Goal: Task Accomplishment & Management: Use online tool/utility

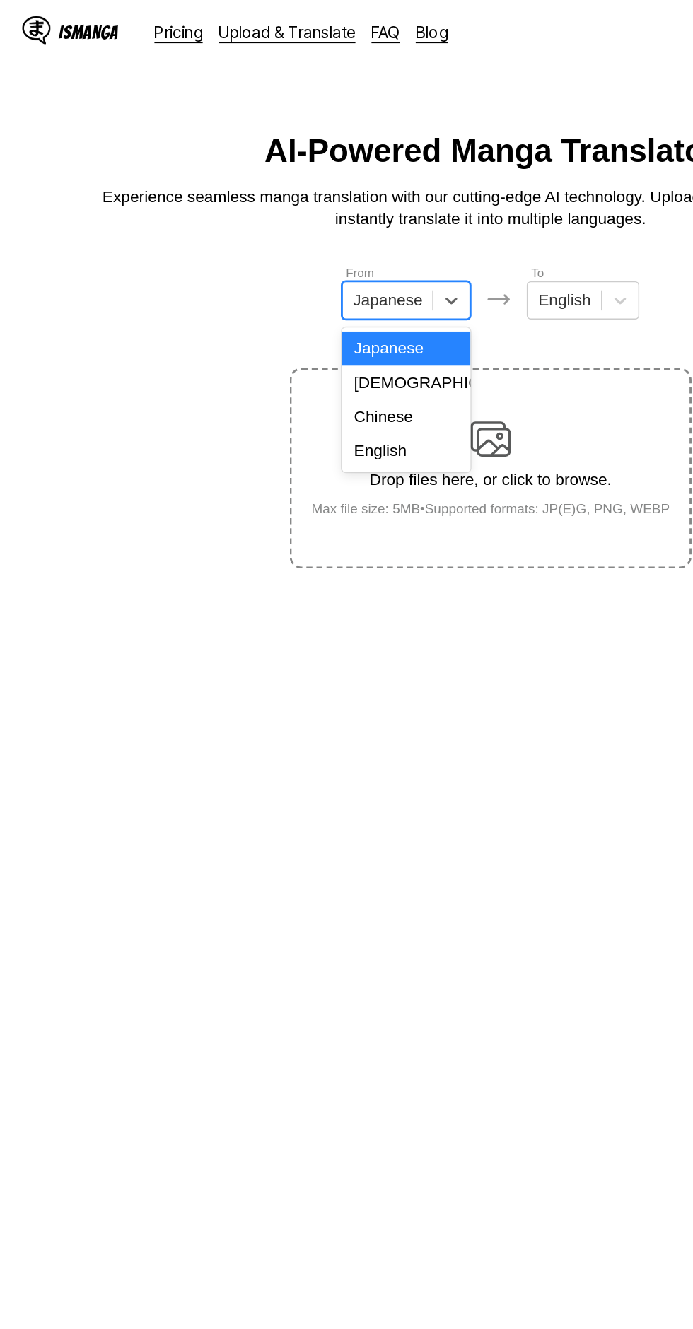
click at [288, 317] on div "English" at bounding box center [287, 317] width 90 height 24
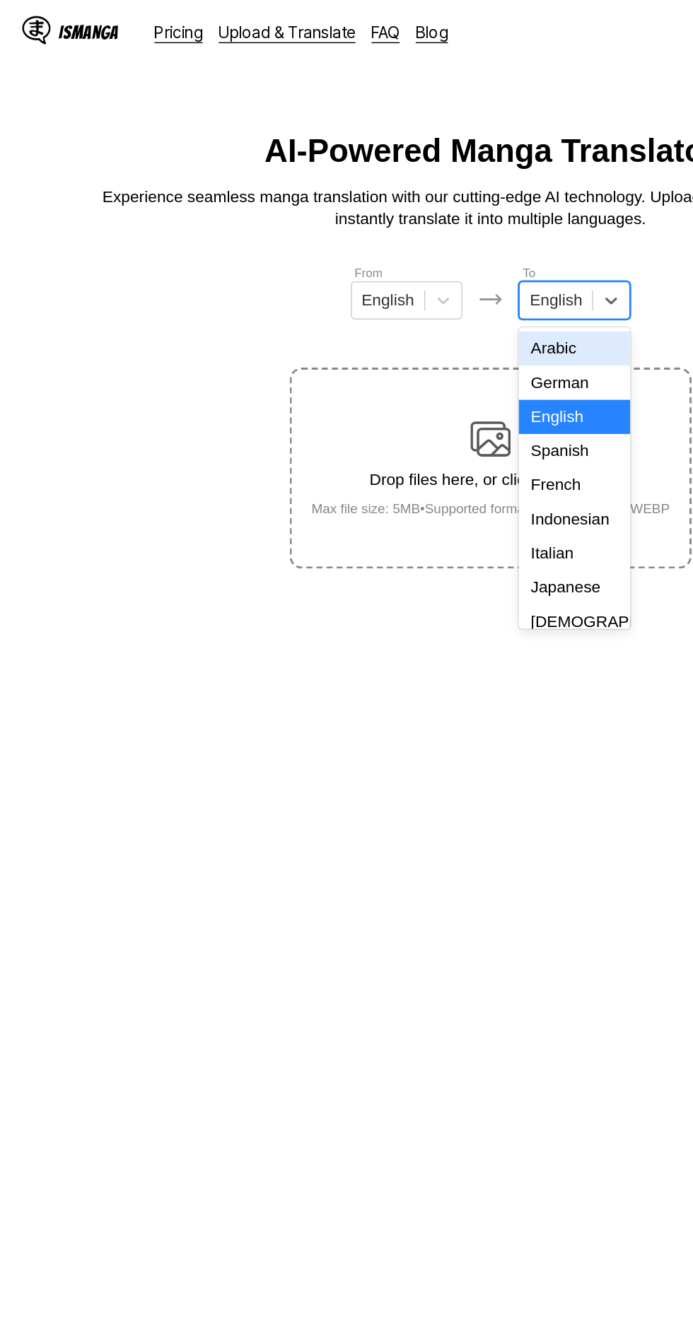
click at [401, 363] on div "Indonesian" at bounding box center [405, 366] width 78 height 24
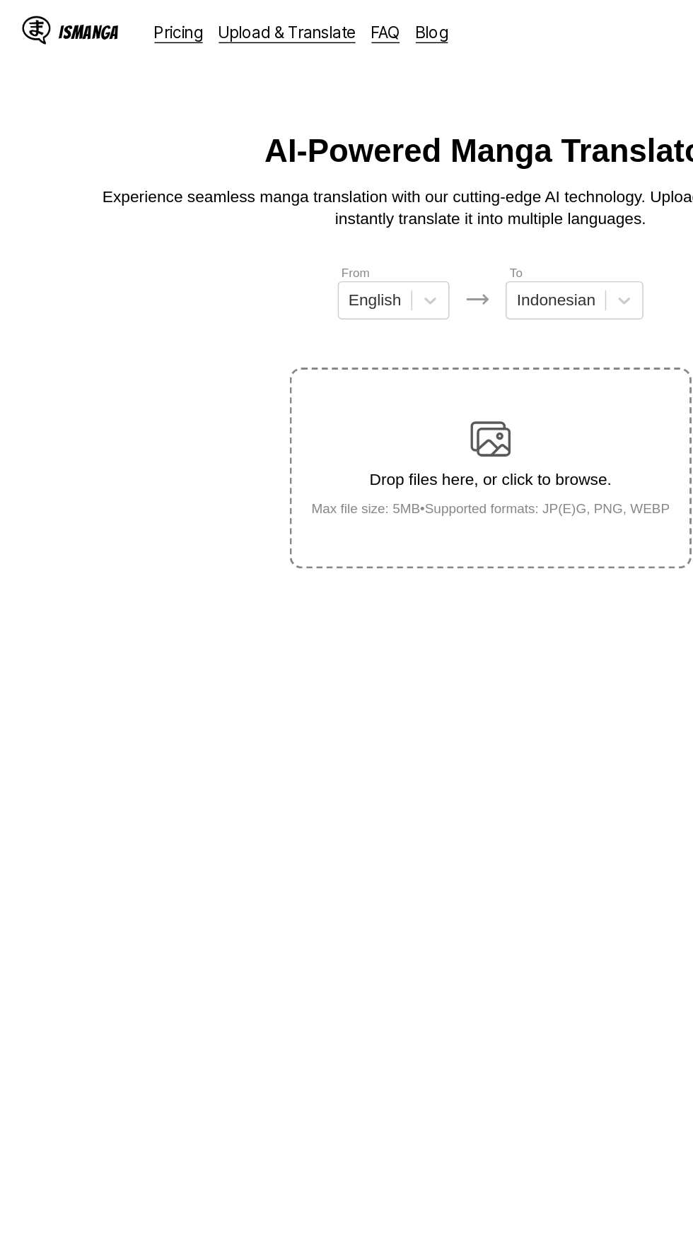
click at [334, 300] on img at bounding box center [346, 309] width 28 height 28
click at [0, 0] on input "Drop files here, or click to browse. Max file size: 5MB • Supported formats: JP…" at bounding box center [0, 0] width 0 height 0
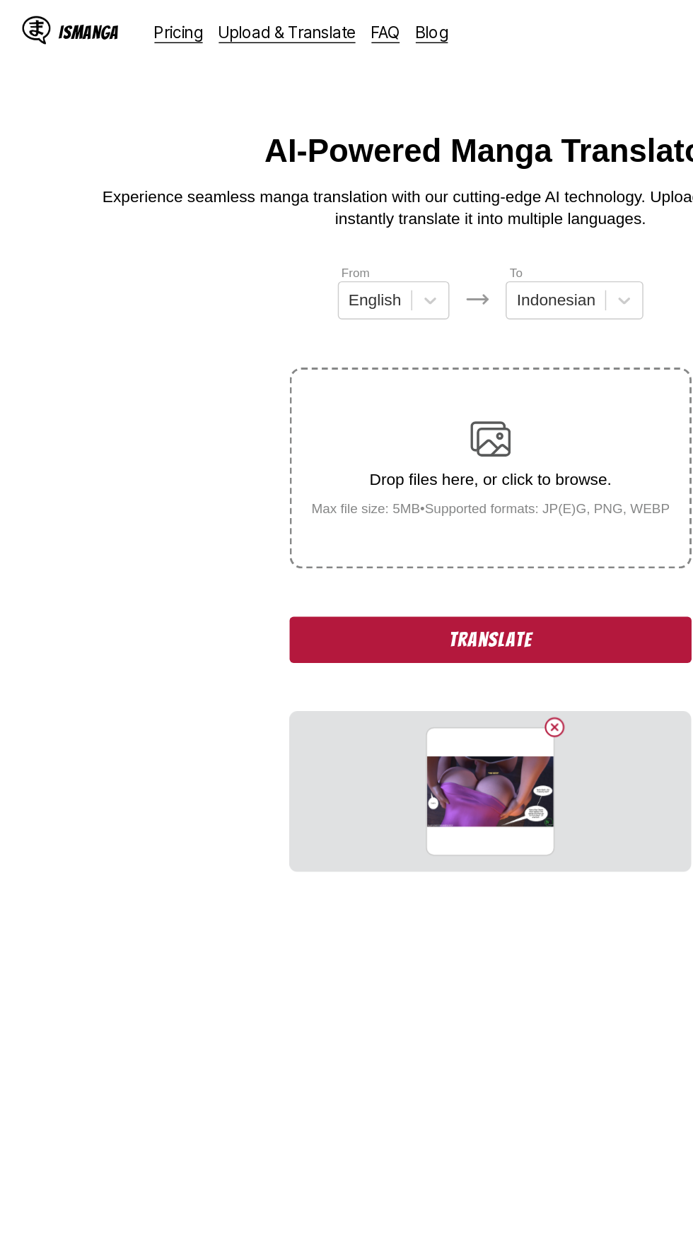
click at [391, 503] on button "Delete image" at bounding box center [391, 511] width 17 height 17
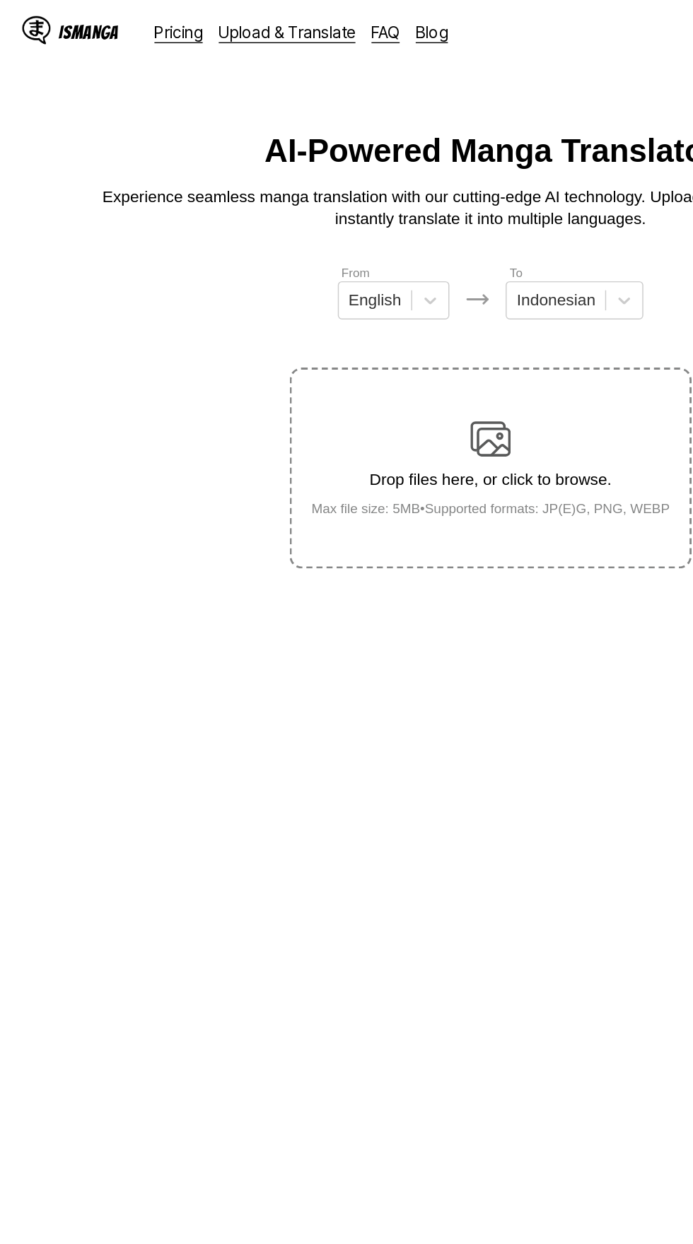
click at [355, 295] on img at bounding box center [346, 309] width 28 height 28
click at [0, 0] on input "Drop files here, or click to browse. Max file size: 5MB • Supported formats: JP…" at bounding box center [0, 0] width 0 height 0
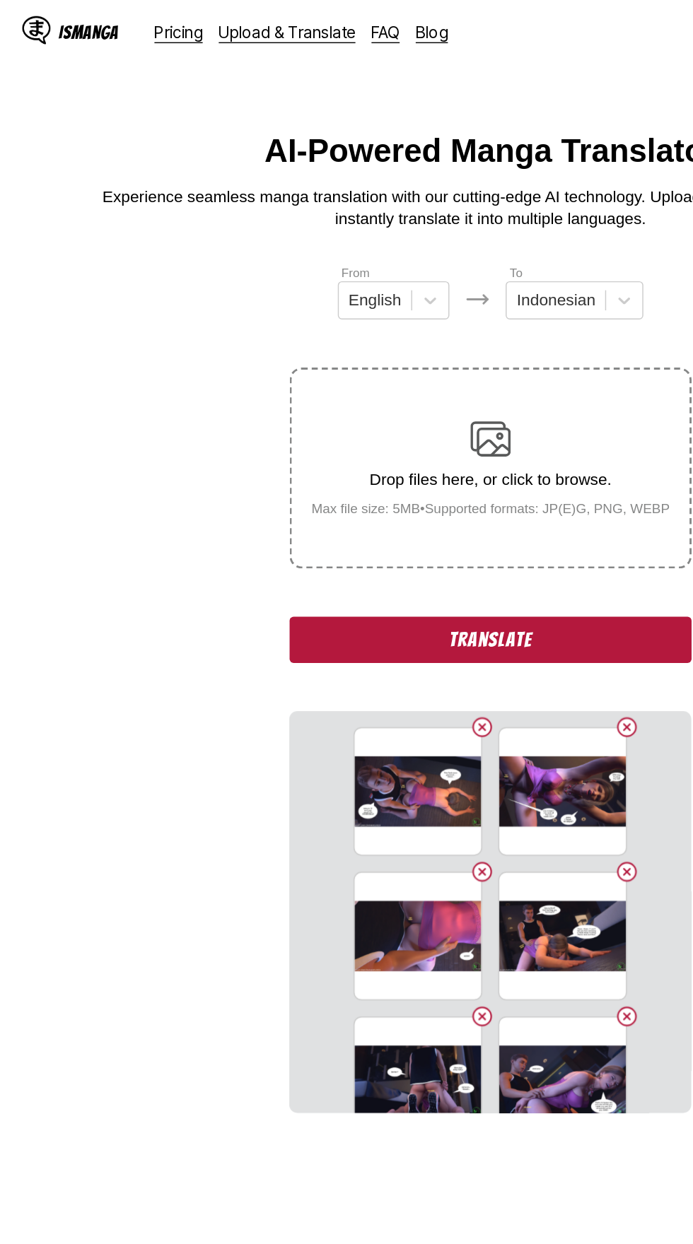
click at [369, 361] on label "Drop files here, or click to browse. Max file size: 5MB • Supported formats: JP…" at bounding box center [346, 329] width 280 height 139
click at [0, 0] on input "Drop files here, or click to browse. Max file size: 5MB • Supported formats: JP…" at bounding box center [0, 0] width 0 height 0
click at [379, 437] on button "Translate" at bounding box center [346, 450] width 283 height 33
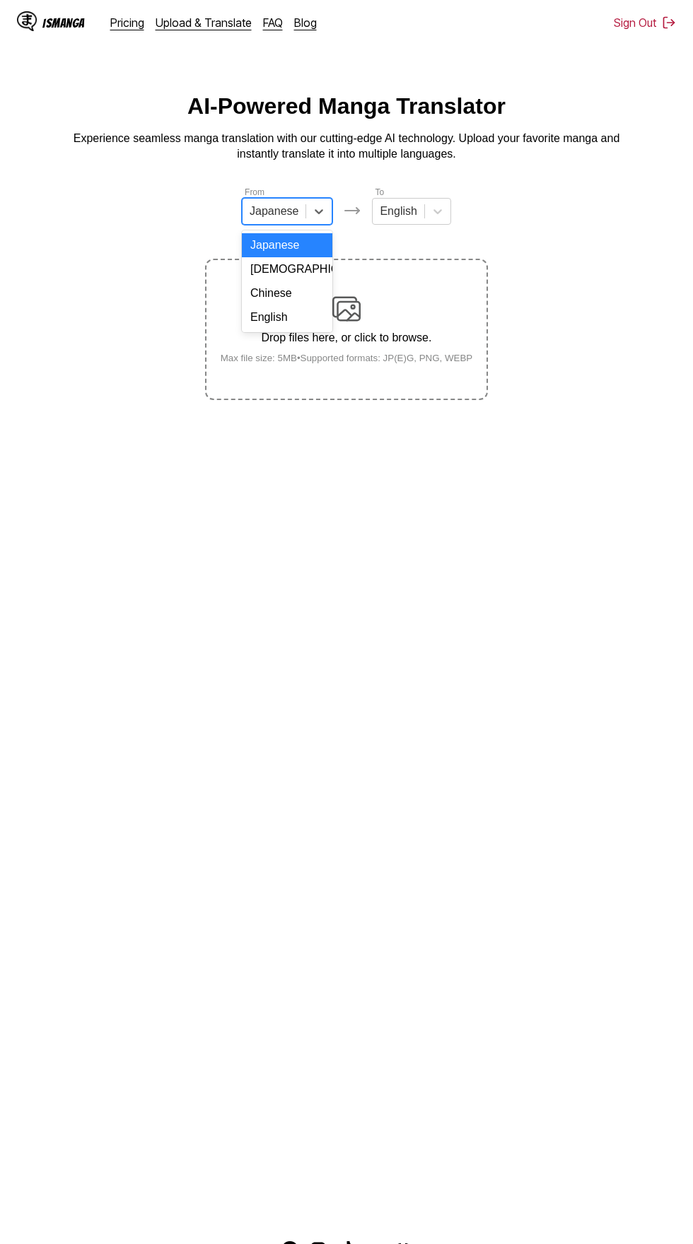
click at [252, 211] on input "text" at bounding box center [251, 211] width 3 height 13
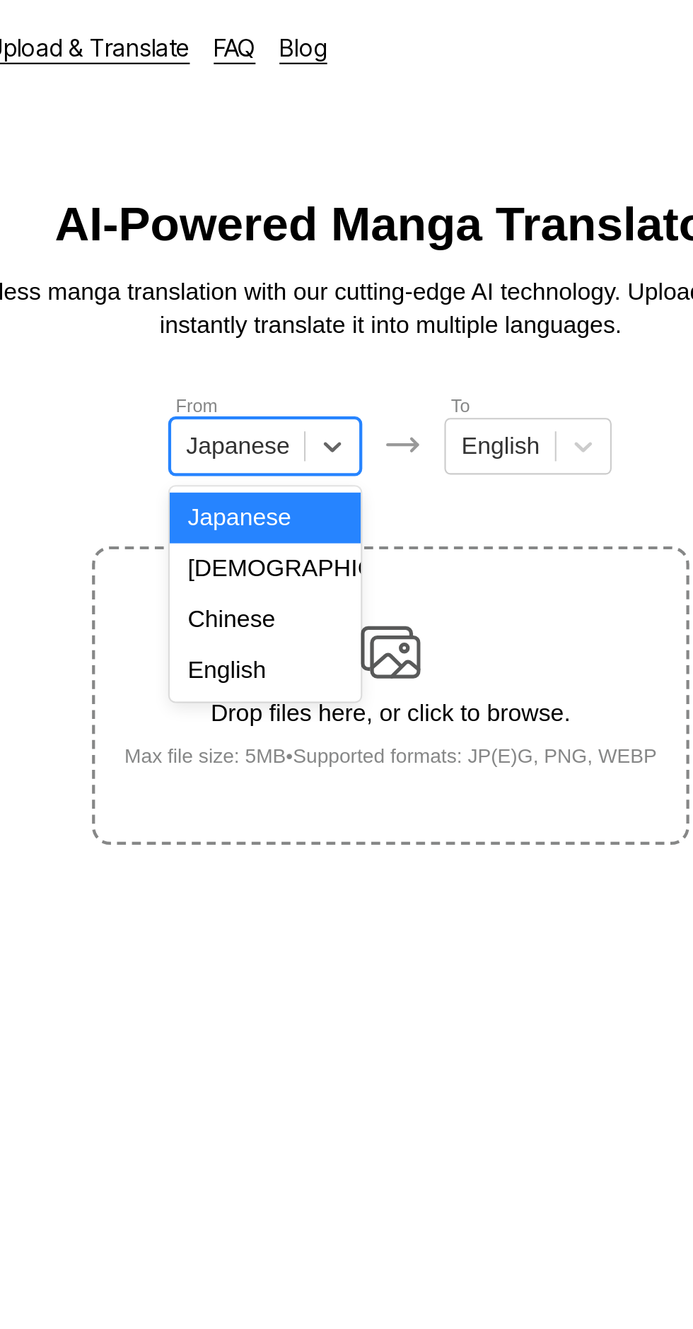
click at [294, 315] on div "English" at bounding box center [287, 317] width 90 height 24
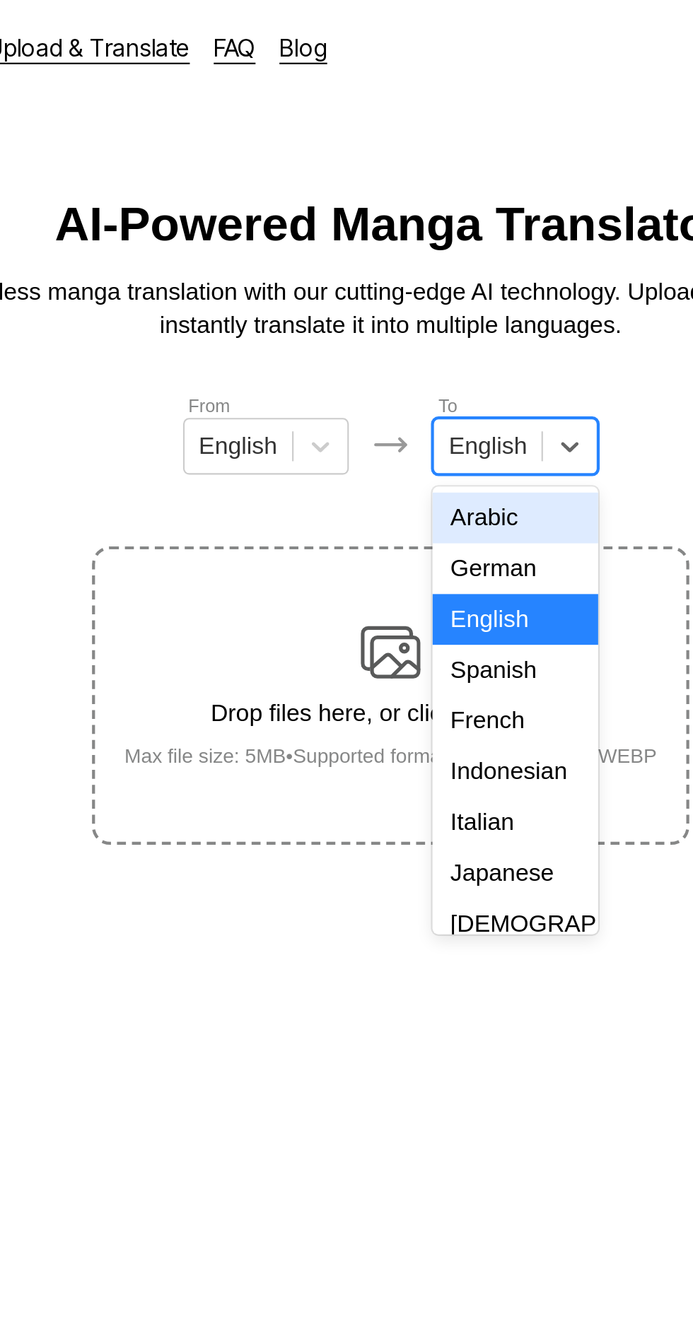
click at [400, 364] on div "Indonesian" at bounding box center [405, 366] width 78 height 24
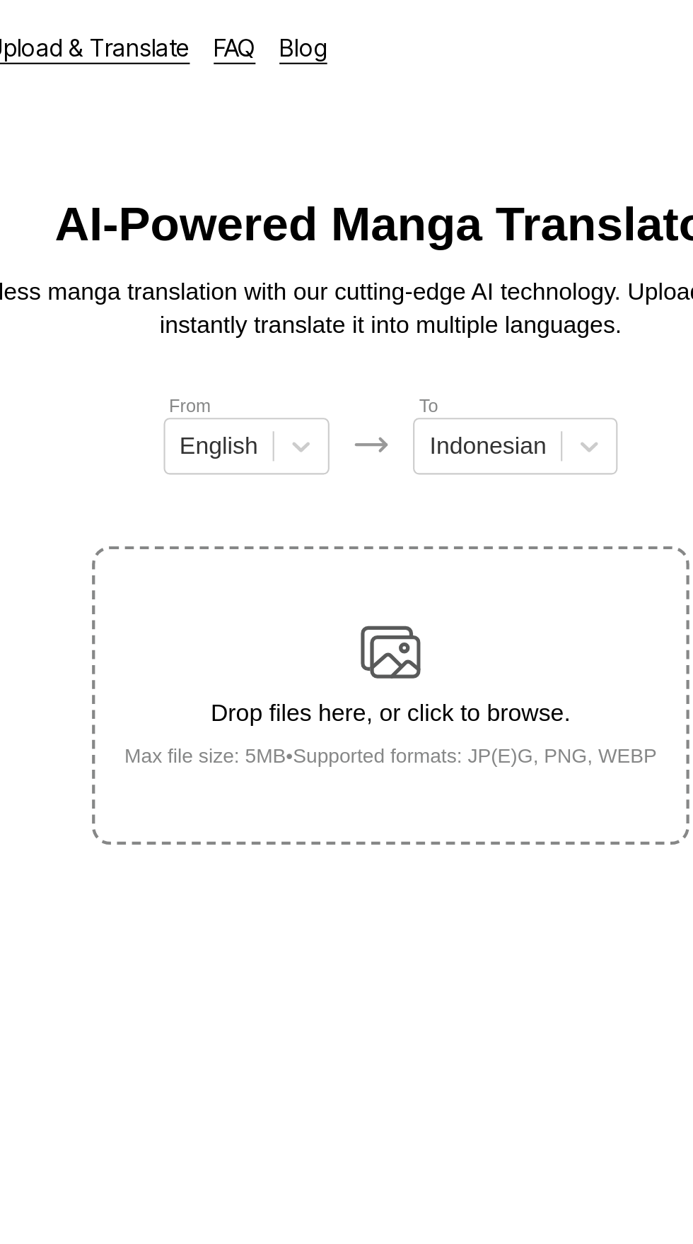
click at [356, 295] on img at bounding box center [346, 309] width 28 height 28
click at [0, 0] on input "Drop files here, or click to browse. Max file size: 5MB • Supported formats: JP…" at bounding box center [0, 0] width 0 height 0
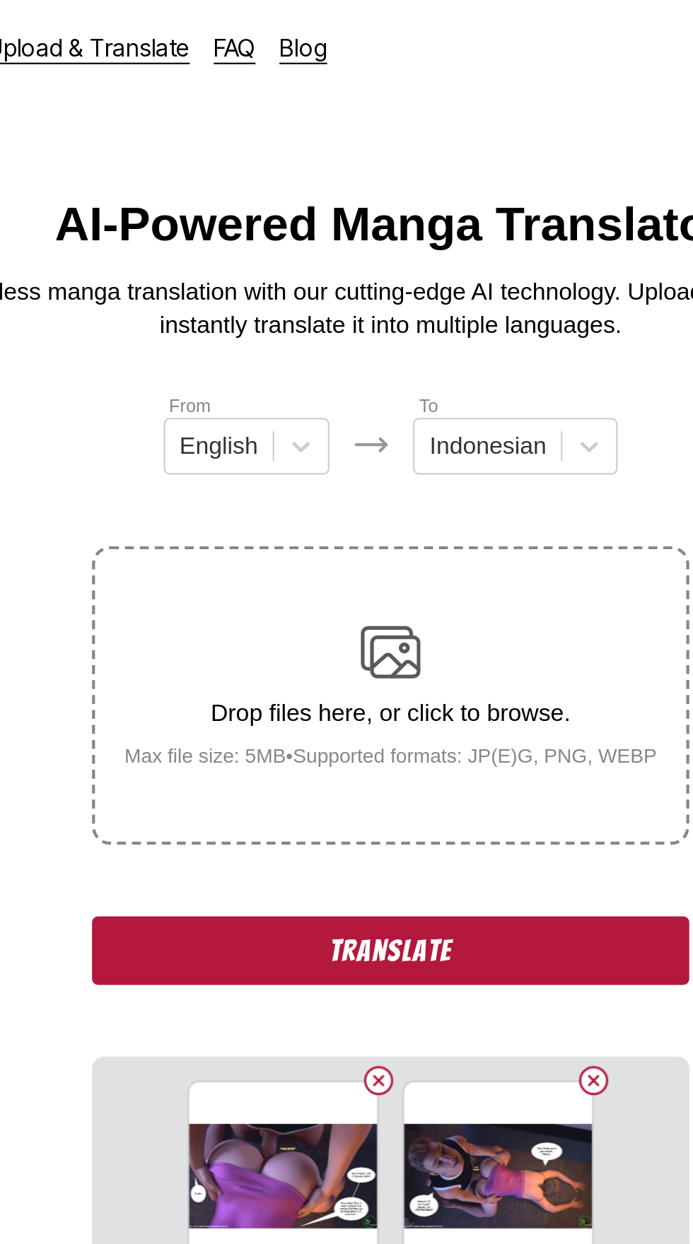
click at [354, 437] on button "Translate" at bounding box center [346, 450] width 283 height 33
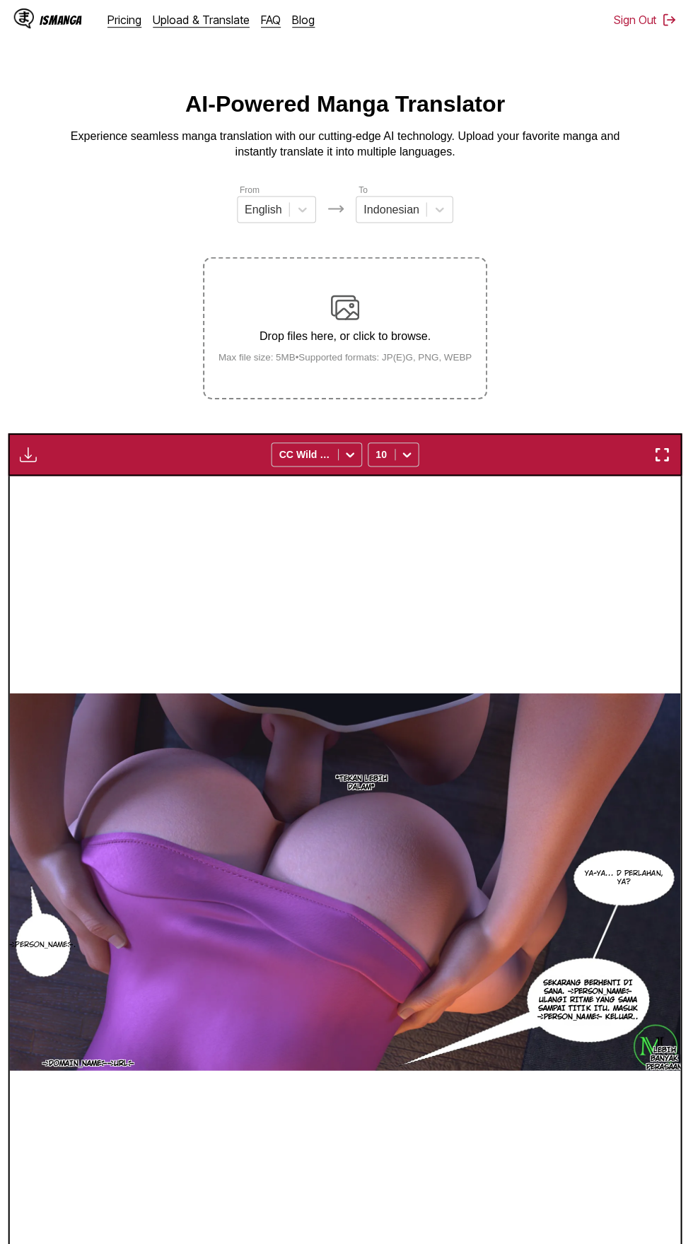
click at [33, 447] on img "button" at bounding box center [31, 455] width 17 height 17
click at [91, 486] on button "Download All" at bounding box center [69, 503] width 90 height 34
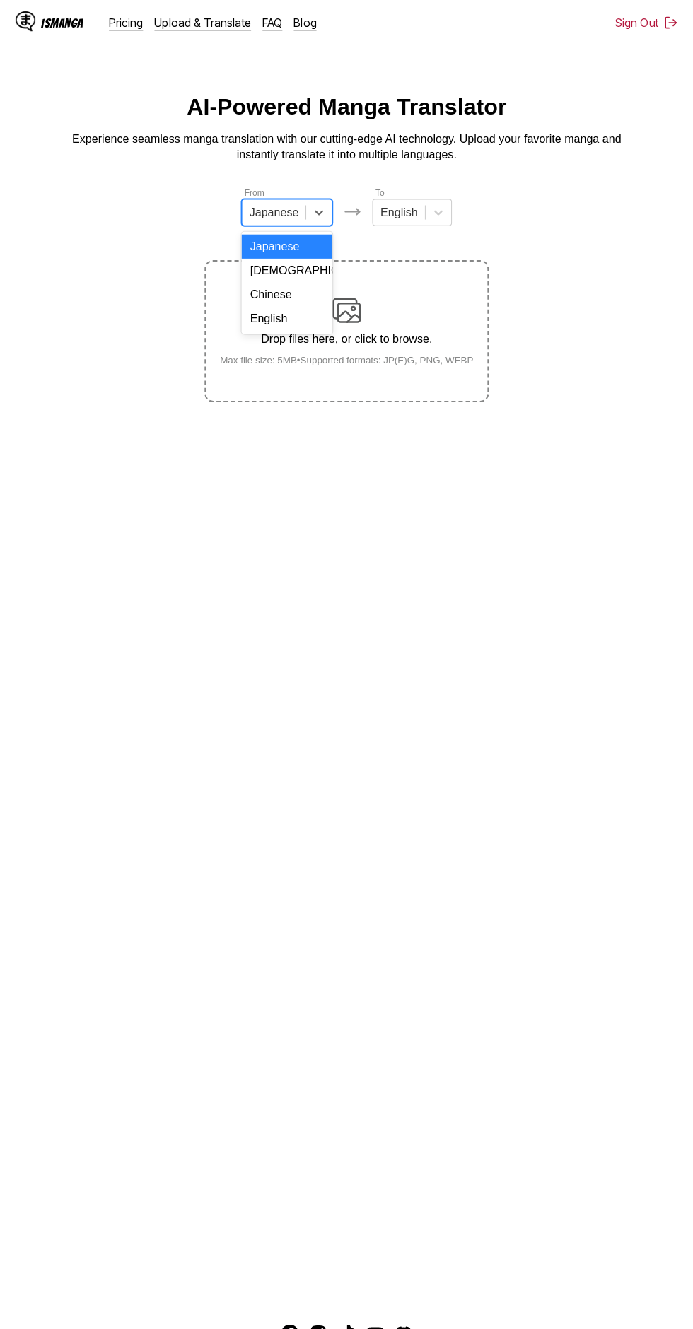
click at [302, 320] on div "English" at bounding box center [287, 317] width 90 height 24
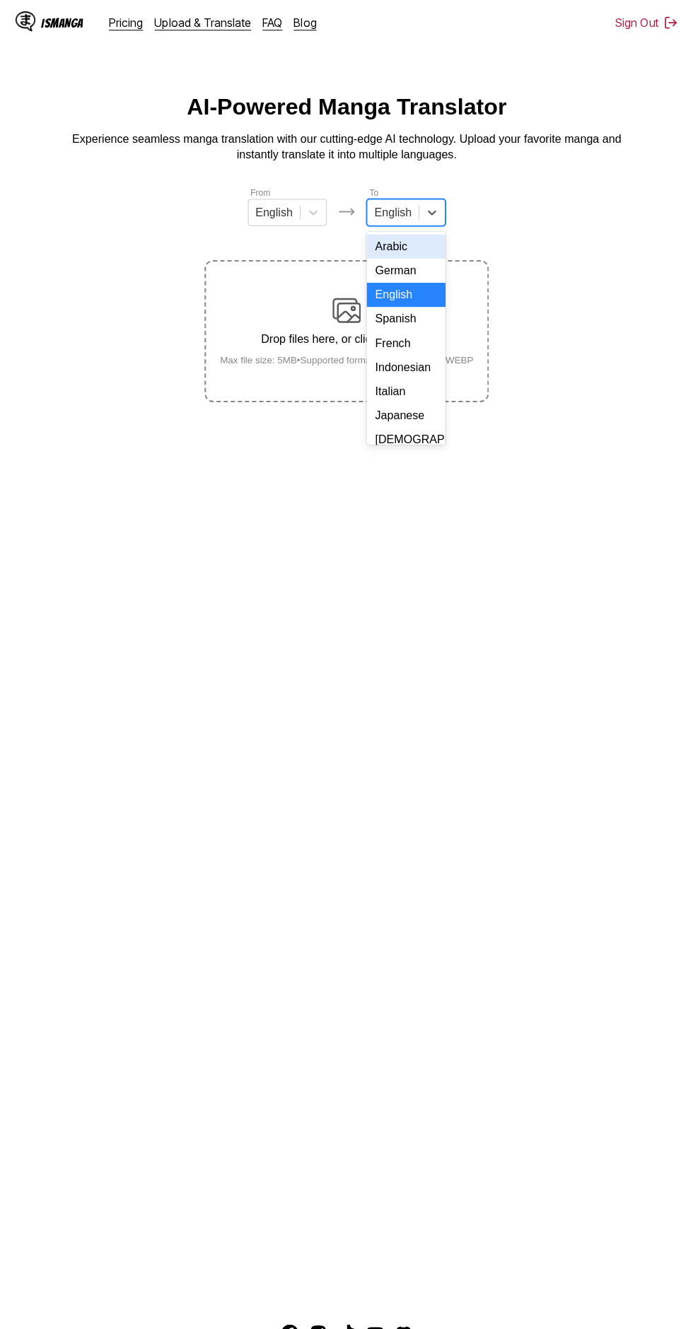
click at [421, 367] on div "Indonesian" at bounding box center [405, 366] width 78 height 24
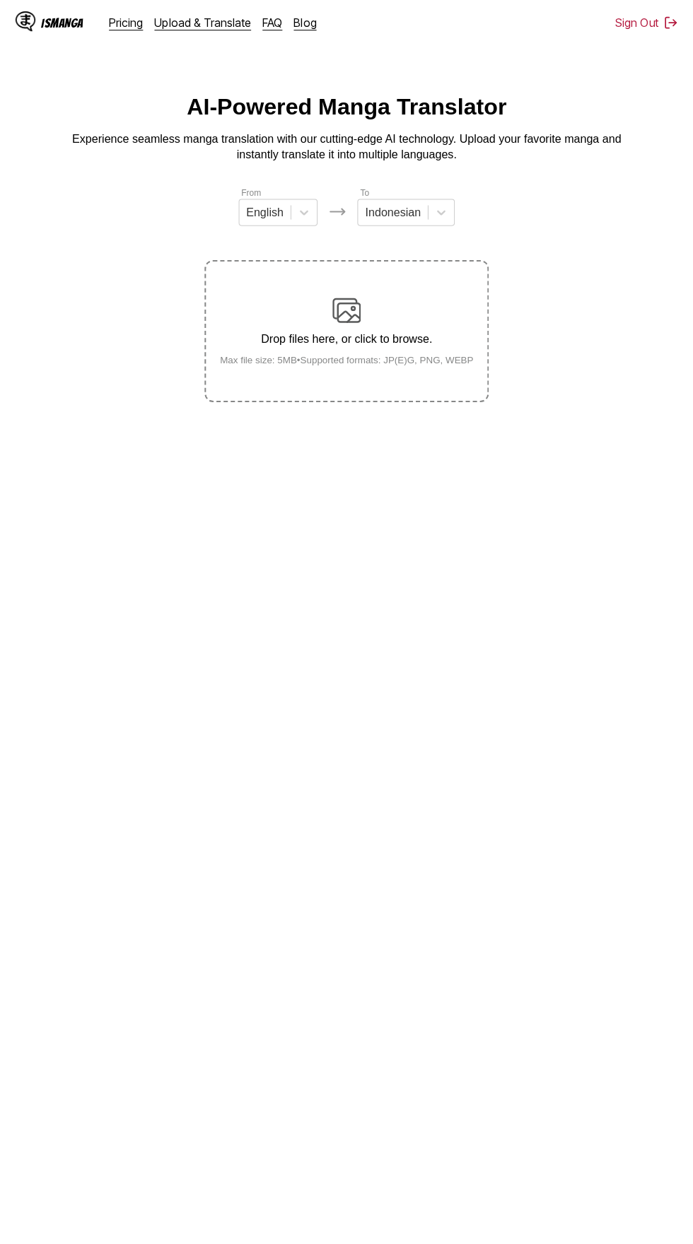
click at [362, 296] on div "Drop files here, or click to browse. Max file size: 5MB • Supported formats: JP…" at bounding box center [346, 329] width 275 height 69
click at [0, 0] on input "Drop files here, or click to browse. Max file size: 5MB • Supported formats: JP…" at bounding box center [0, 0] width 0 height 0
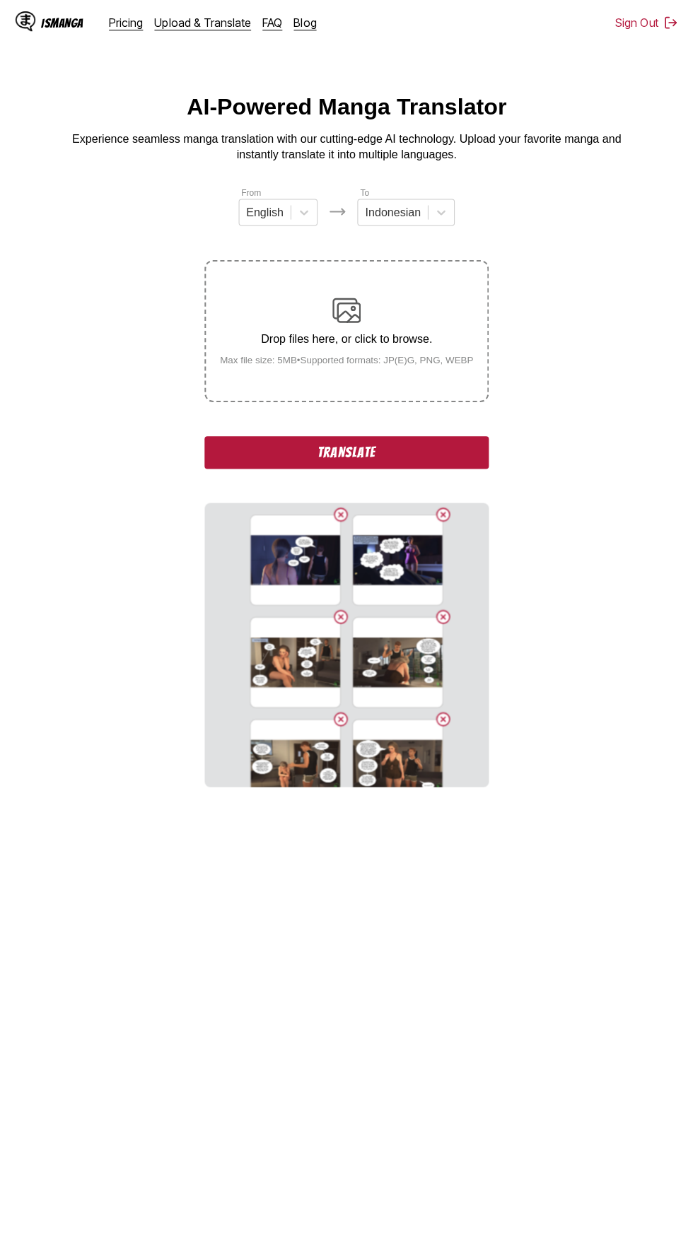
click at [253, 434] on button "Translate" at bounding box center [346, 450] width 283 height 33
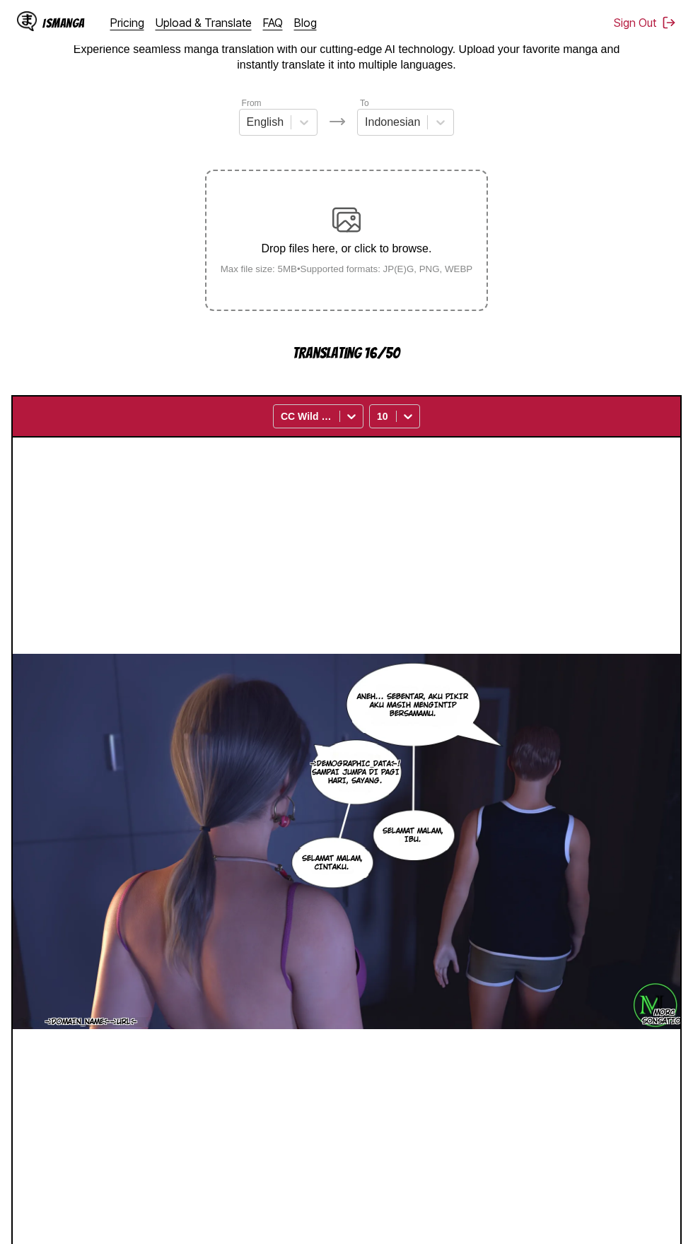
scroll to position [69, 0]
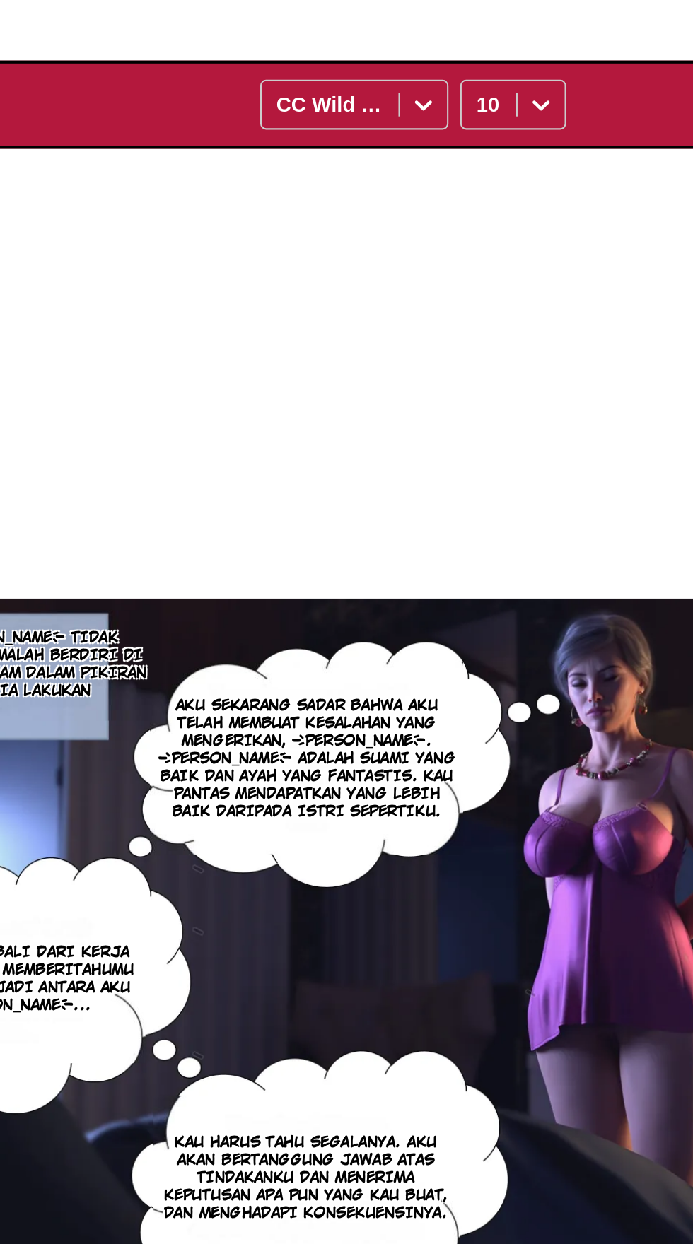
scroll to position [72, 0]
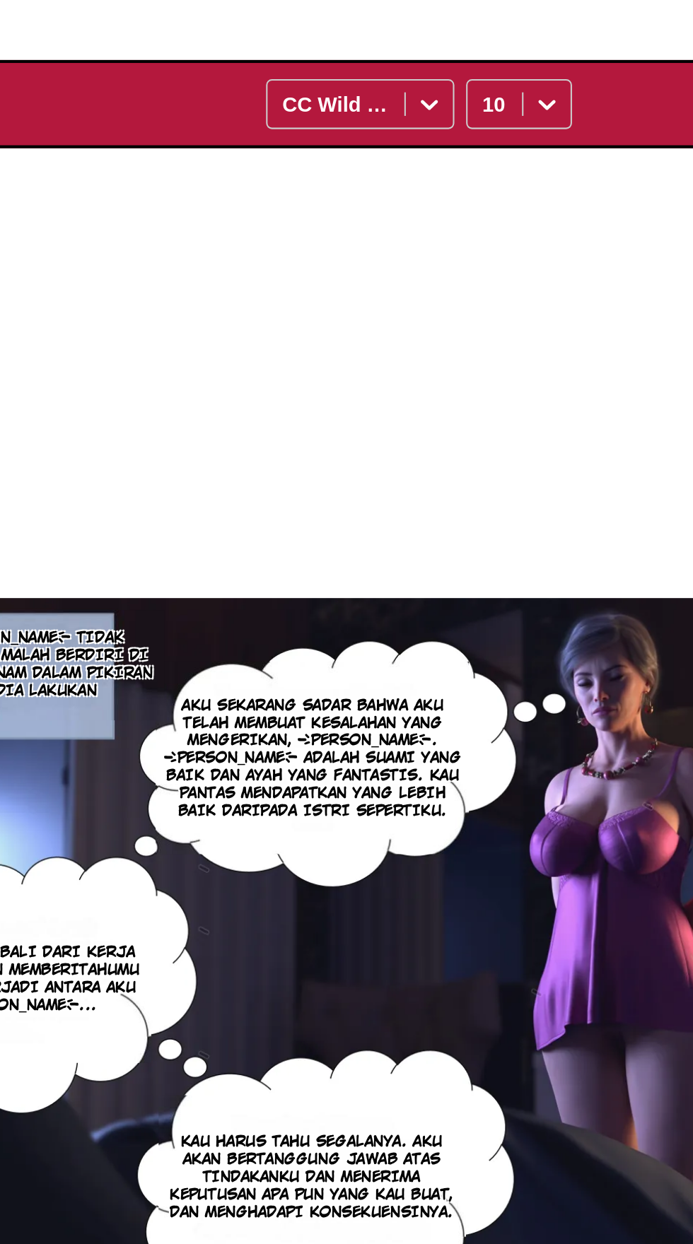
click at [277, 604] on div "ALLMYLINKS.COM/MANDOLOGICA Aku sekarang sadar bahwa aku telah membuat kesalahan…" at bounding box center [346, 859] width 667 height 809
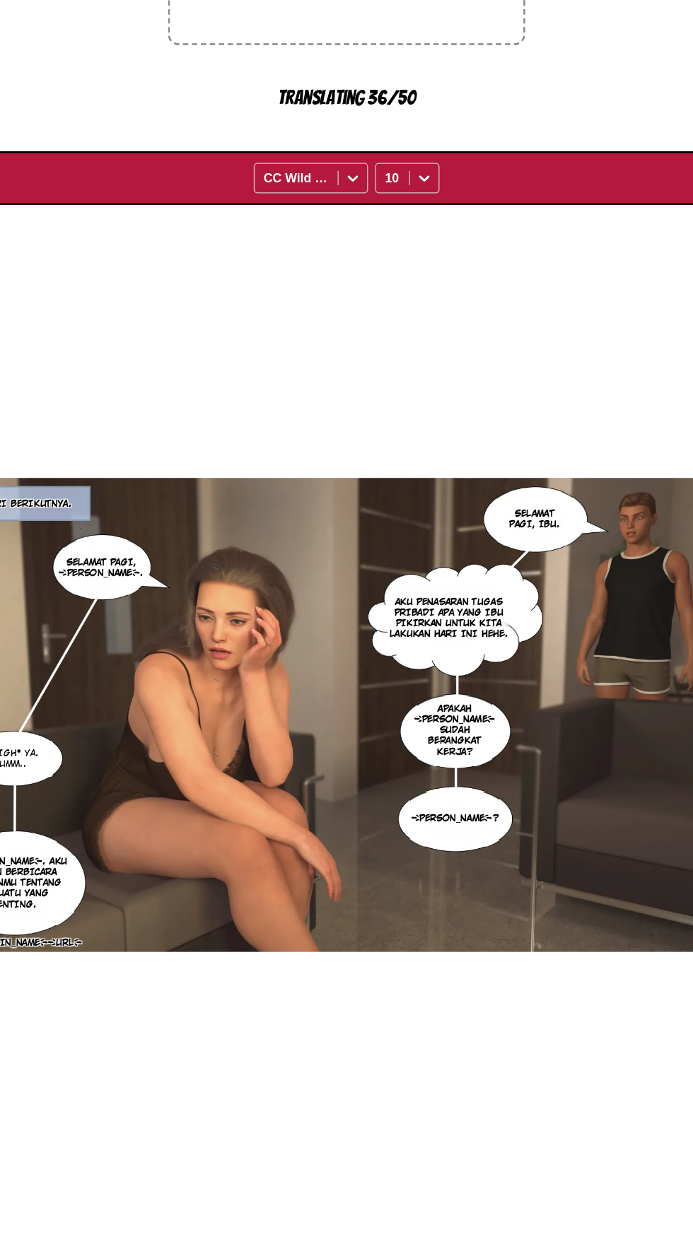
scroll to position [0, 2003]
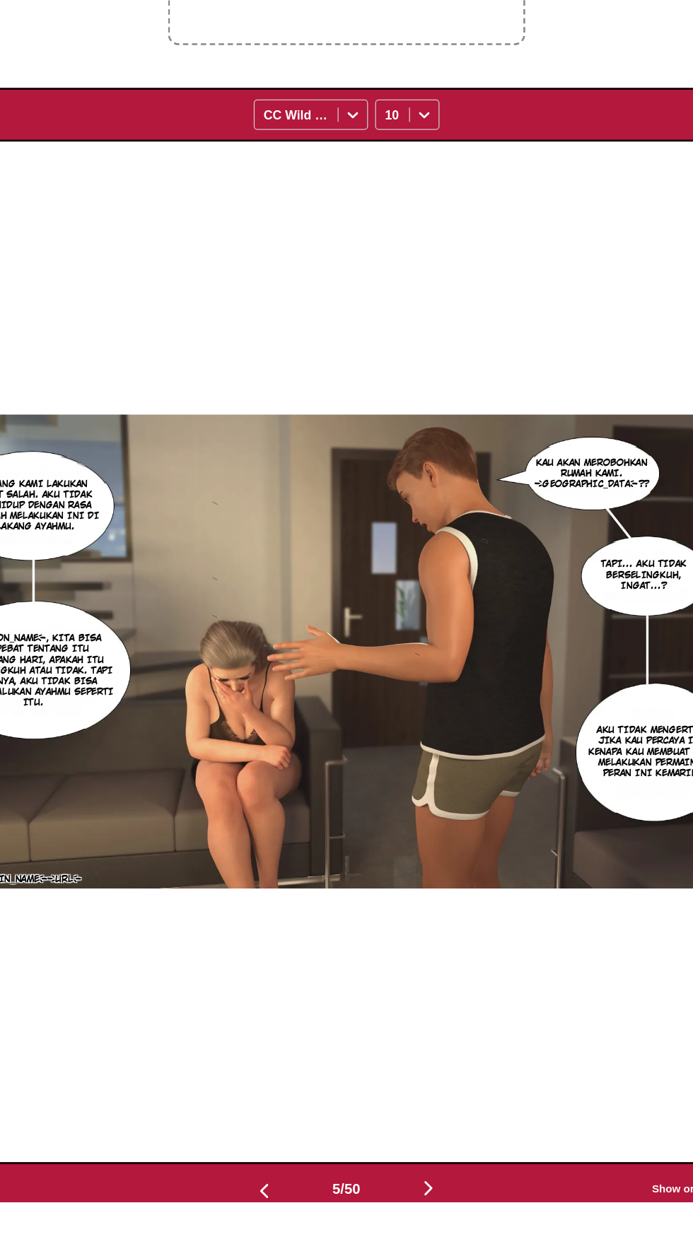
click at [181, 1244] on main "AI-Powered Manga Translator Experience seamless manga translation with our cutt…" at bounding box center [346, 638] width 693 height 1234
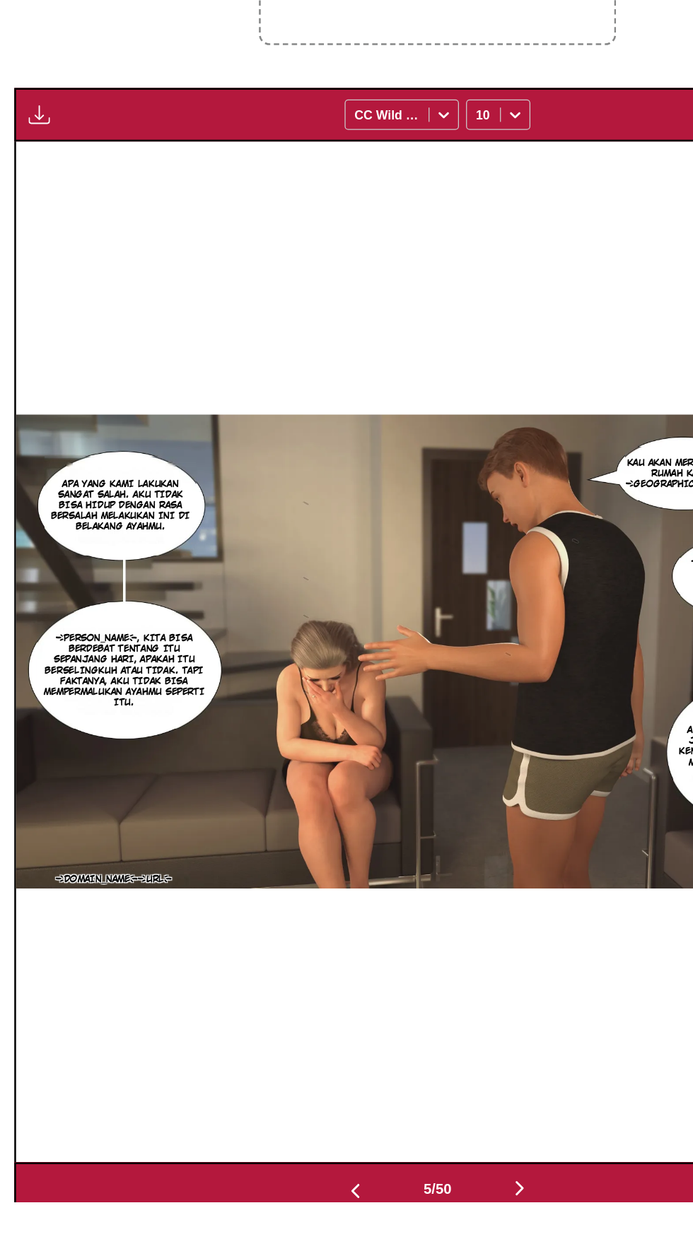
click at [35, 375] on img "button" at bounding box center [31, 383] width 17 height 17
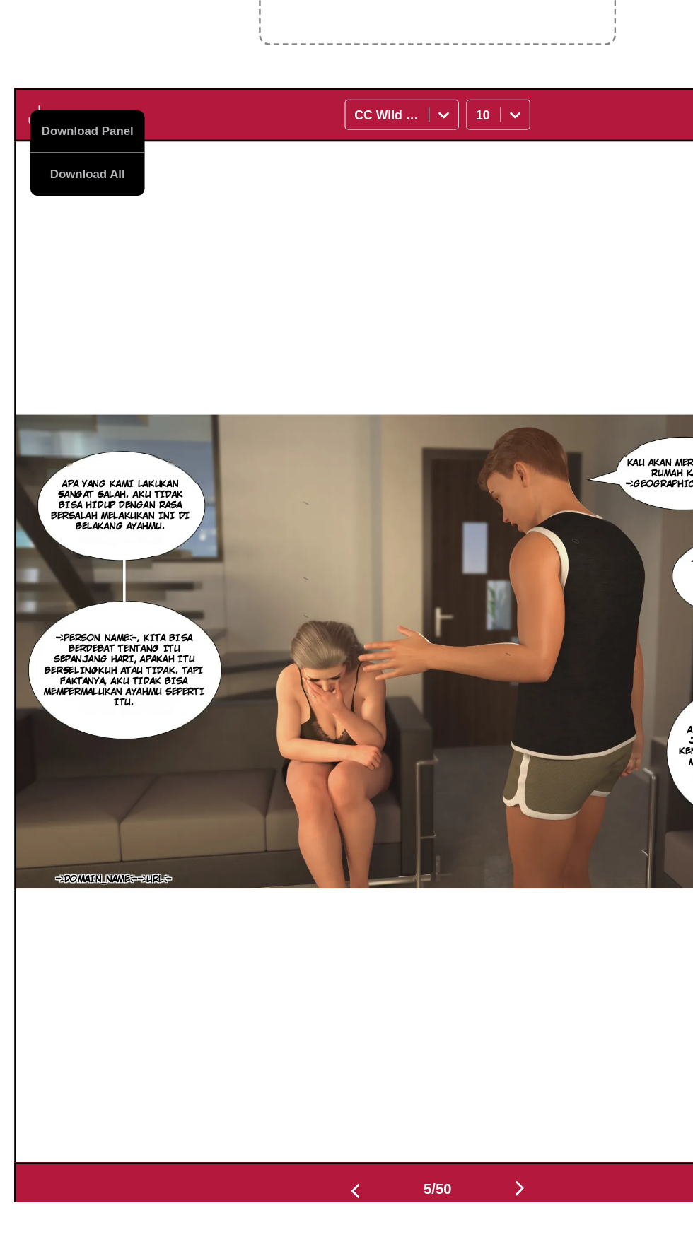
click at [98, 414] on button "Download All" at bounding box center [69, 431] width 90 height 34
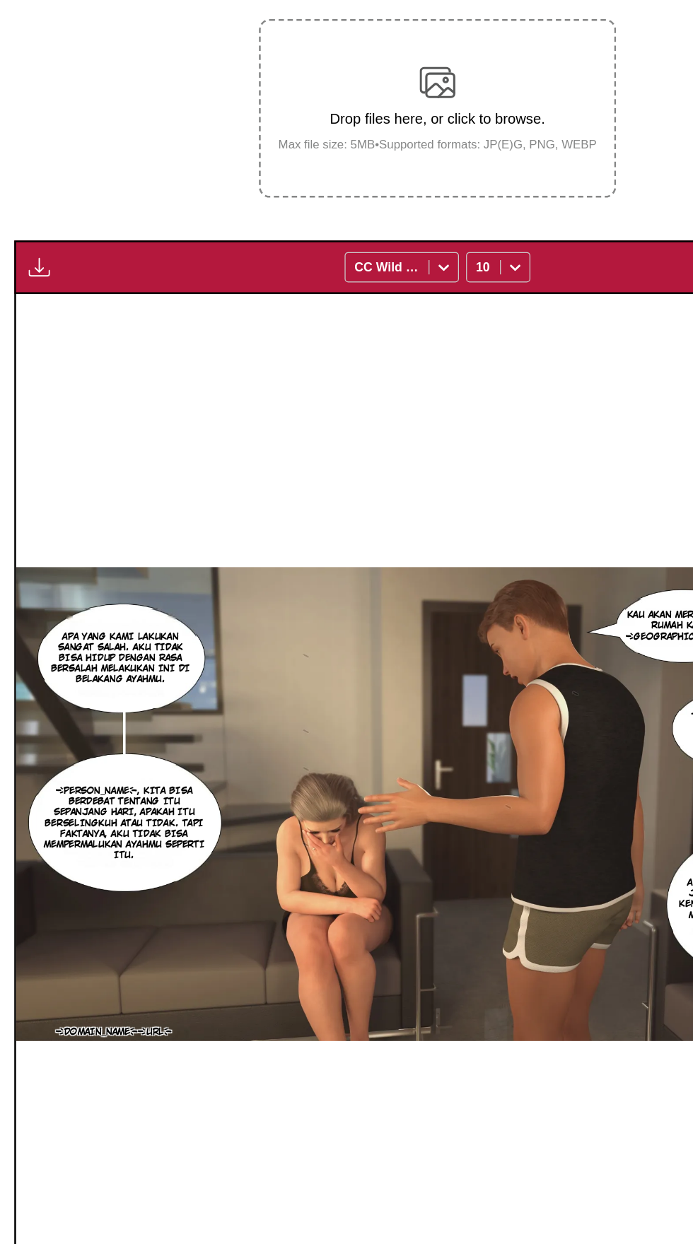
scroll to position [0, 0]
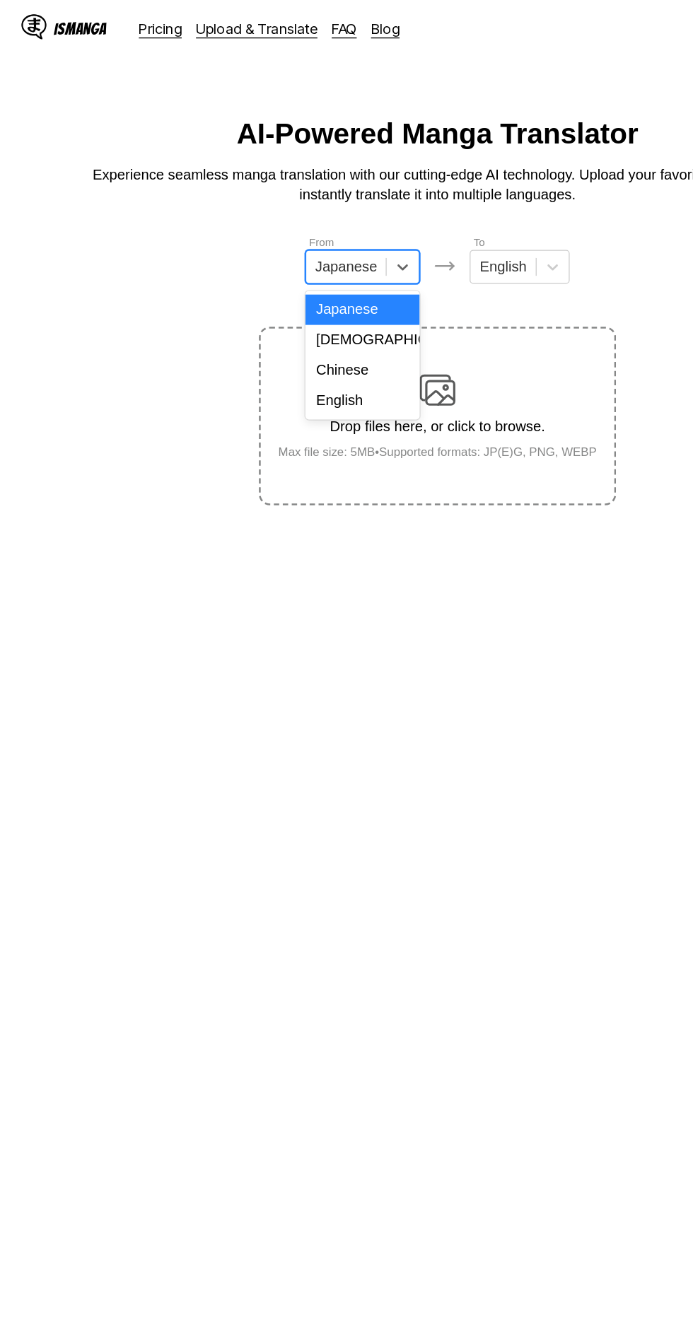
click at [301, 309] on div "English" at bounding box center [287, 317] width 90 height 24
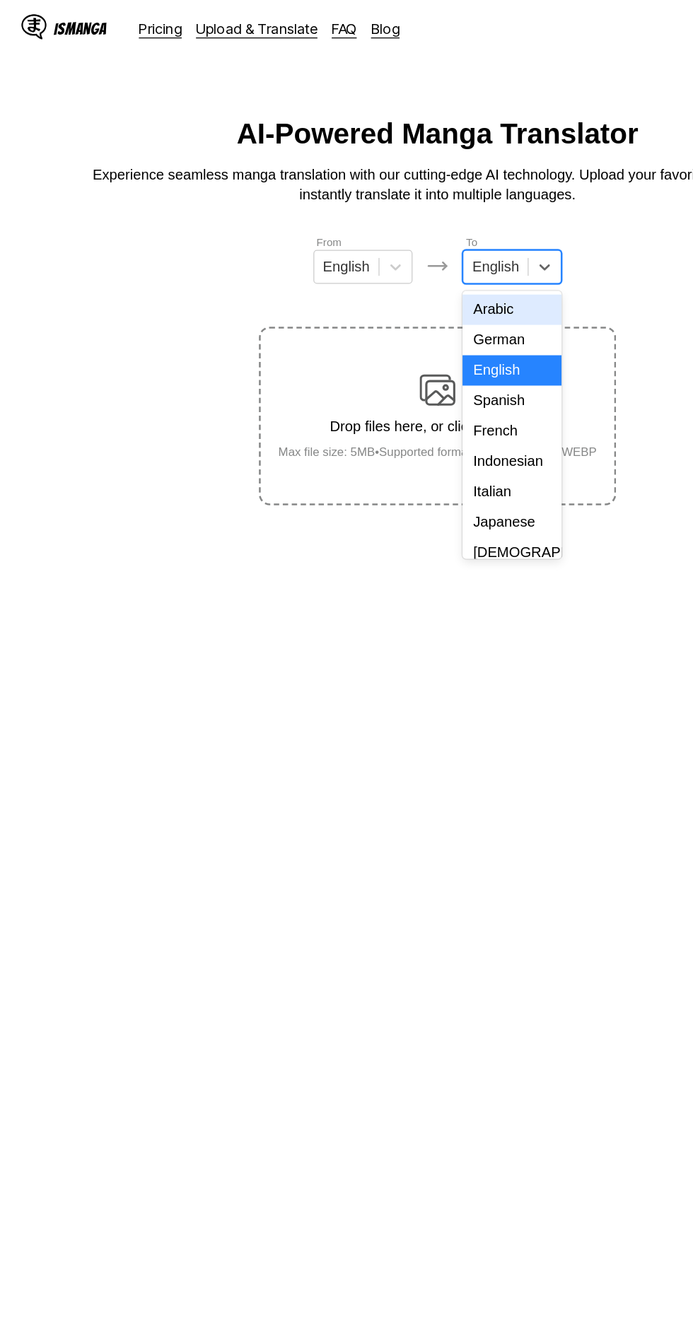
click at [421, 365] on div "Indonesian" at bounding box center [405, 366] width 78 height 24
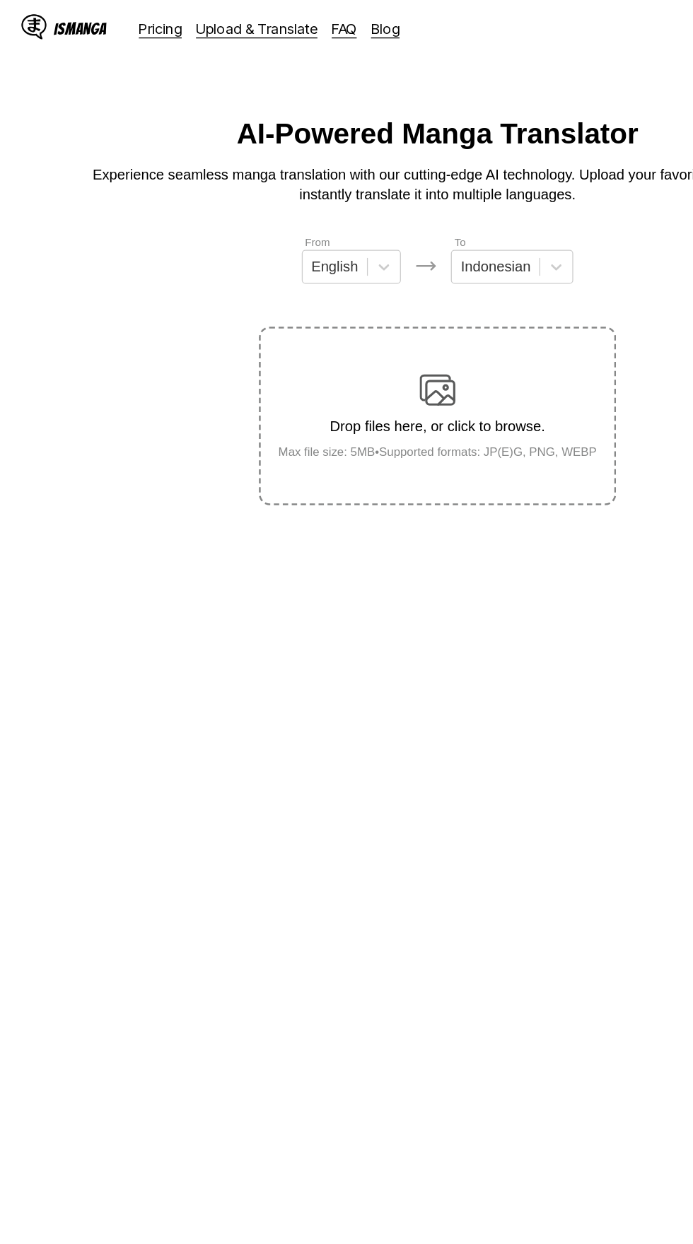
click at [373, 295] on div "Drop files here, or click to browse. Max file size: 5MB • Supported formats: JP…" at bounding box center [346, 329] width 275 height 69
click at [0, 0] on input "Drop files here, or click to browse. Max file size: 5MB • Supported formats: JP…" at bounding box center [0, 0] width 0 height 0
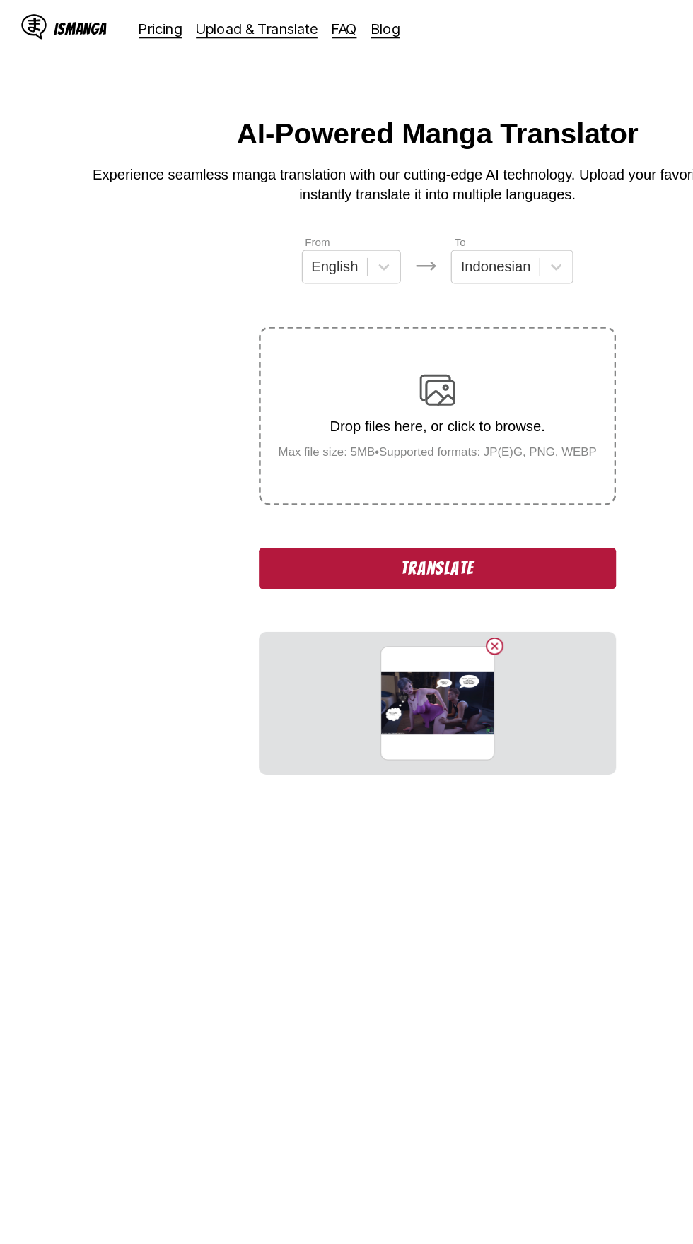
click at [394, 503] on button "Delete image" at bounding box center [391, 511] width 17 height 17
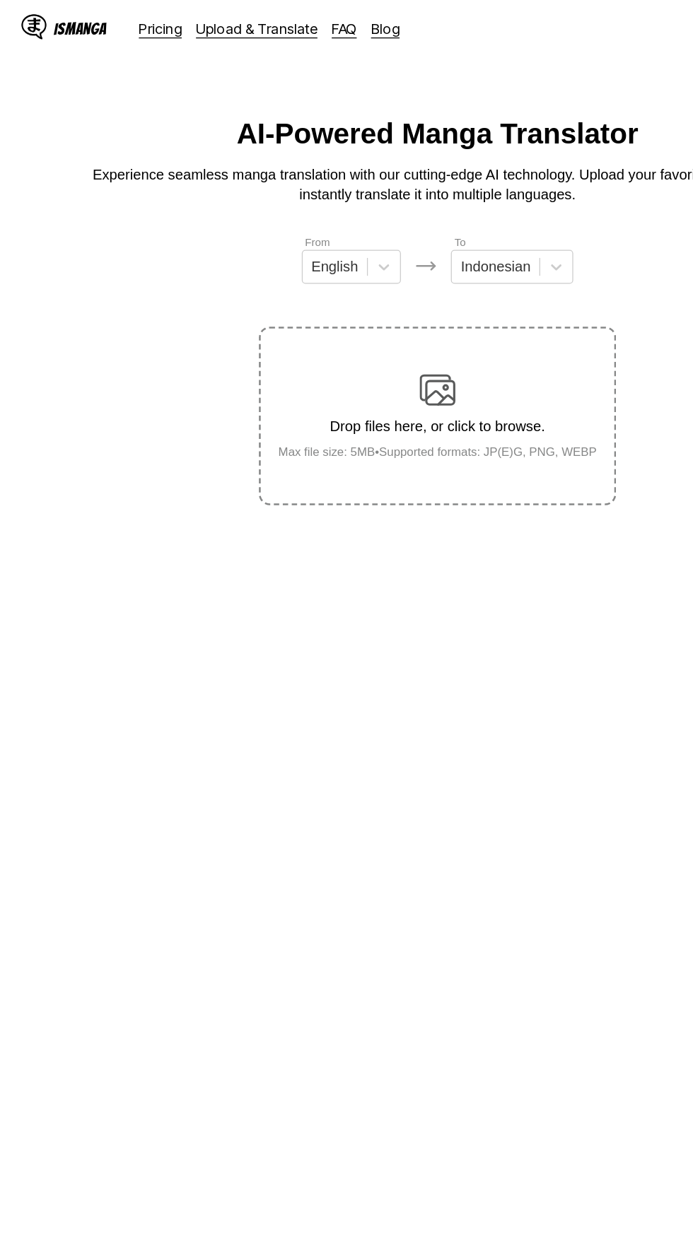
click at [394, 421] on main "AI-Powered Manga Translator Experience seamless manga translation with our cutt…" at bounding box center [346, 653] width 693 height 1120
click at [362, 270] on label "Drop files here, or click to browse. Max file size: 5MB • Supported formats: JP…" at bounding box center [346, 329] width 280 height 139
click at [0, 0] on input "Drop files here, or click to browse. Max file size: 5MB • Supported formats: JP…" at bounding box center [0, 0] width 0 height 0
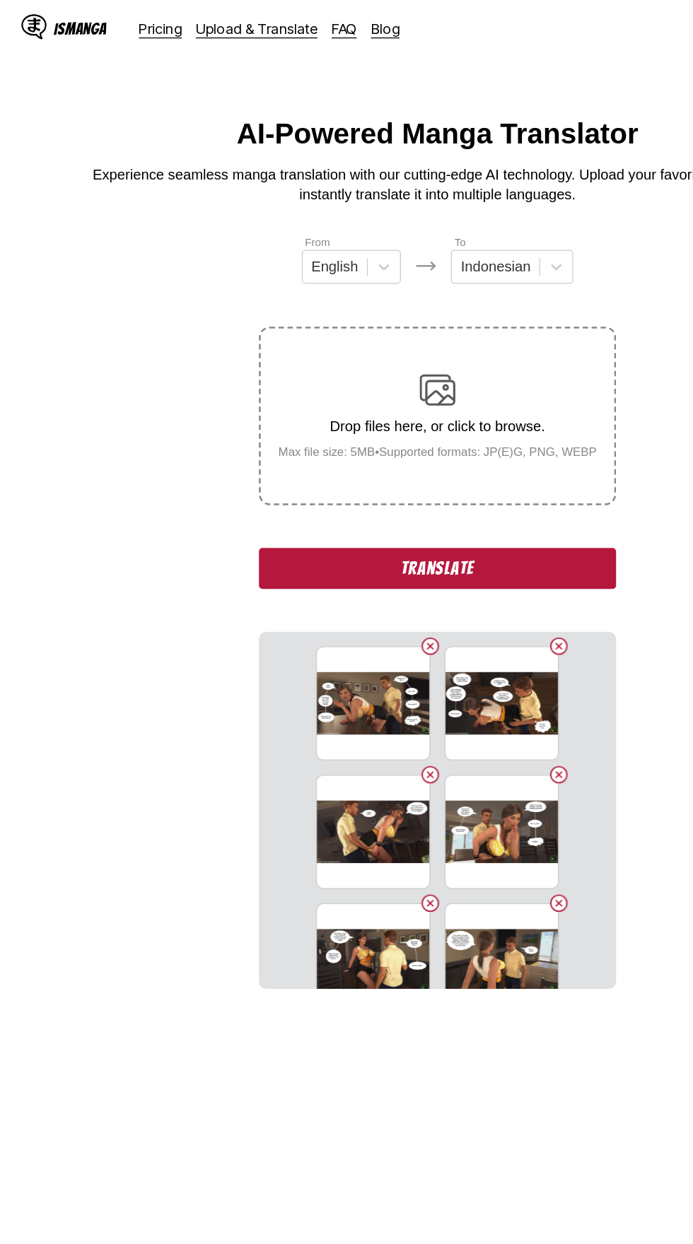
click at [281, 434] on button "Translate" at bounding box center [346, 450] width 283 height 33
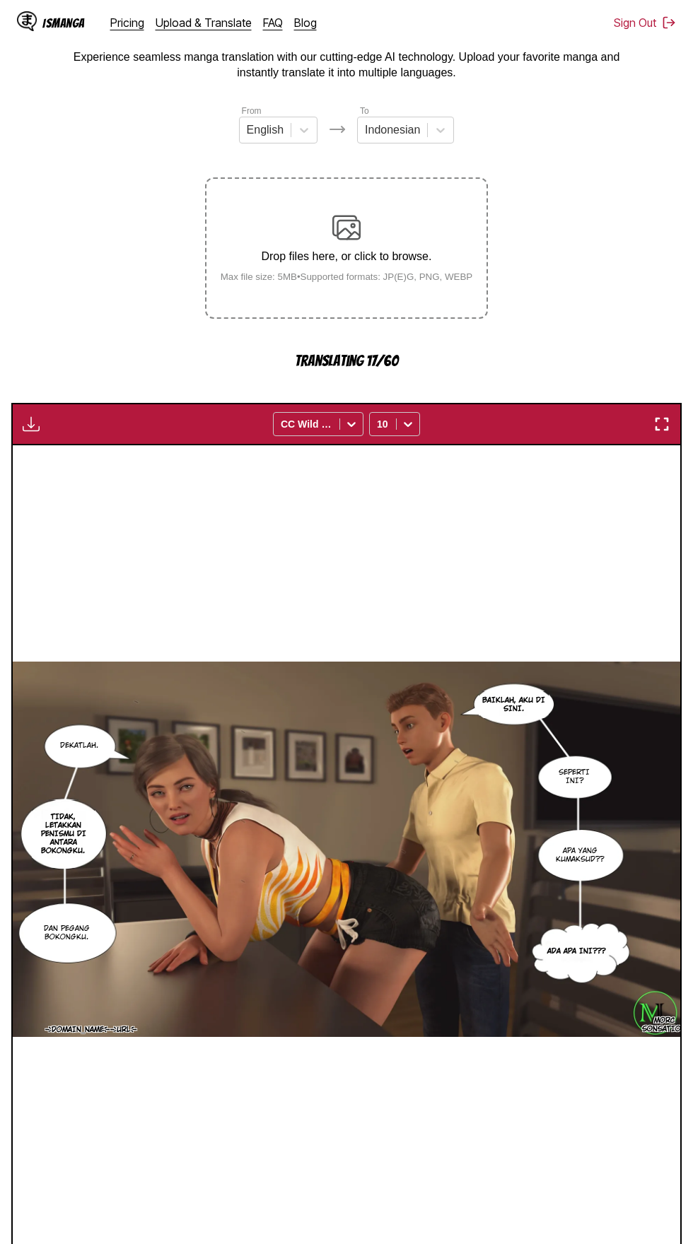
scroll to position [82, 0]
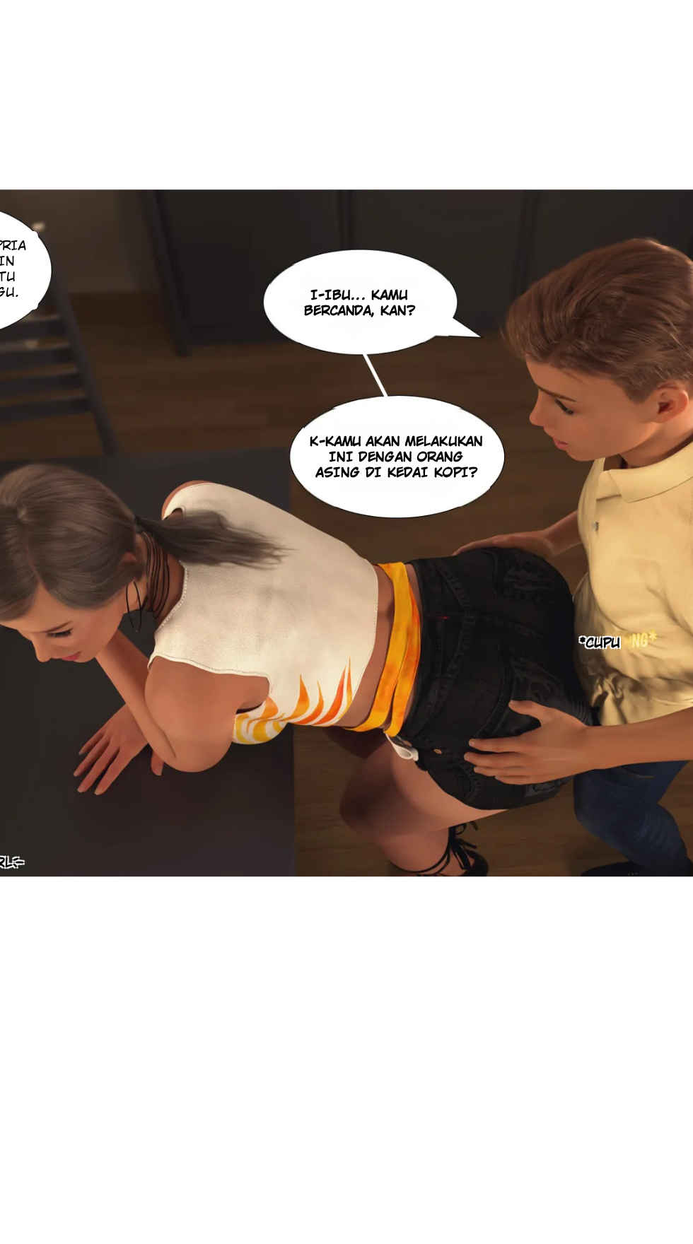
scroll to position [8, 0]
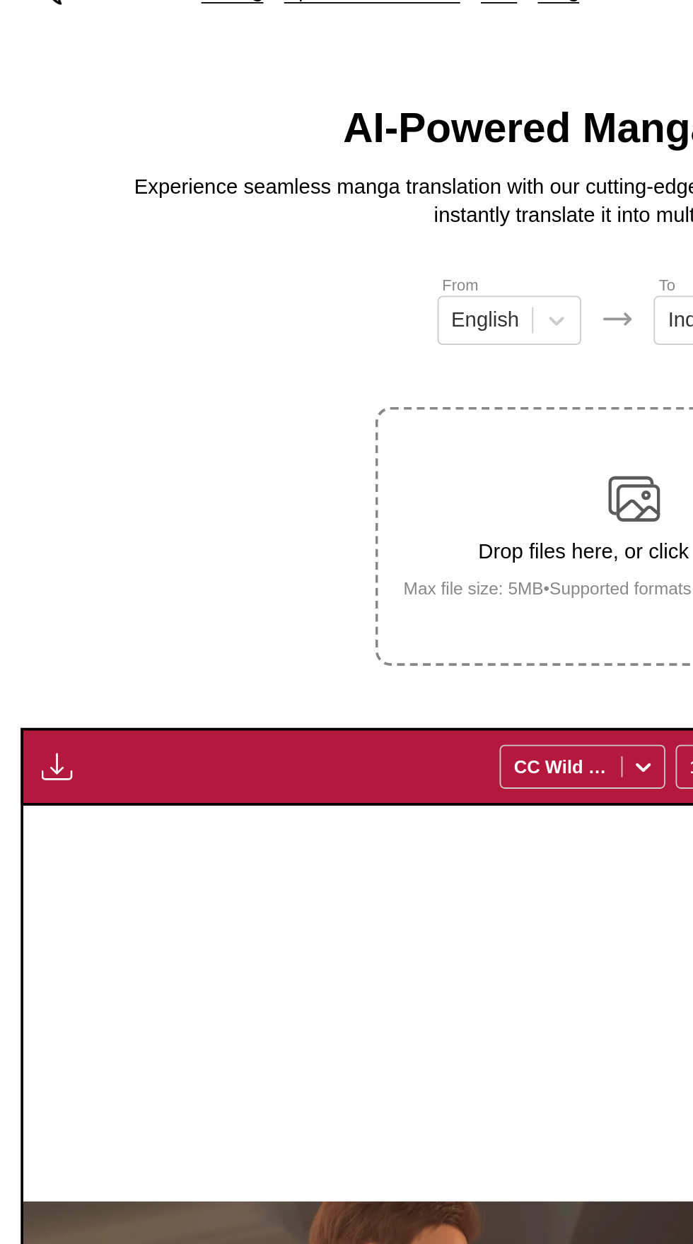
click at [38, 439] on img "button" at bounding box center [31, 447] width 17 height 17
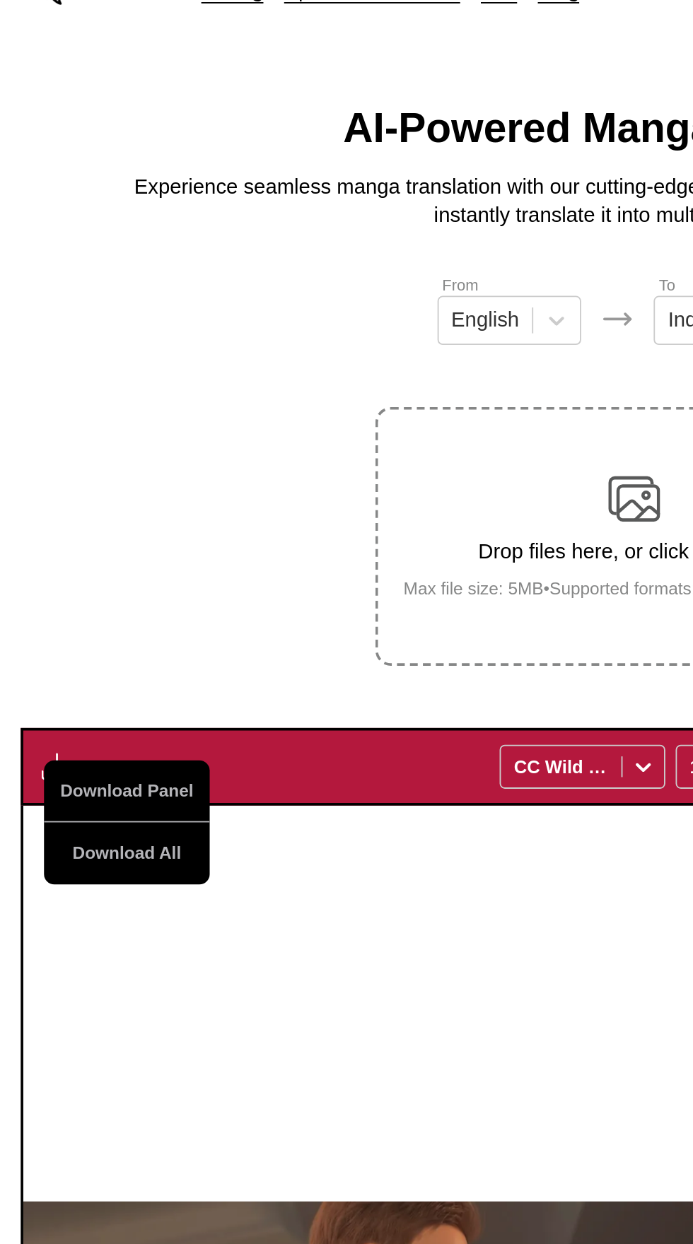
click at [46, 478] on button "Download All" at bounding box center [69, 495] width 90 height 34
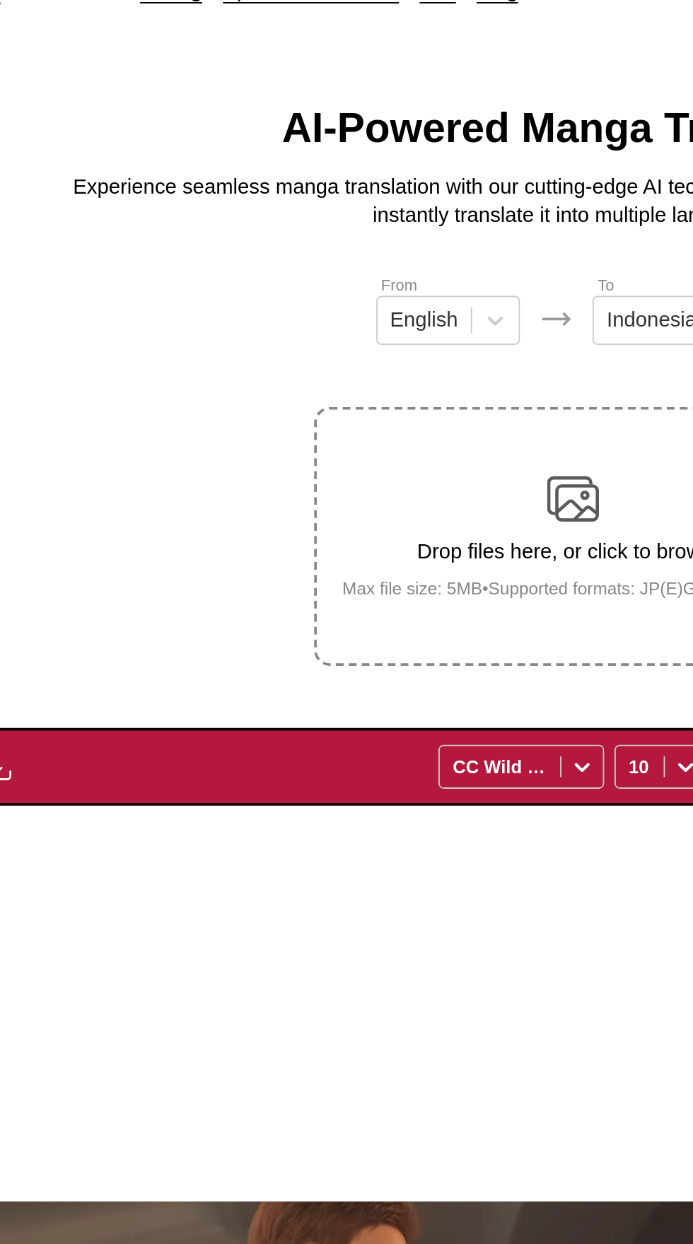
scroll to position [0, 0]
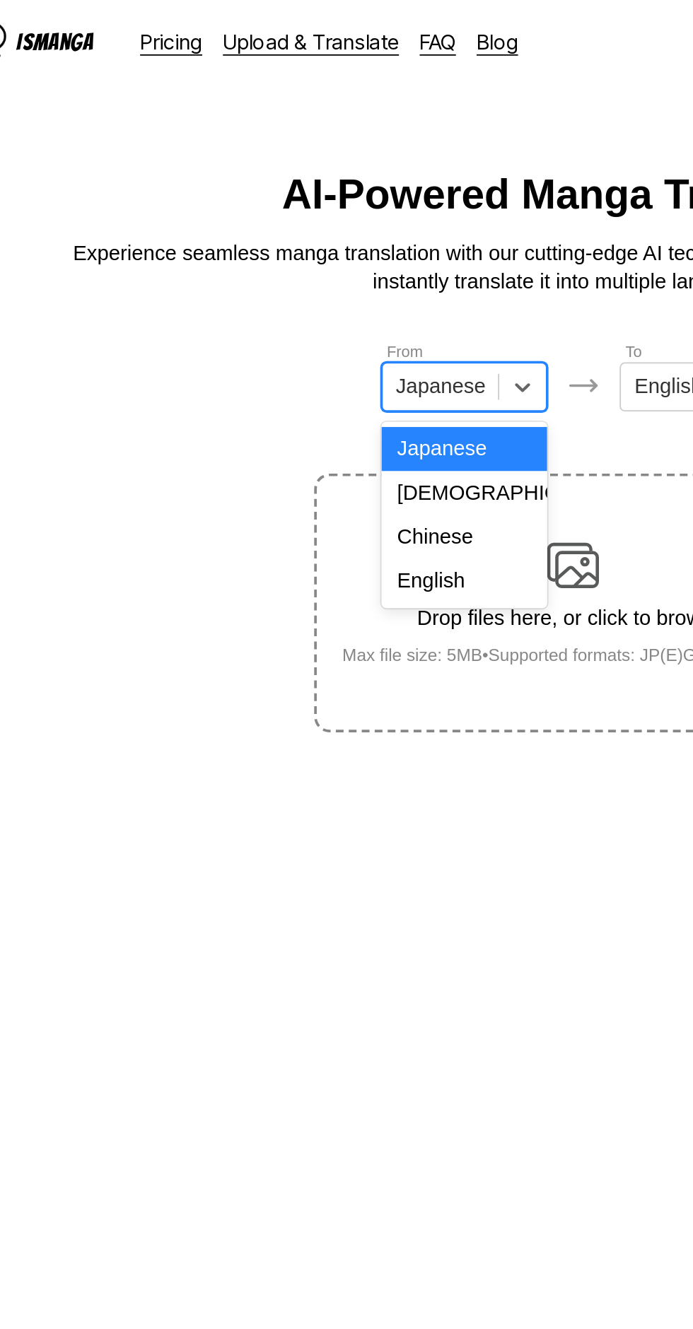
click at [302, 318] on div "English" at bounding box center [287, 317] width 90 height 24
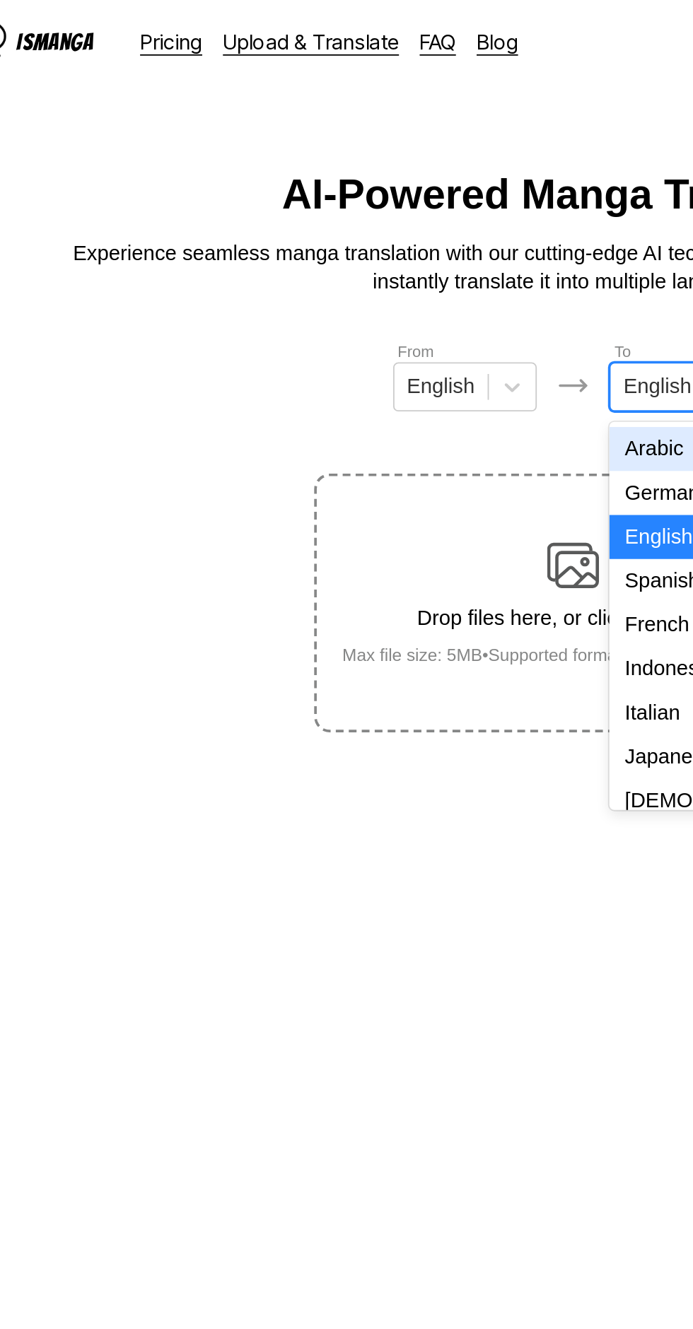
click at [399, 362] on div "Indonesian" at bounding box center [405, 366] width 78 height 24
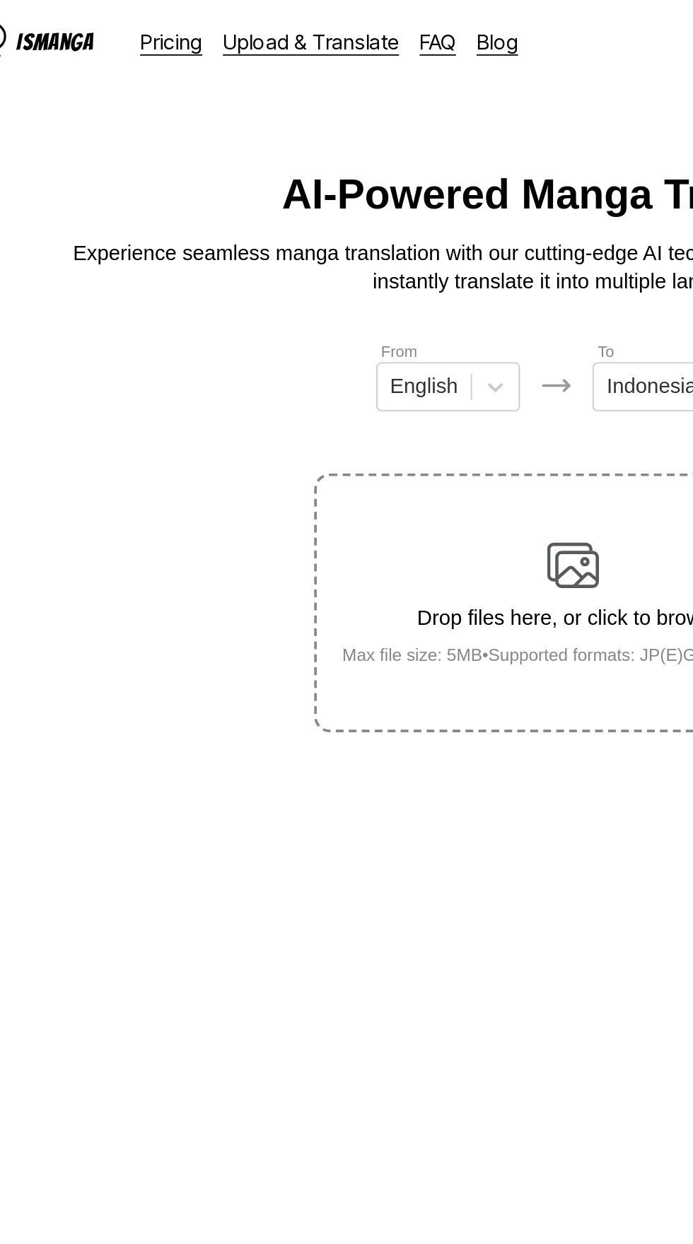
click at [344, 295] on img at bounding box center [346, 309] width 28 height 28
click at [0, 0] on input "Drop files here, or click to browse. Max file size: 5MB • Supported formats: JP…" at bounding box center [0, 0] width 0 height 0
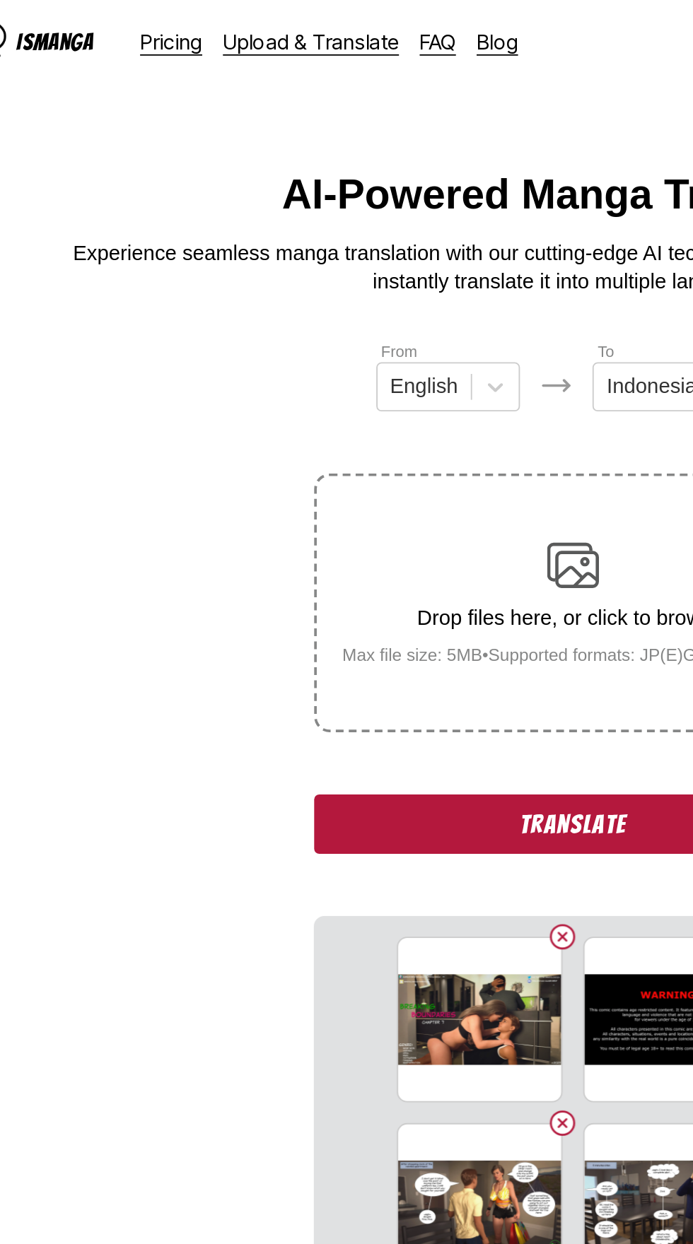
click at [354, 434] on button "Translate" at bounding box center [346, 450] width 283 height 33
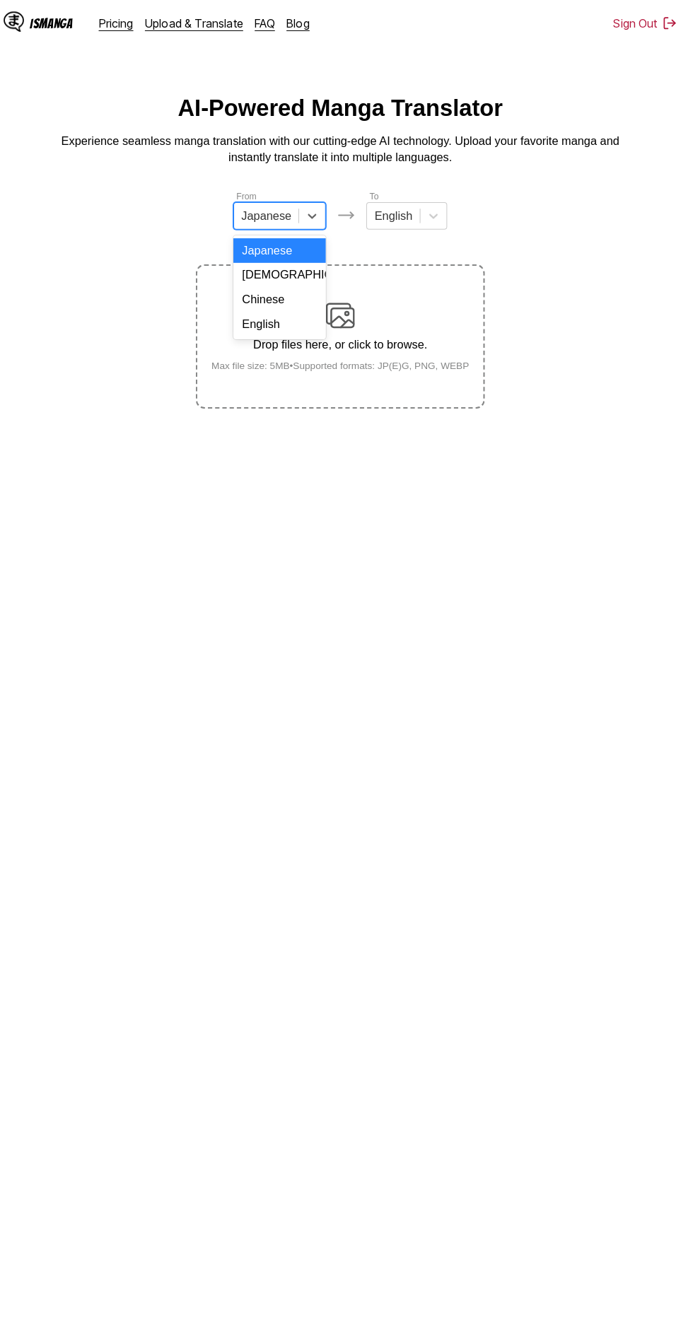
click at [298, 320] on div "English" at bounding box center [287, 317] width 90 height 24
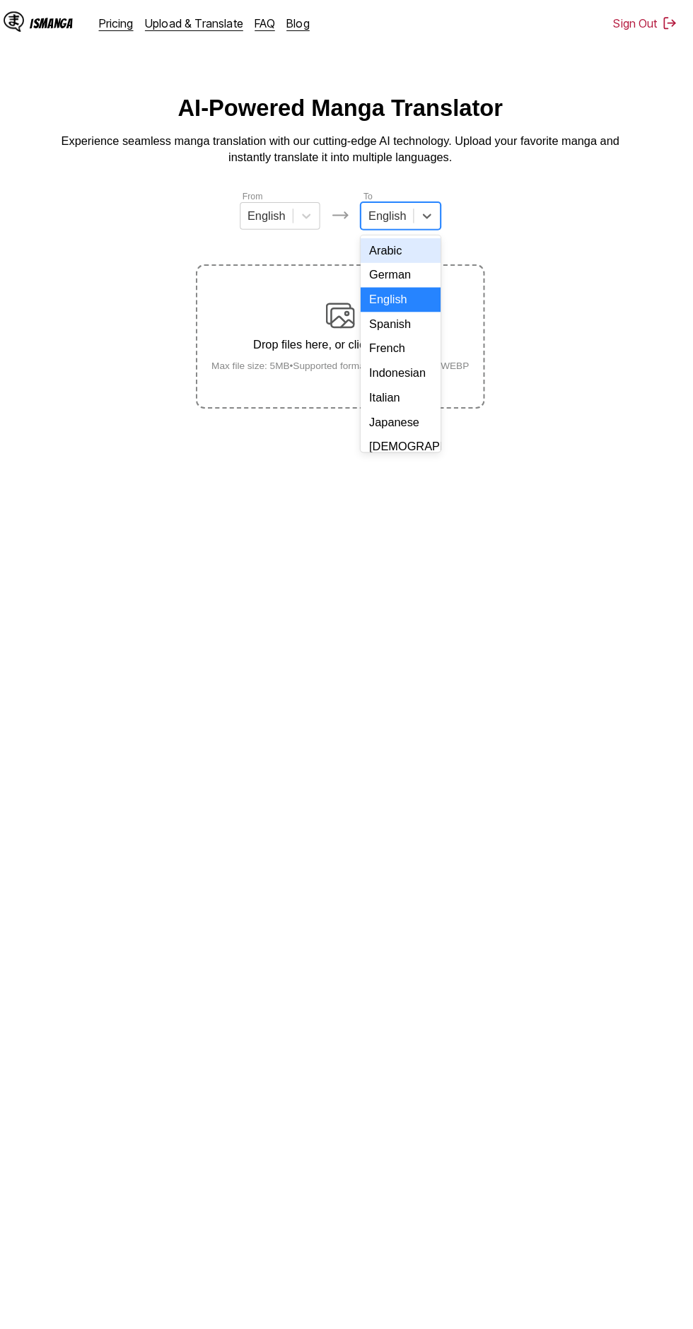
click at [407, 362] on div "Indonesian" at bounding box center [405, 366] width 78 height 24
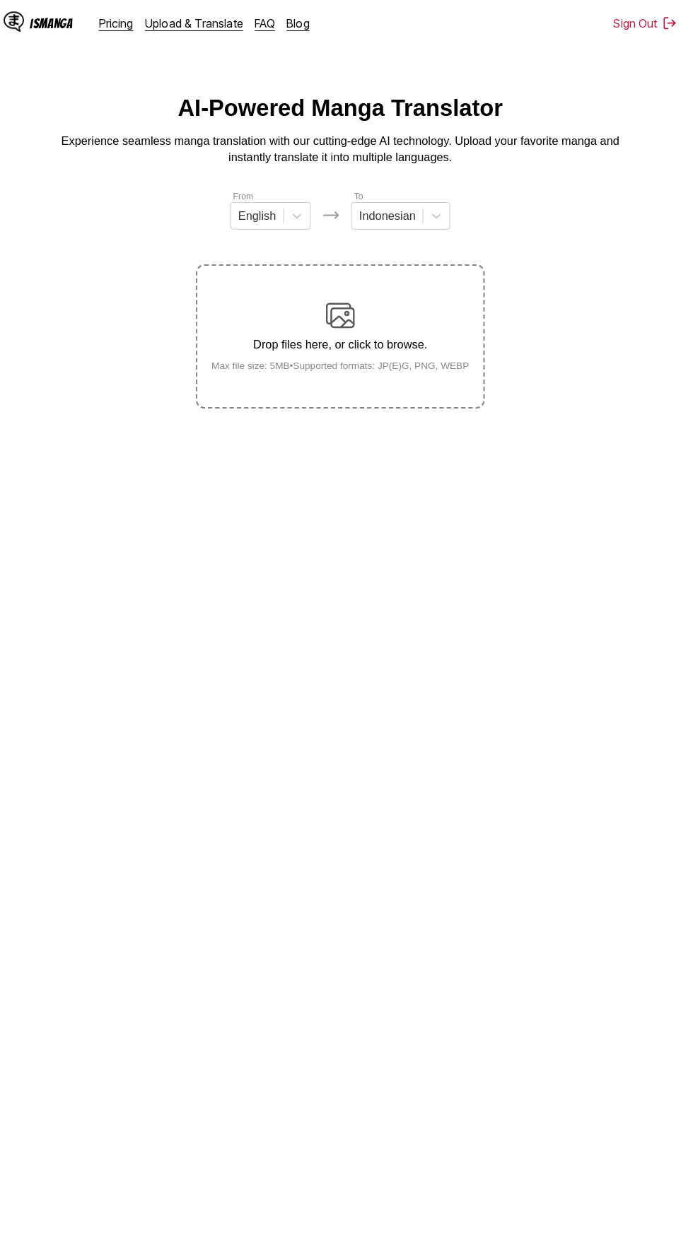
click at [358, 303] on img at bounding box center [346, 309] width 28 height 28
click at [0, 0] on input "Drop files here, or click to browse. Max file size: 5MB • Supported formats: JP…" at bounding box center [0, 0] width 0 height 0
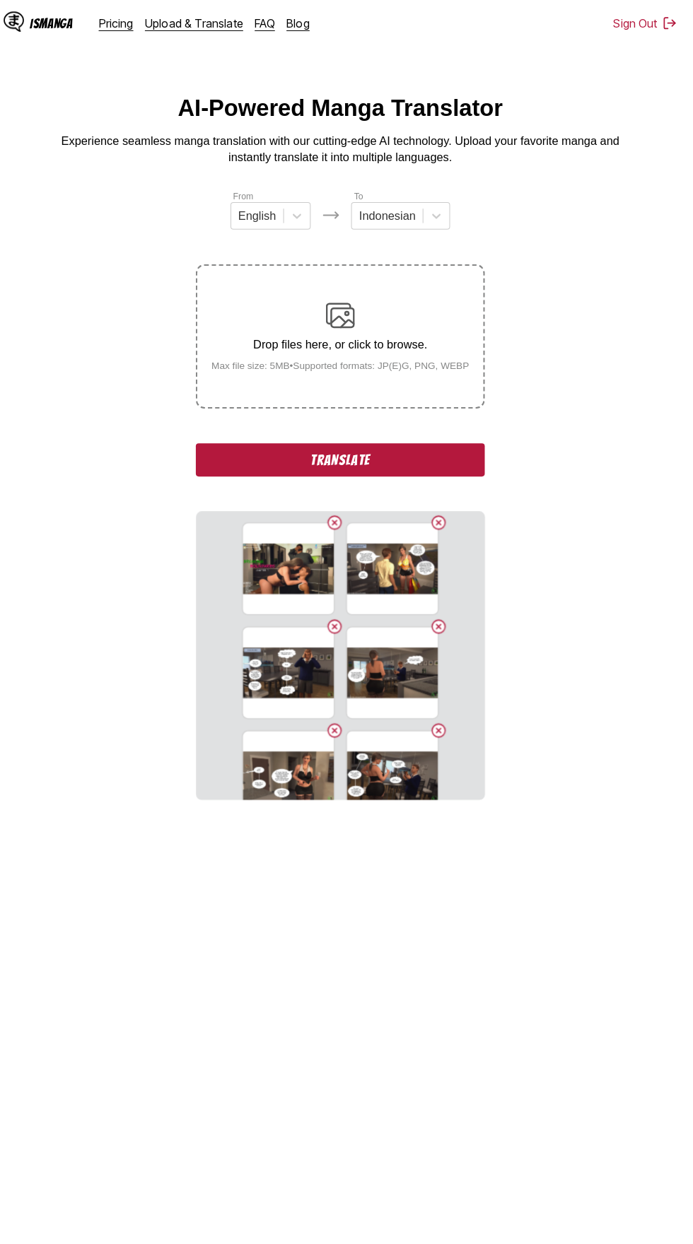
click at [417, 434] on button "Translate" at bounding box center [346, 450] width 283 height 33
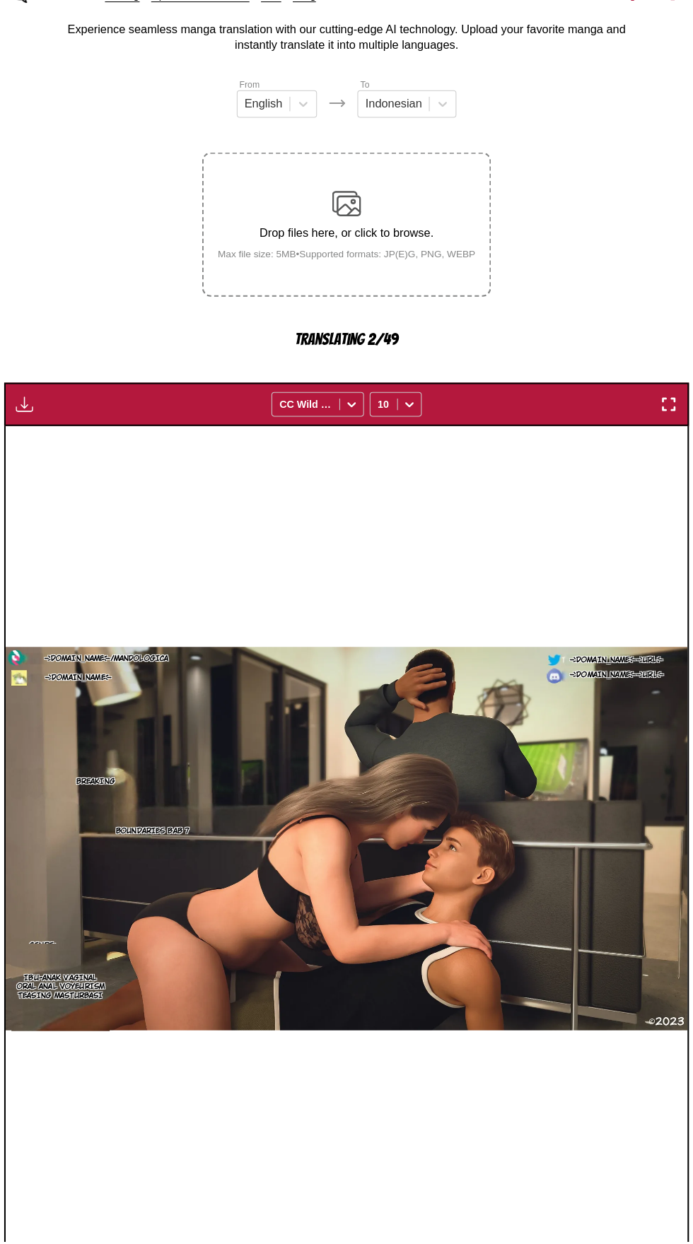
scroll to position [81, 0]
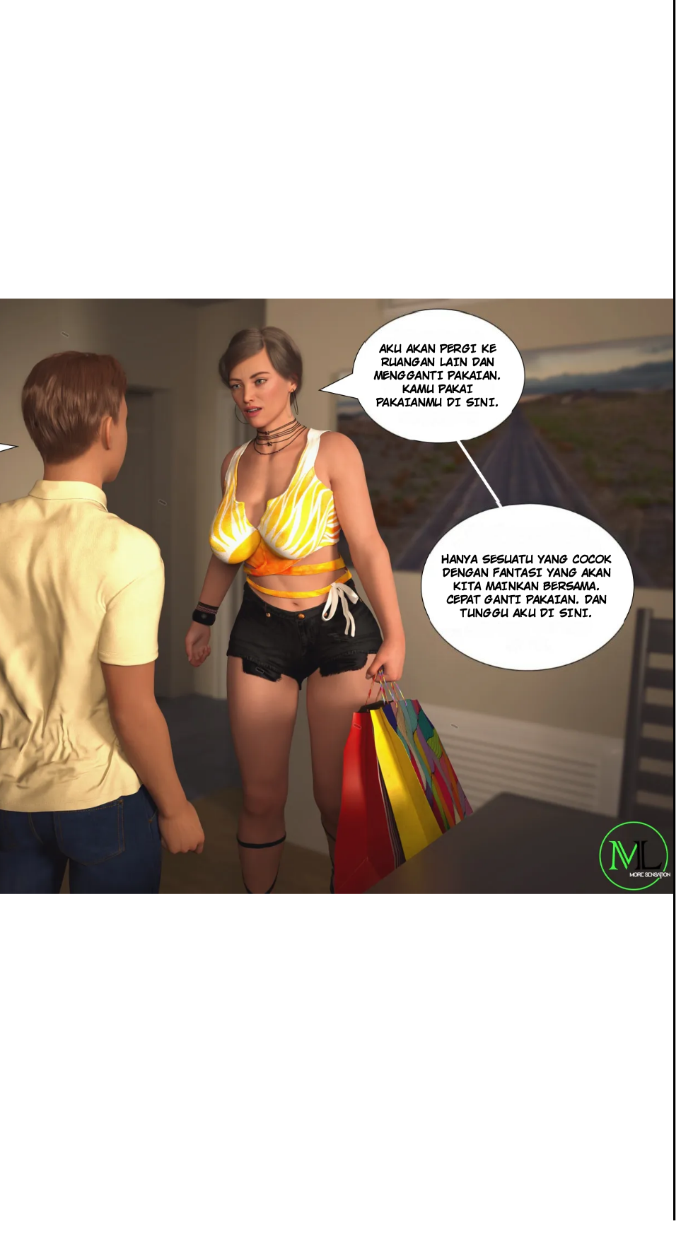
scroll to position [79, 0]
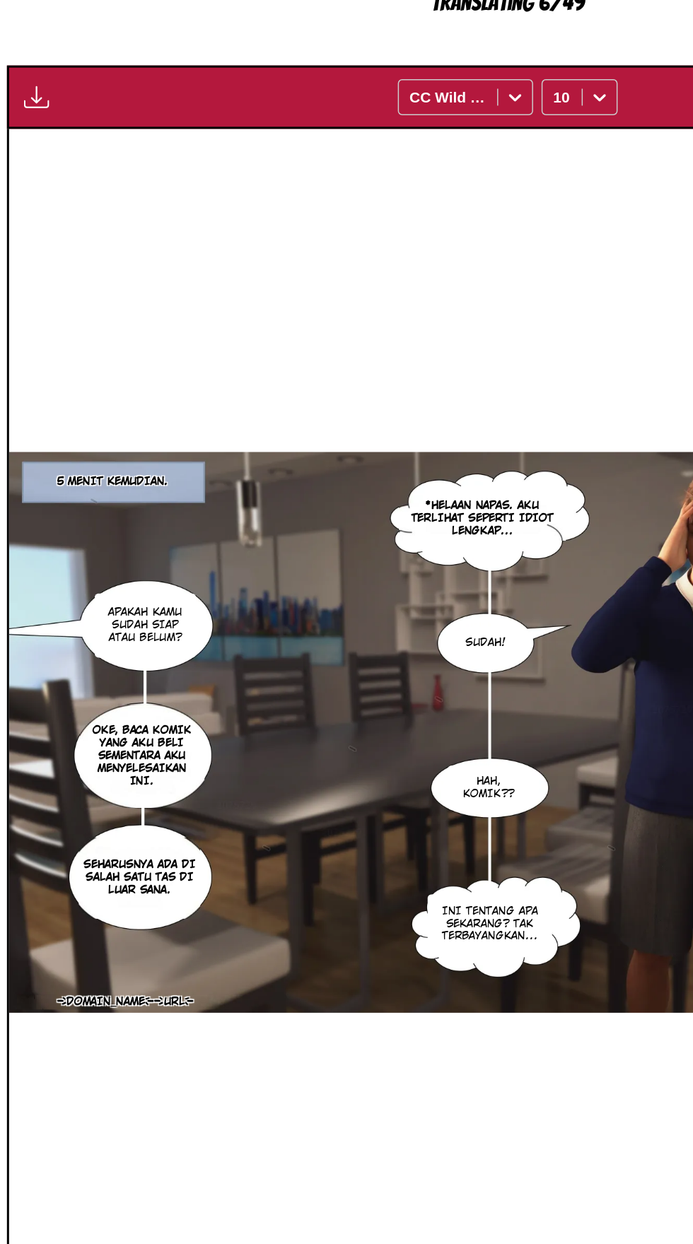
scroll to position [82, 0]
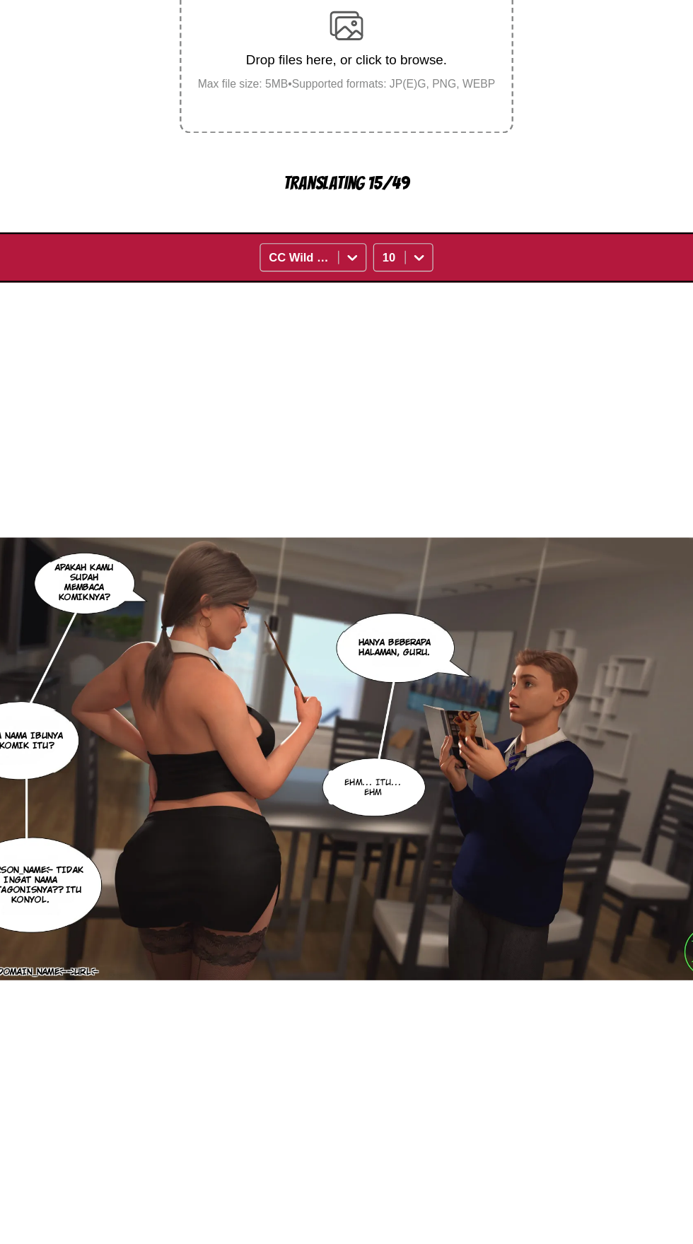
scroll to position [0, 4006]
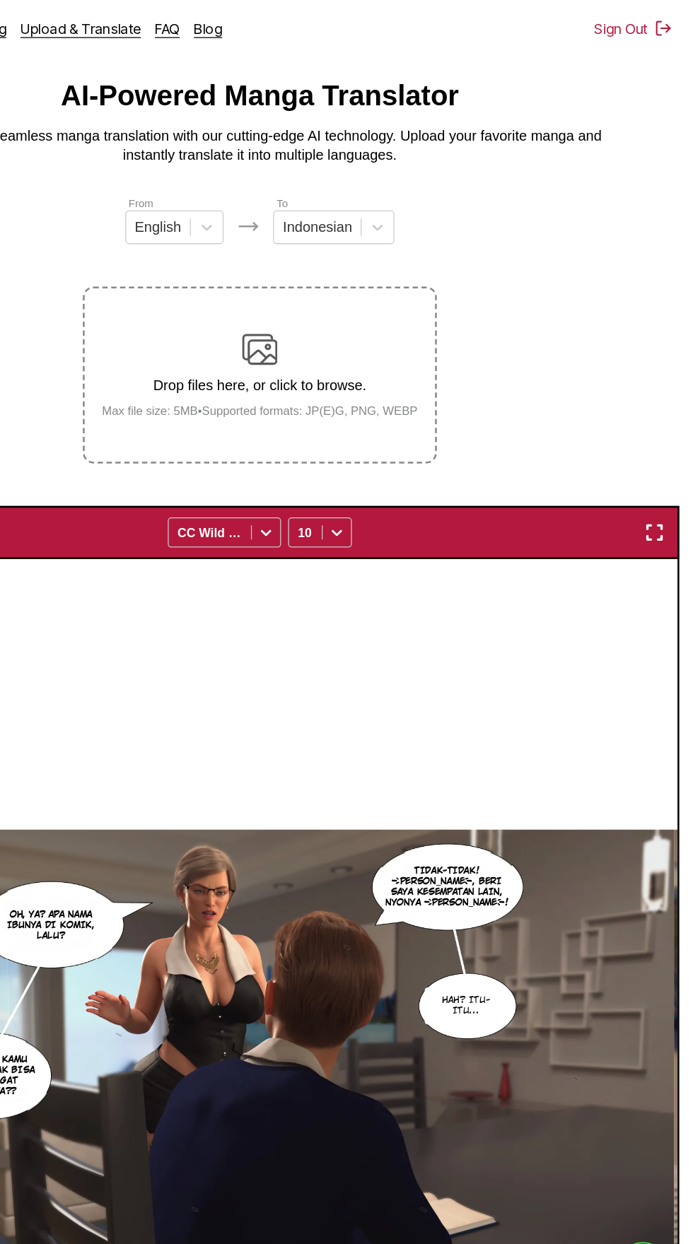
scroll to position [0, 0]
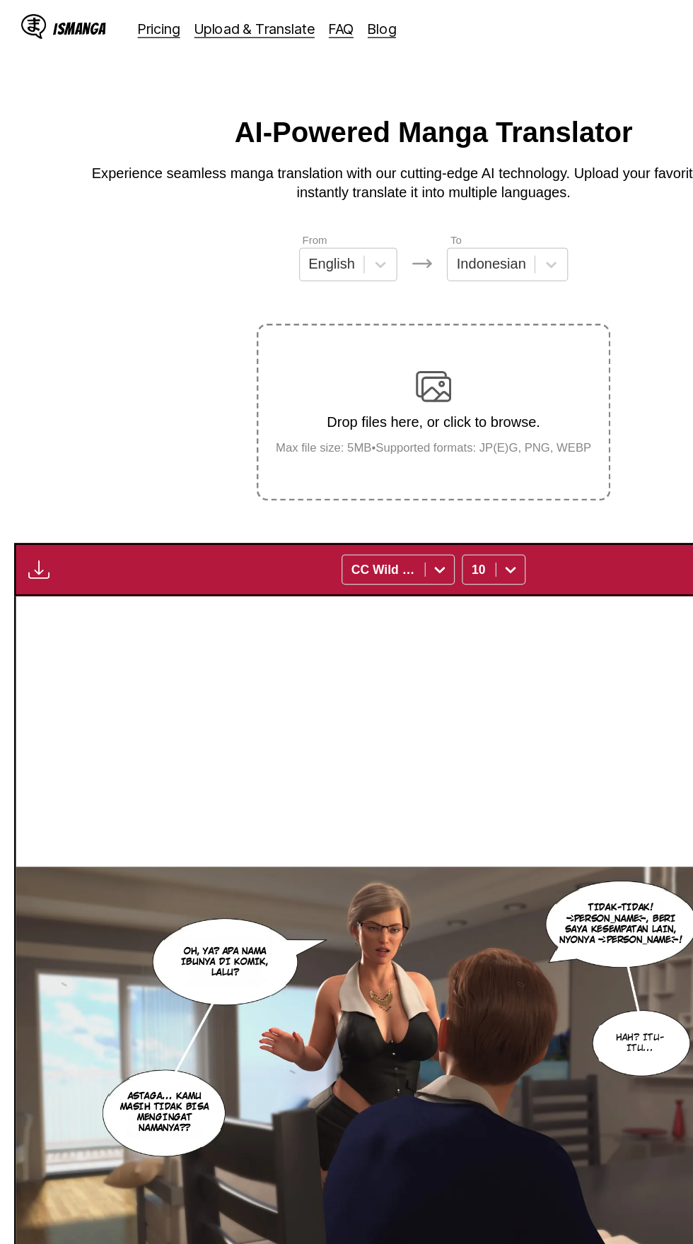
click at [40, 446] on button "button" at bounding box center [30, 455] width 25 height 18
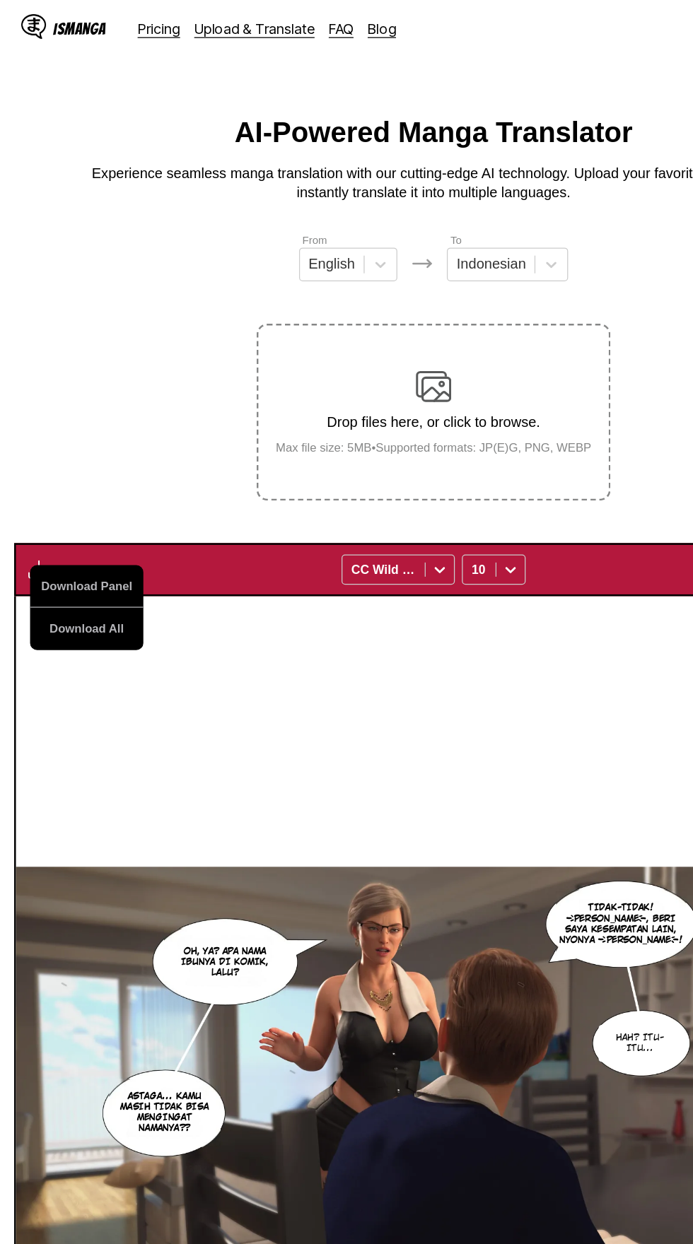
click at [93, 486] on button "Download All" at bounding box center [69, 503] width 90 height 34
click at [90, 486] on button "Download All" at bounding box center [69, 503] width 90 height 34
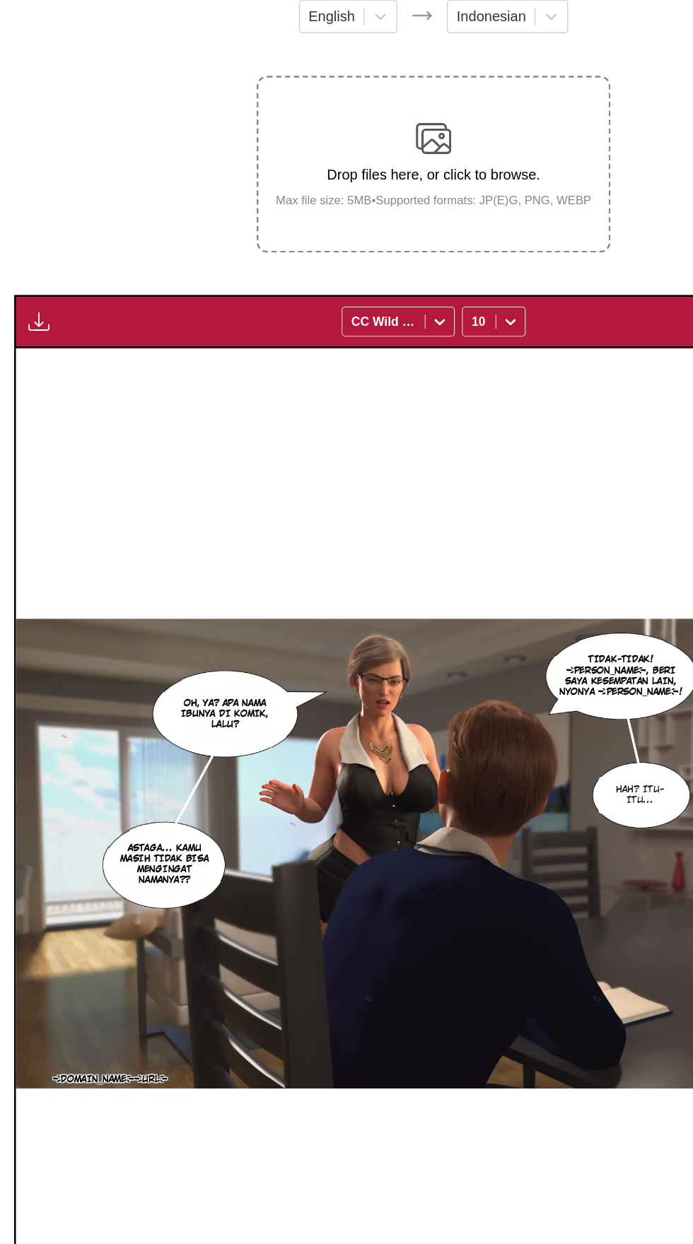
scroll to position [64, 0]
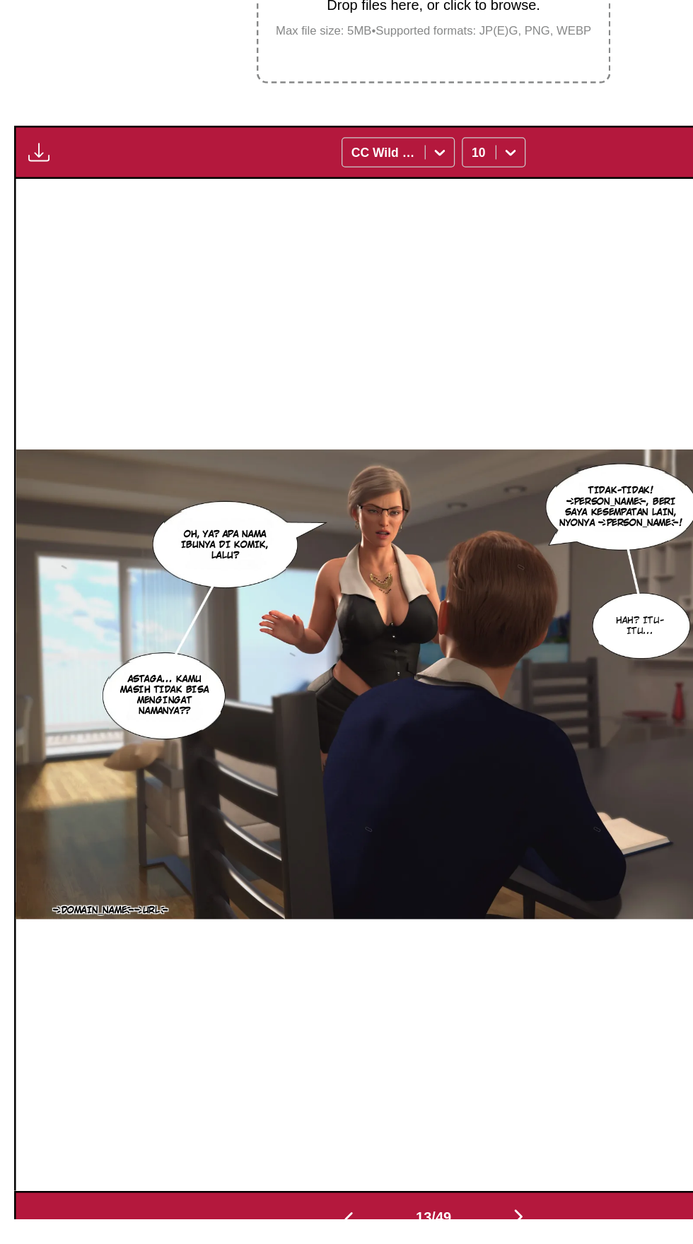
click at [285, 1236] on img "button" at bounding box center [278, 1244] width 17 height 17
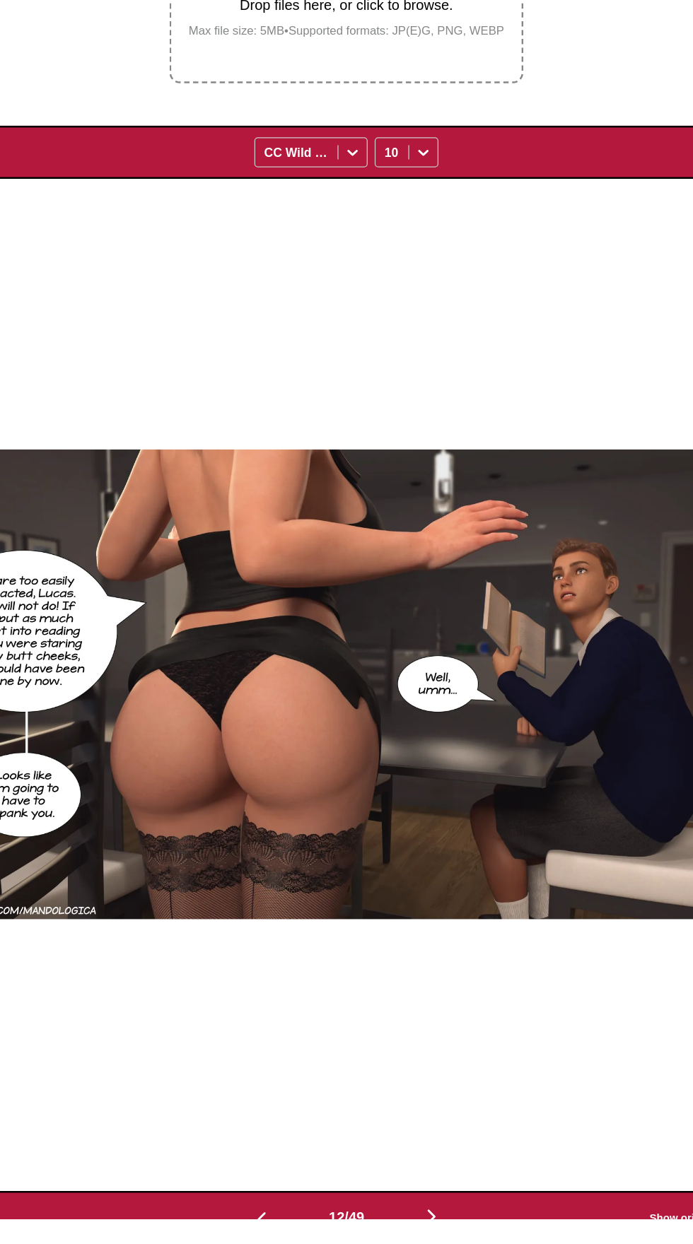
click at [290, 1233] on button "button" at bounding box center [278, 1243] width 85 height 21
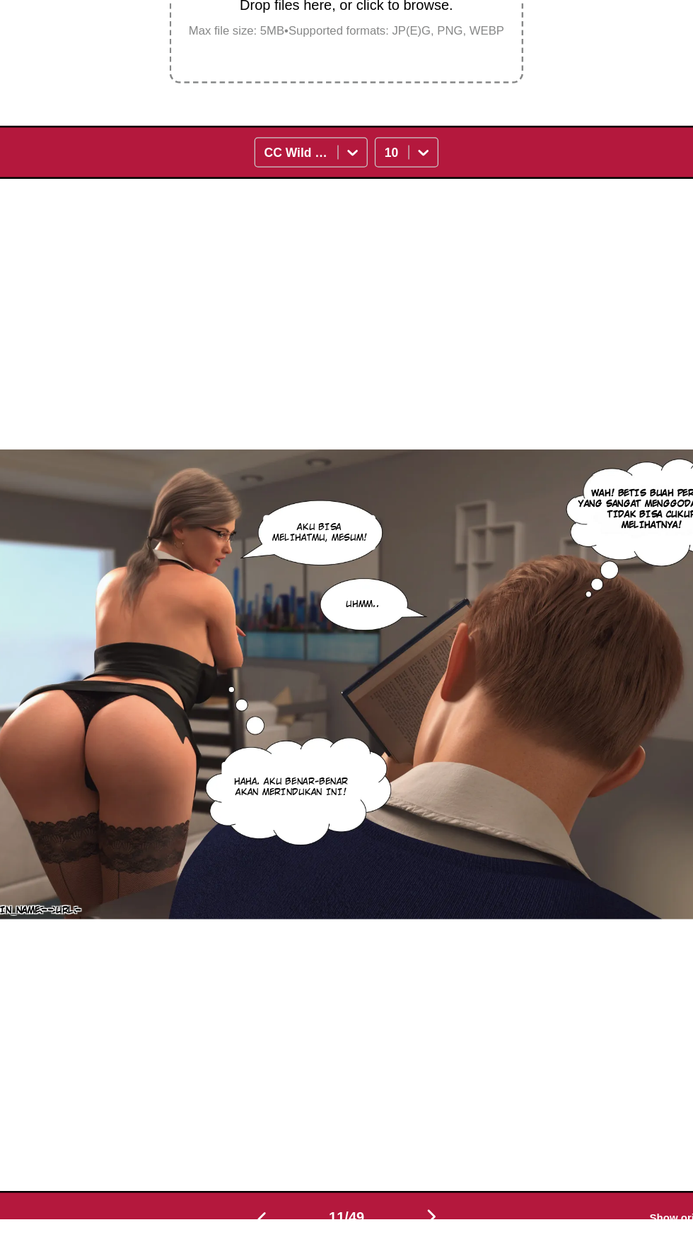
click at [287, 1233] on button "button" at bounding box center [278, 1243] width 85 height 21
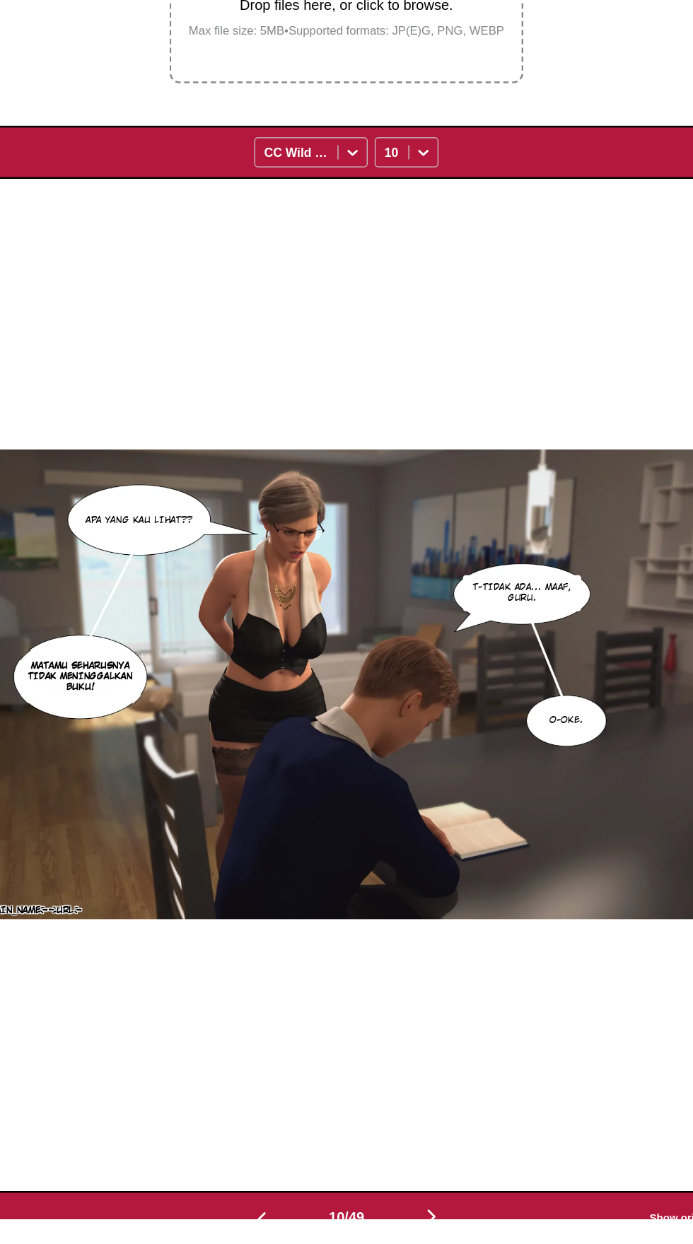
click at [292, 1233] on button "button" at bounding box center [278, 1243] width 85 height 21
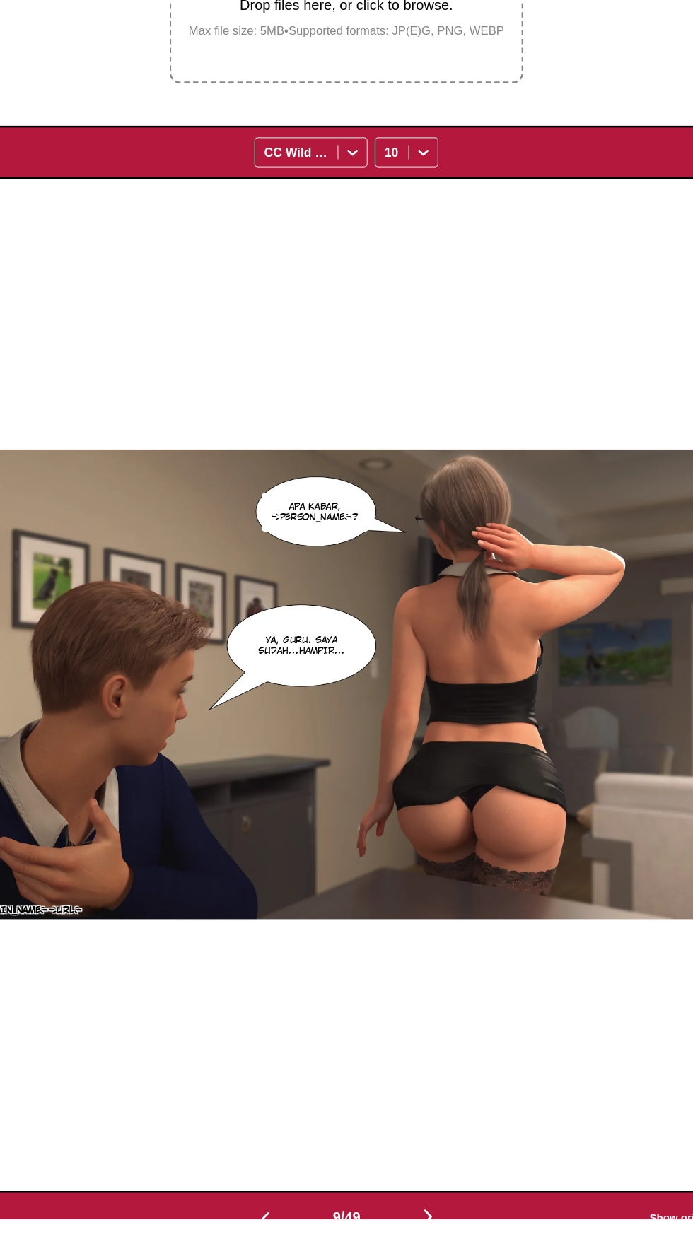
click at [288, 1233] on button "button" at bounding box center [281, 1243] width 85 height 21
click at [284, 1236] on img "button" at bounding box center [281, 1244] width 17 height 17
click at [278, 1236] on img "button" at bounding box center [281, 1244] width 17 height 17
click at [291, 1233] on button "button" at bounding box center [281, 1243] width 85 height 21
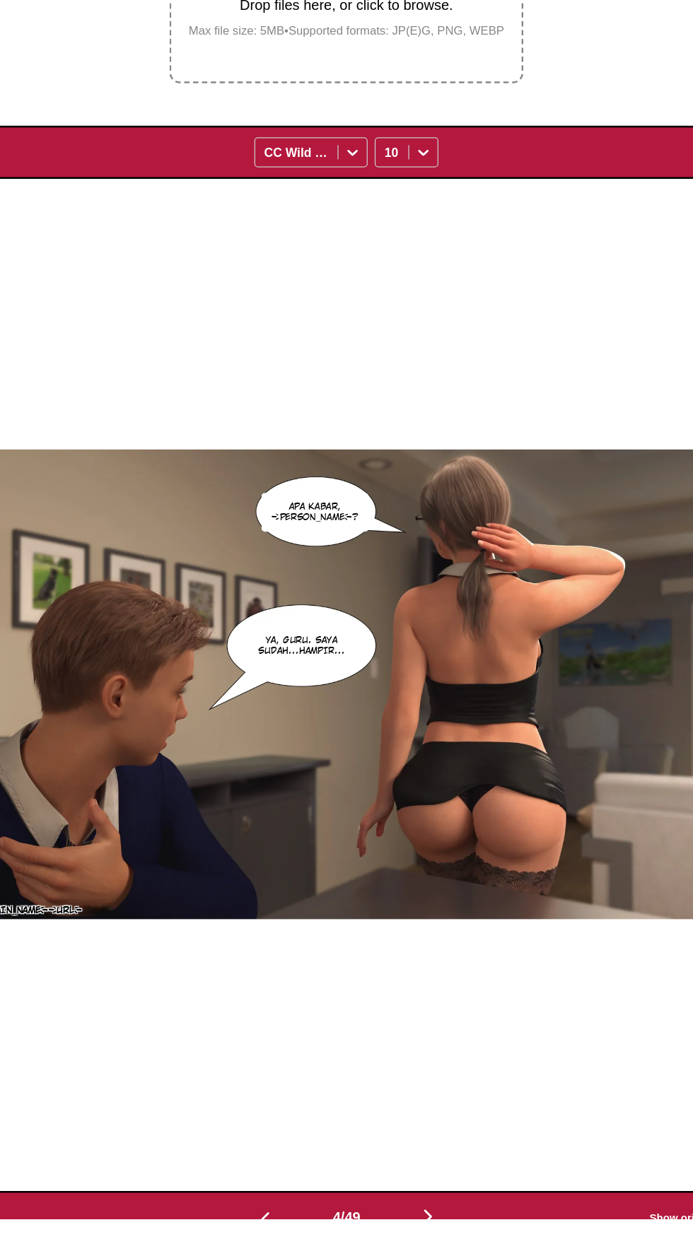
scroll to position [0, 2003]
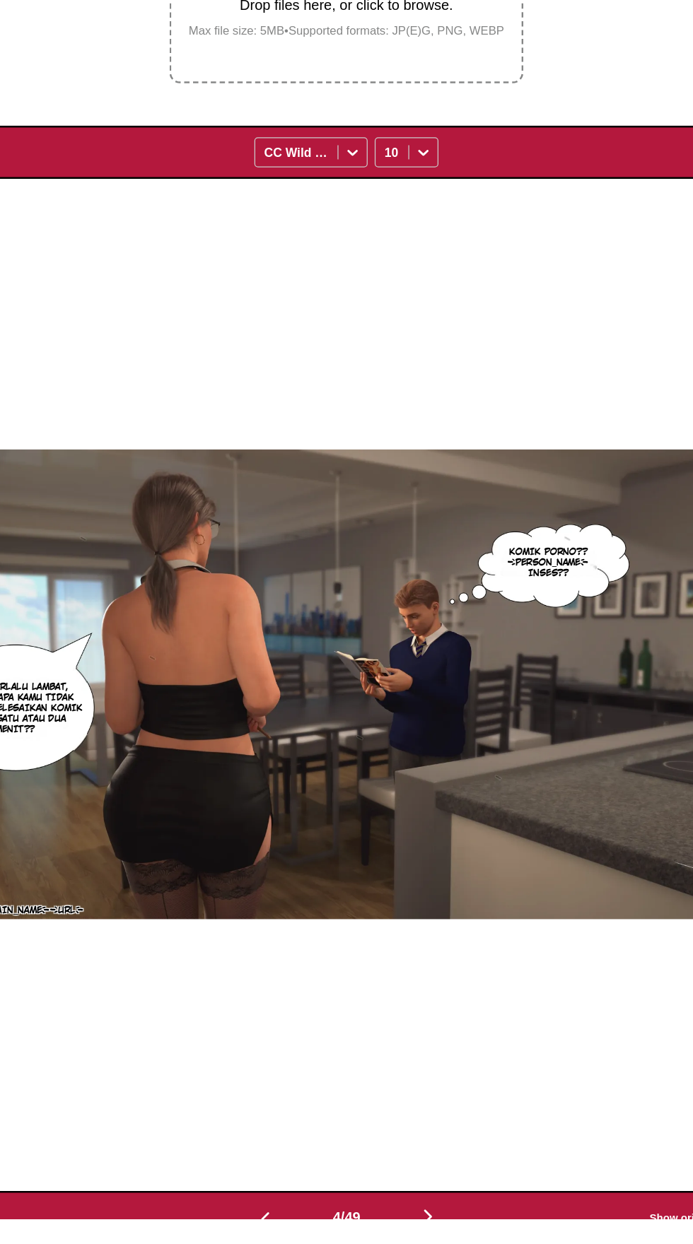
click at [276, 1236] on img "button" at bounding box center [281, 1244] width 17 height 17
click at [274, 1236] on img "button" at bounding box center [281, 1244] width 17 height 17
click at [287, 1236] on img "button" at bounding box center [281, 1244] width 17 height 17
click at [38, 400] on img "button" at bounding box center [31, 391] width 17 height 17
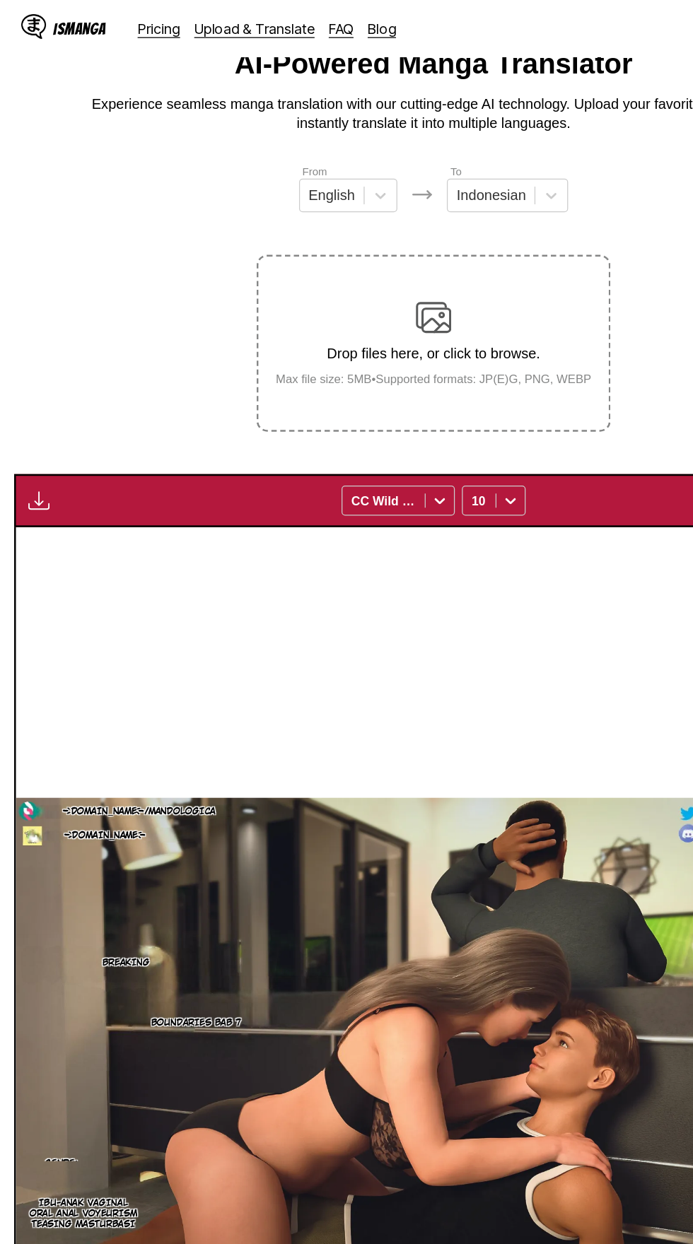
scroll to position [0, 0]
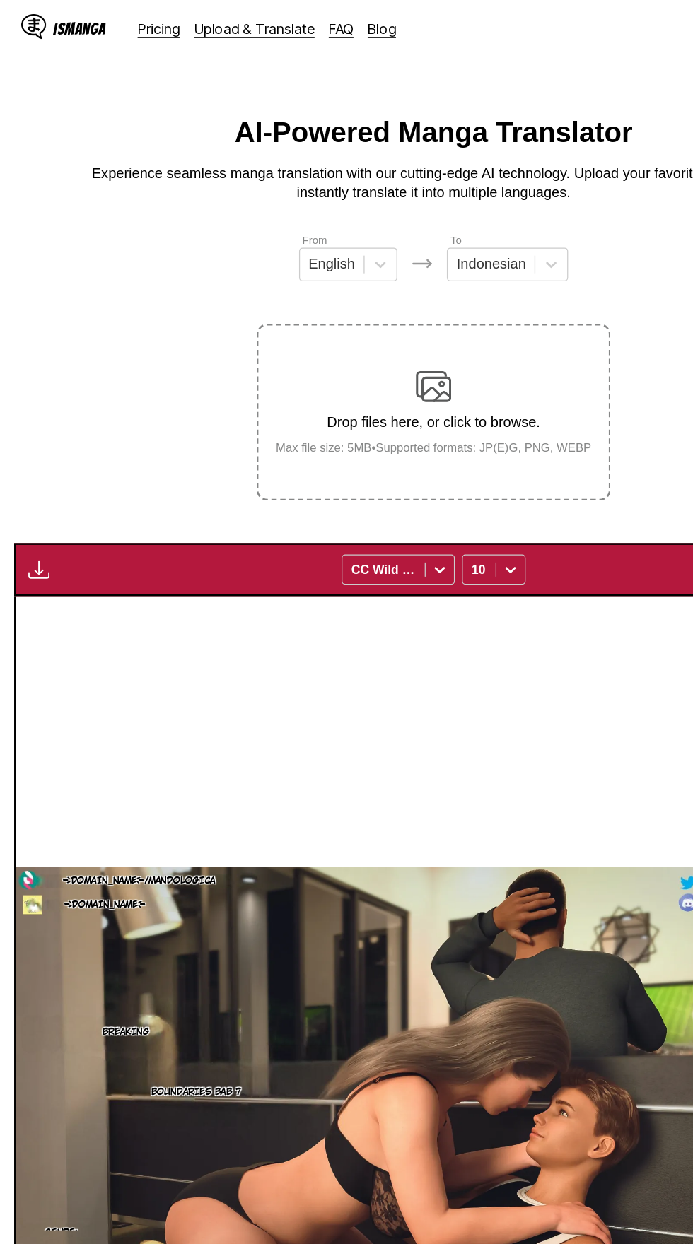
click at [377, 295] on div "Drop files here, or click to browse. Max file size: 5MB • Supported formats: JP…" at bounding box center [346, 329] width 275 height 69
click at [0, 0] on input "Drop files here, or click to browse. Max file size: 5MB • Supported formats: JP…" at bounding box center [0, 0] width 0 height 0
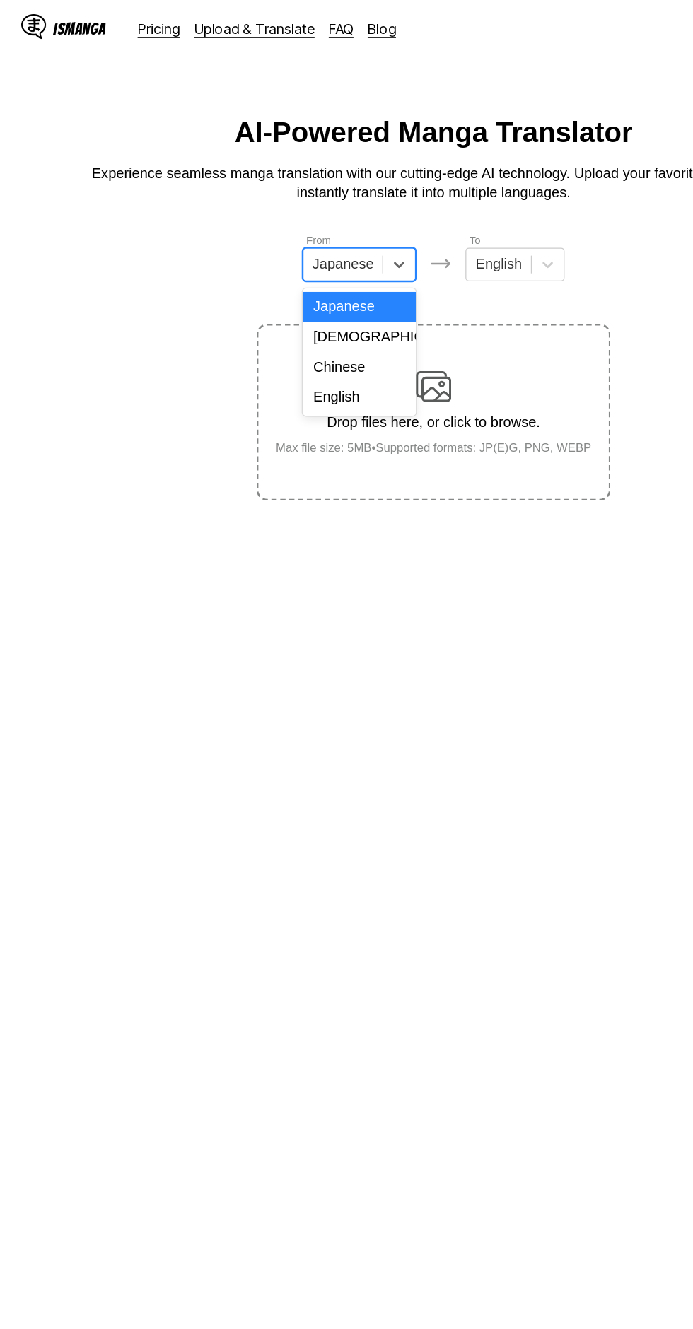
click at [299, 310] on div "English" at bounding box center [287, 317] width 90 height 24
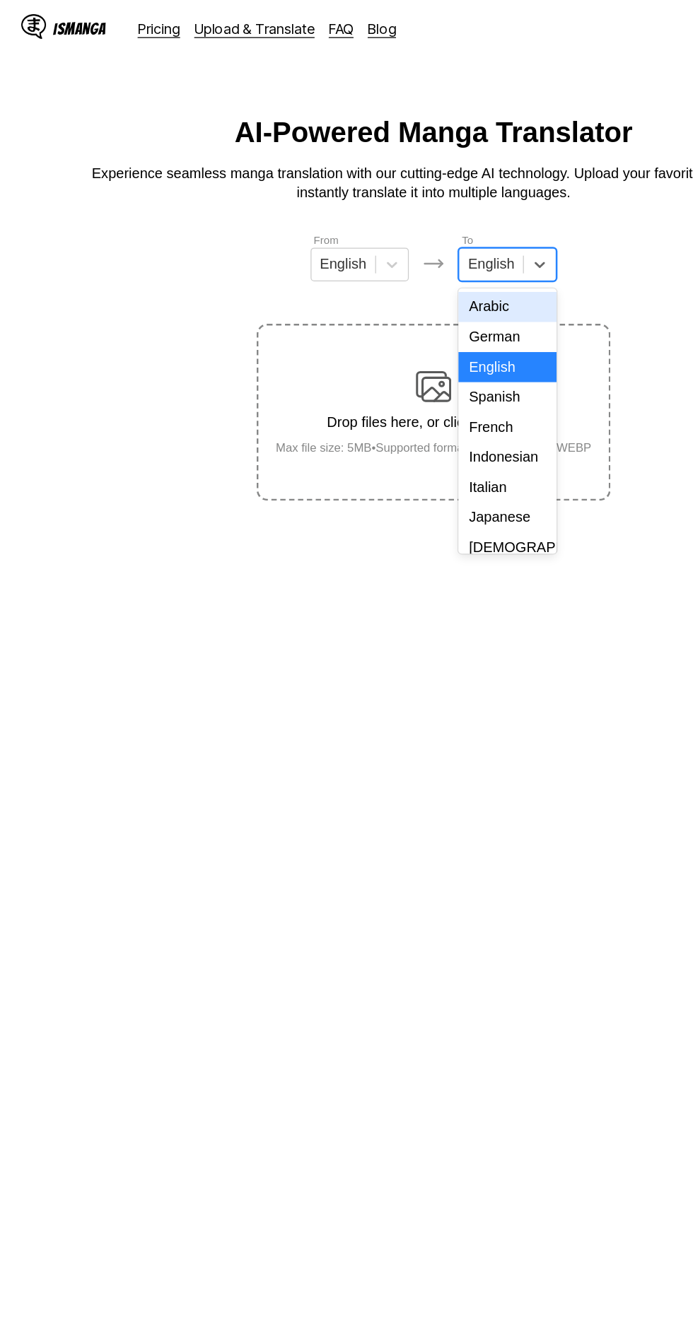
click at [407, 368] on div "Indonesian" at bounding box center [405, 366] width 78 height 24
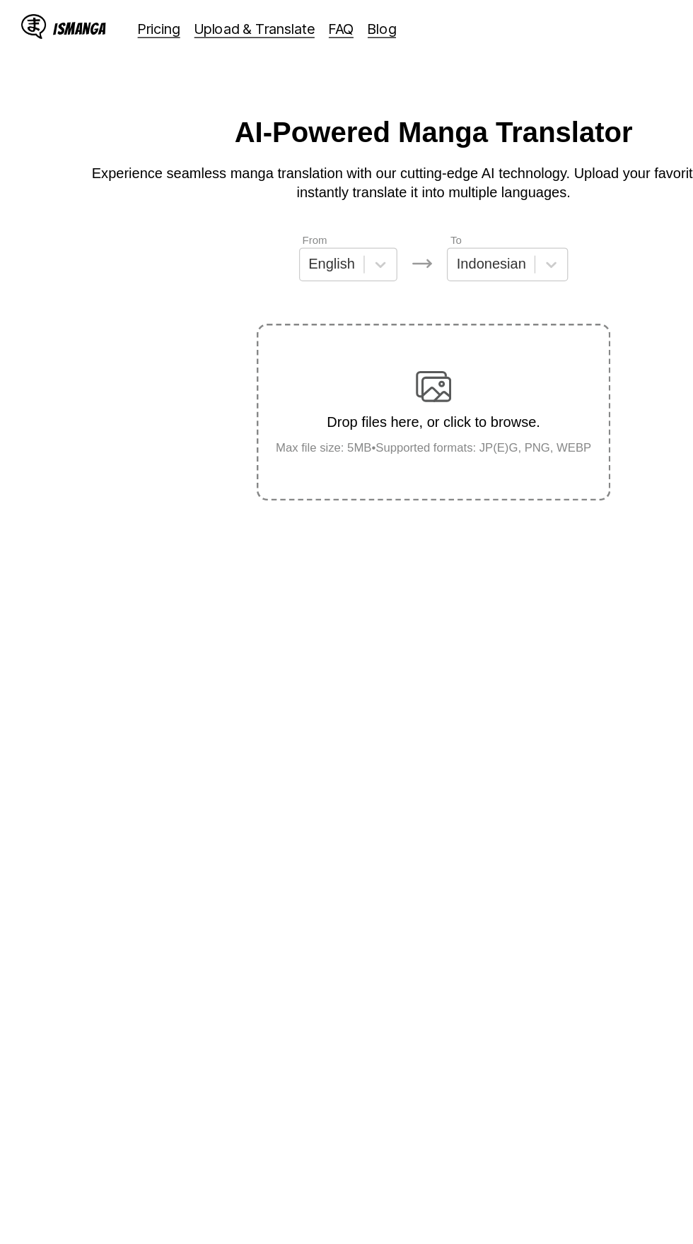
click at [411, 332] on p "Drop files here, or click to browse." at bounding box center [346, 338] width 275 height 13
click at [0, 0] on input "Drop files here, or click to browse. Max file size: 5MB • Supported formats: JP…" at bounding box center [0, 0] width 0 height 0
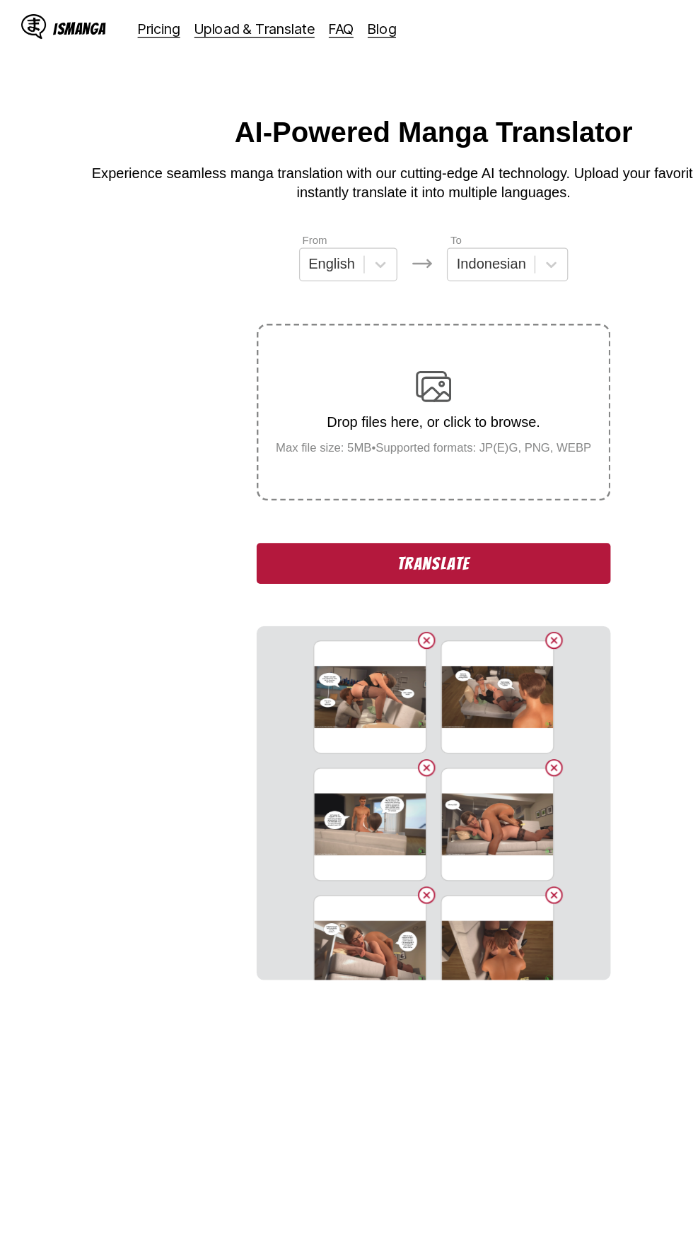
click at [344, 434] on button "Translate" at bounding box center [346, 450] width 283 height 33
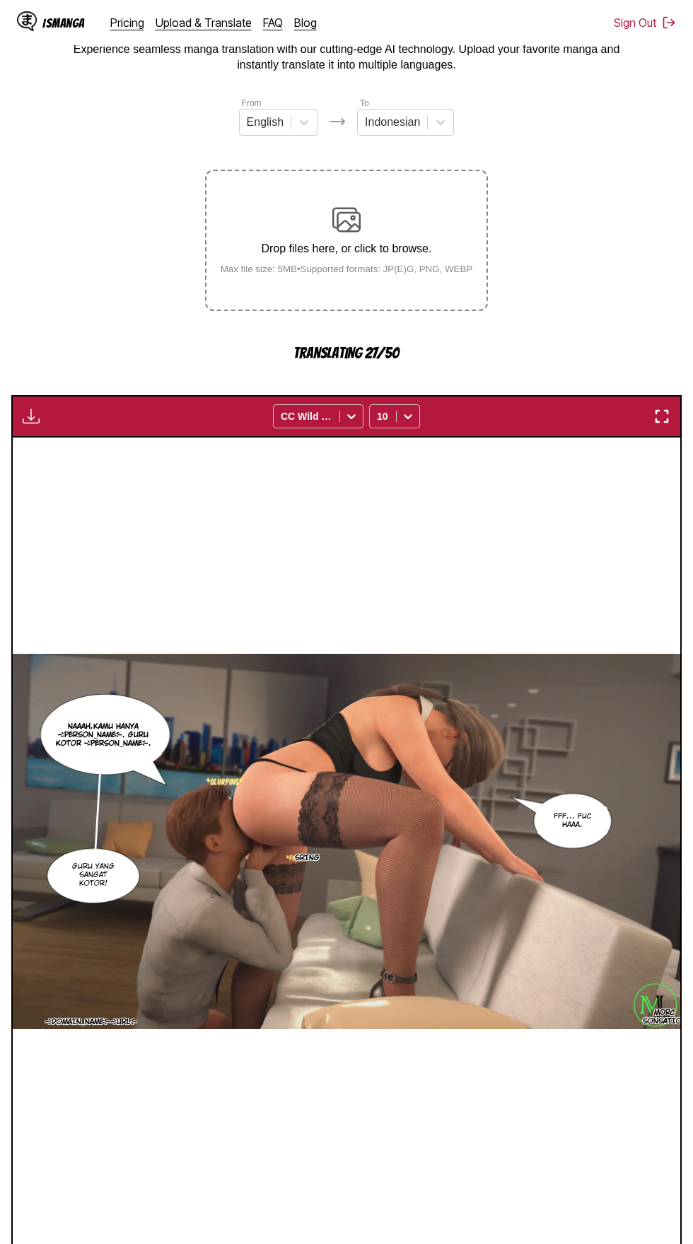
scroll to position [77, 0]
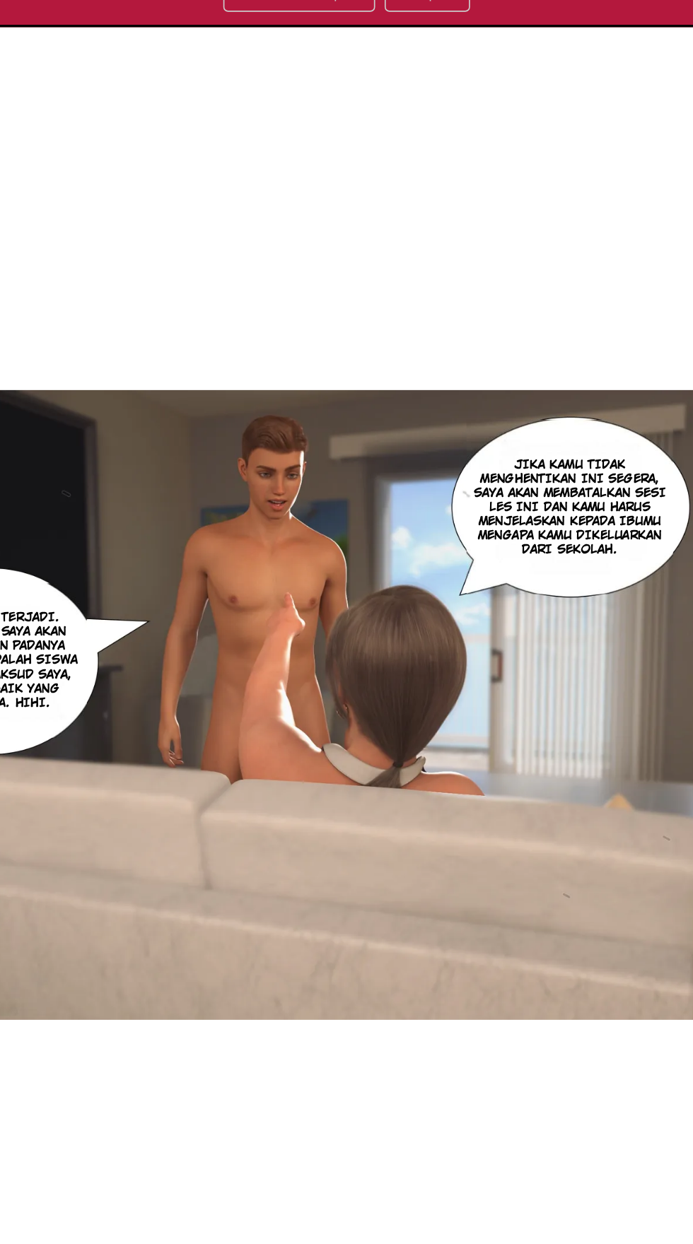
scroll to position [77, 0]
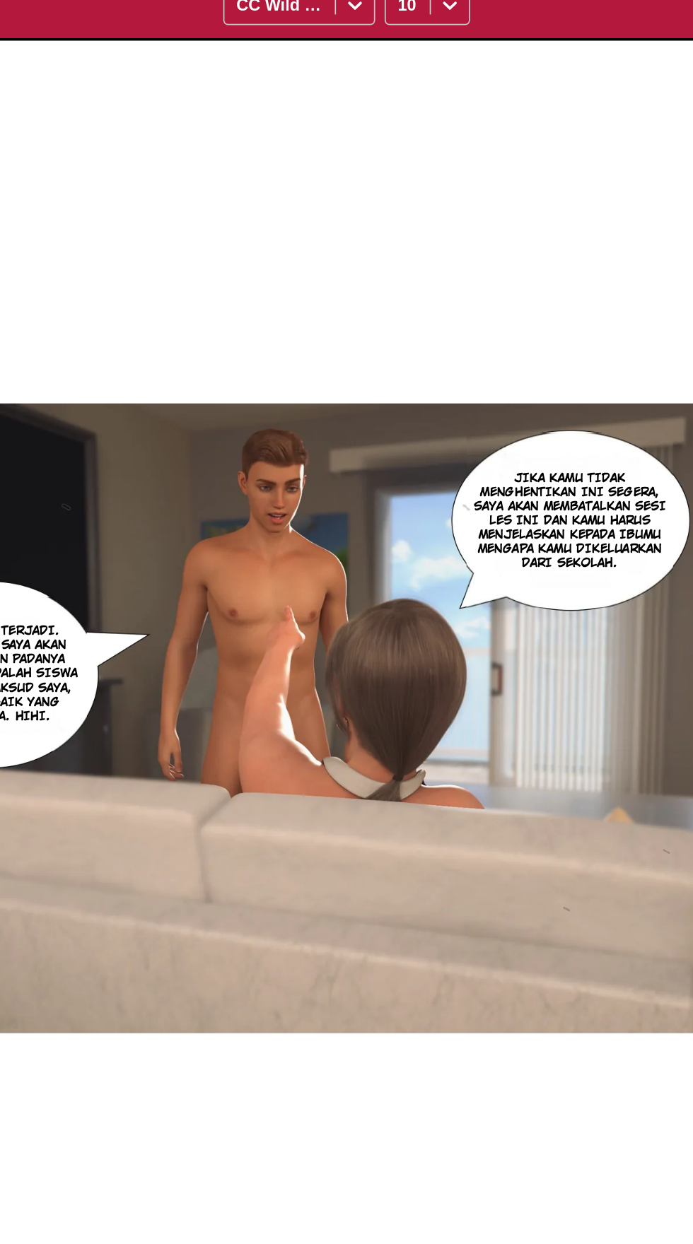
scroll to position [0, 2003]
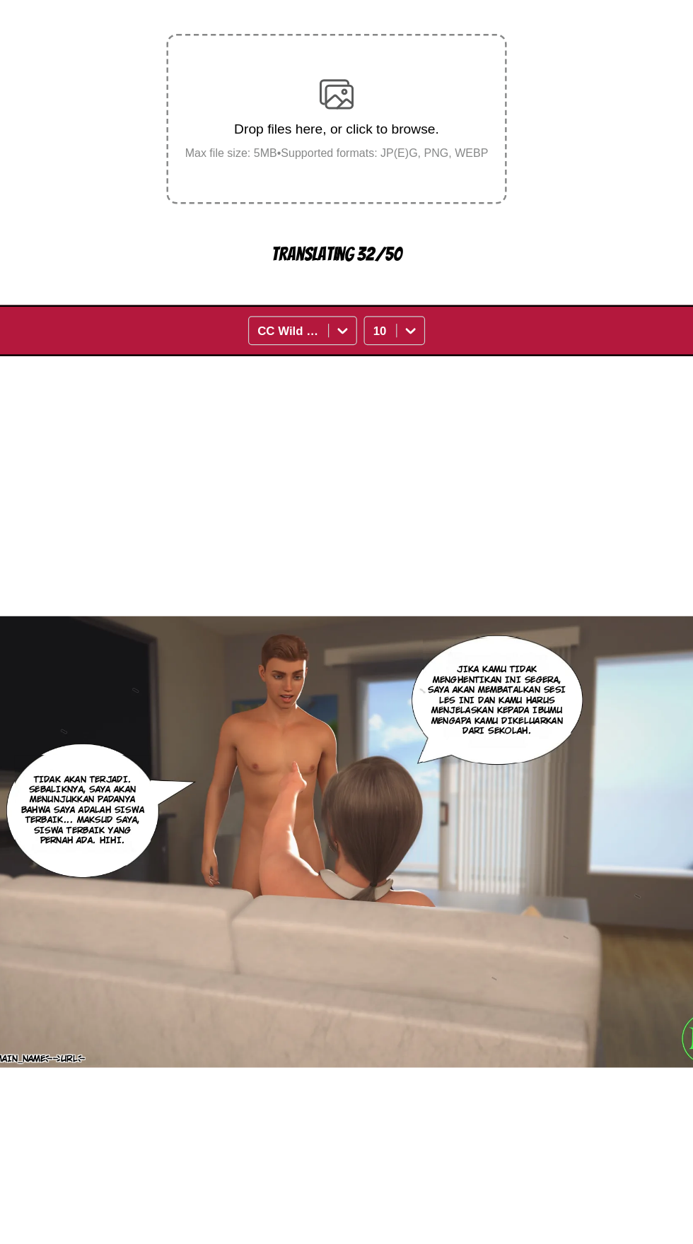
scroll to position [77, 0]
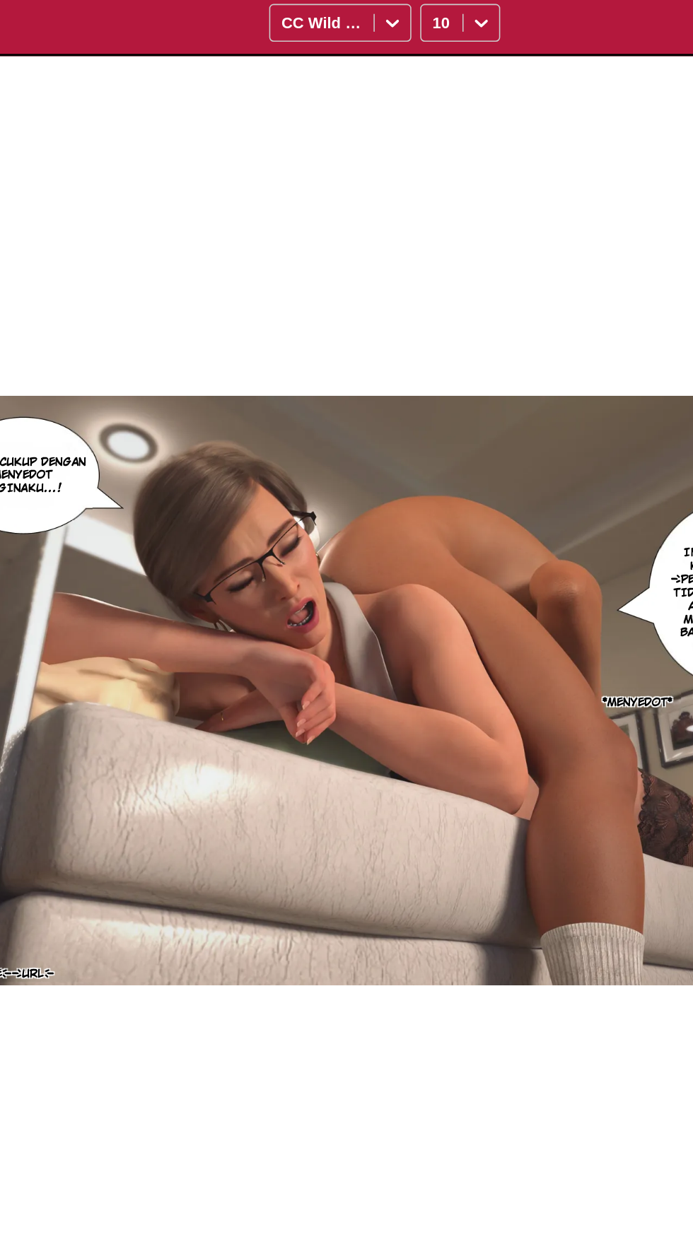
scroll to position [77, 0]
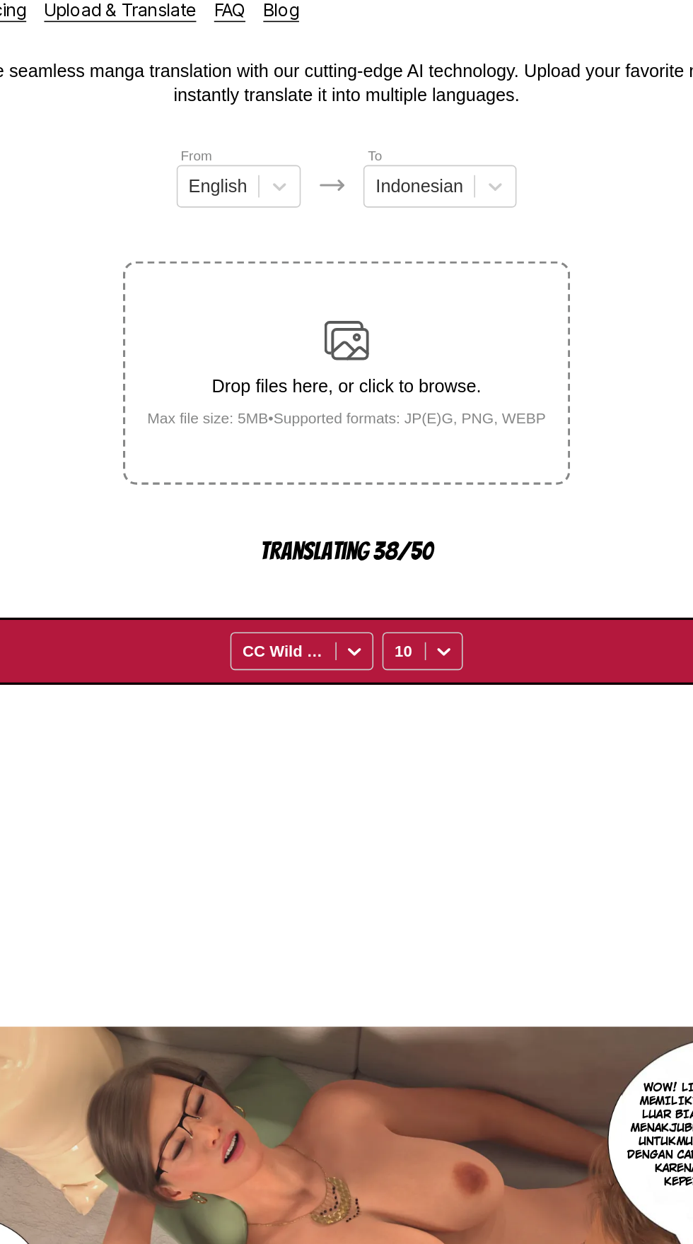
scroll to position [0, 0]
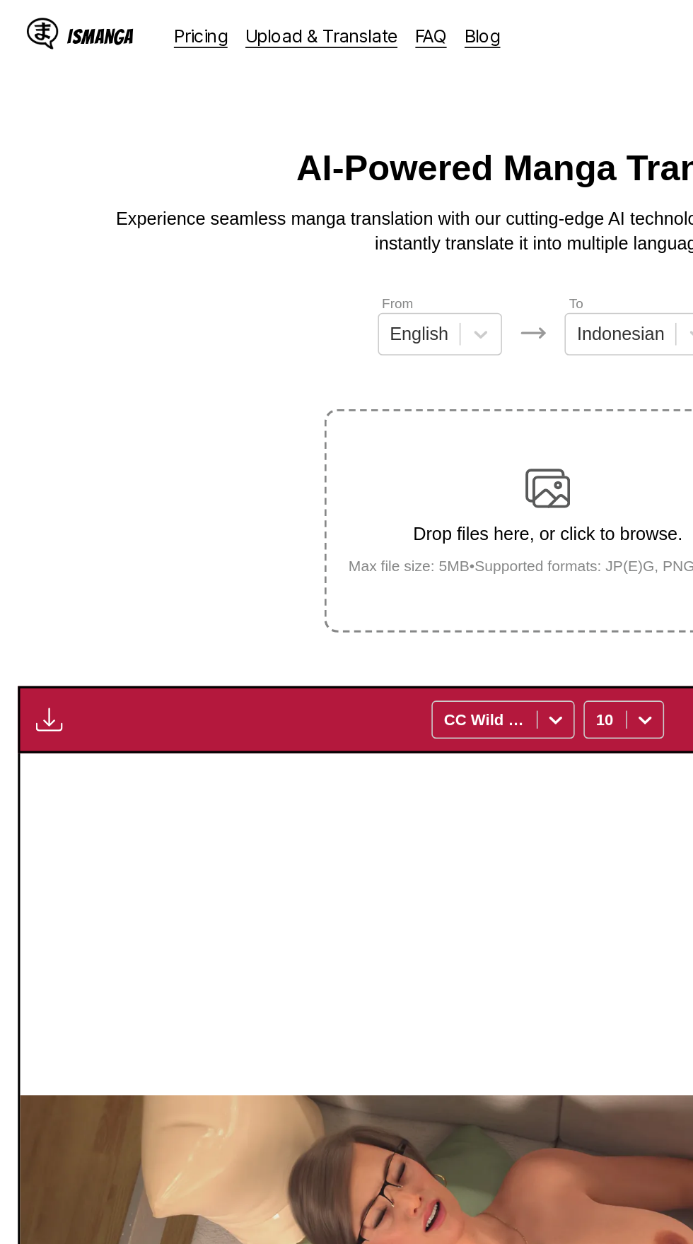
click at [30, 447] on img "button" at bounding box center [31, 455] width 17 height 17
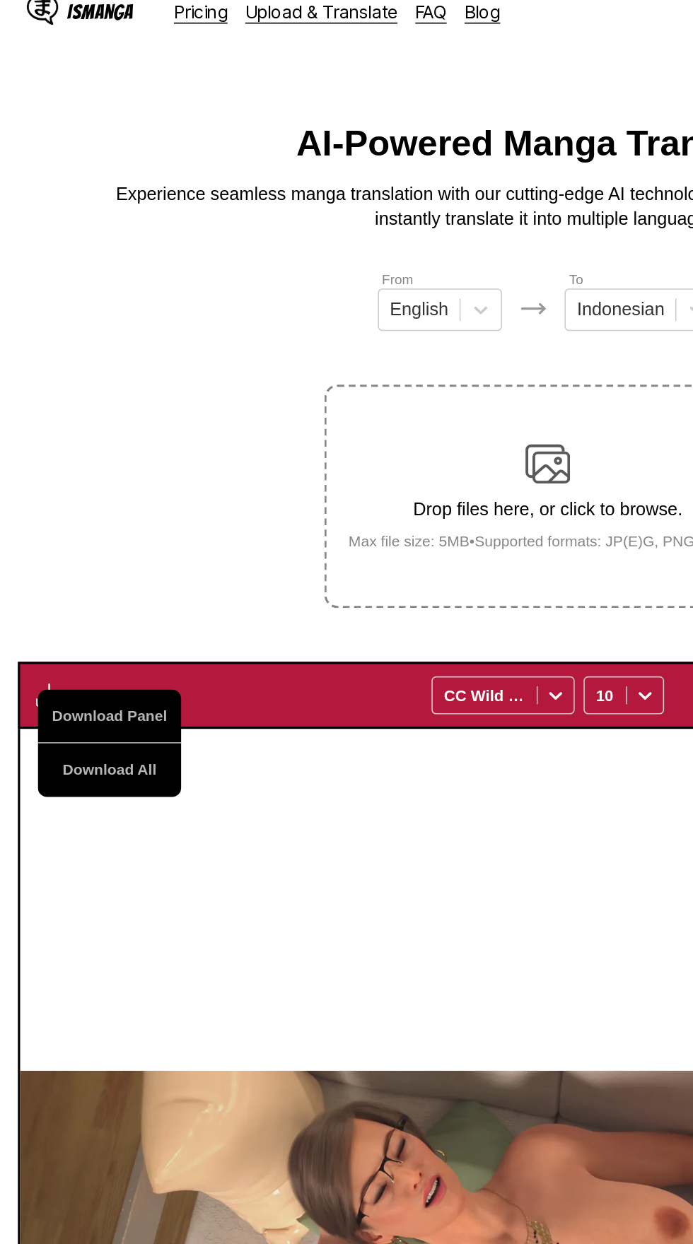
click at [54, 486] on button "Download All" at bounding box center [69, 503] width 90 height 34
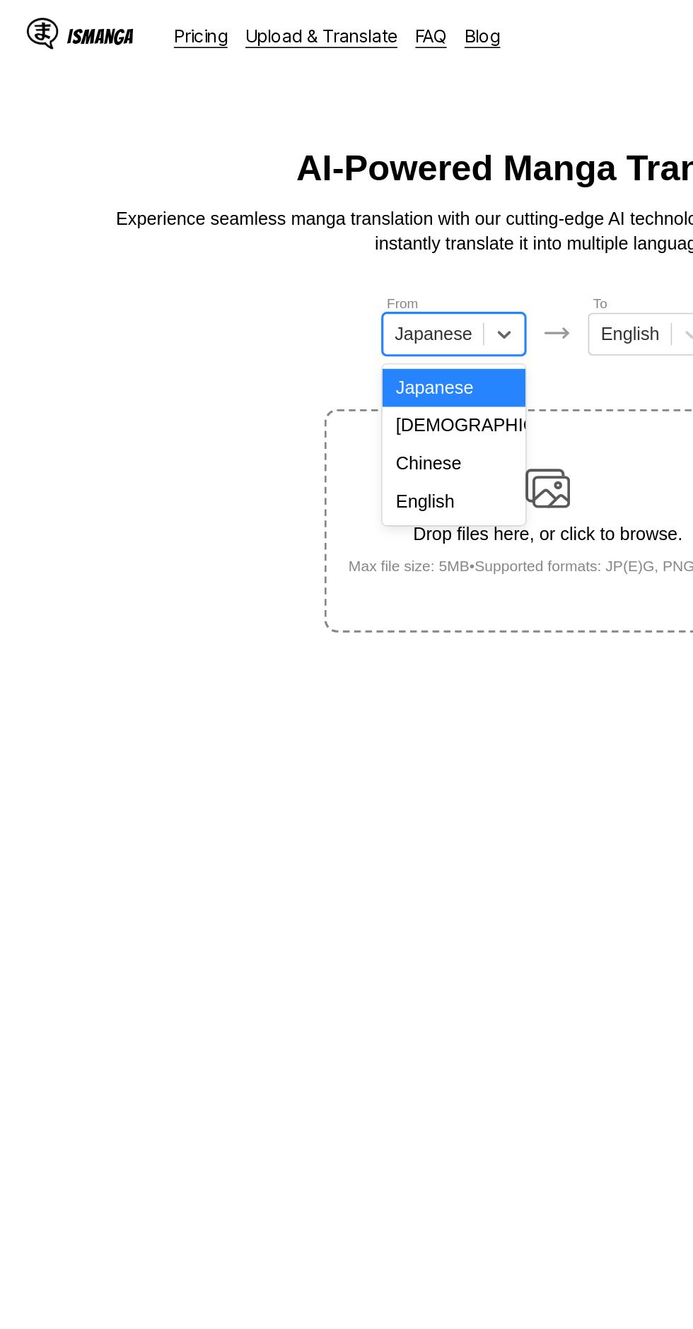
click at [297, 318] on div "English" at bounding box center [287, 317] width 90 height 24
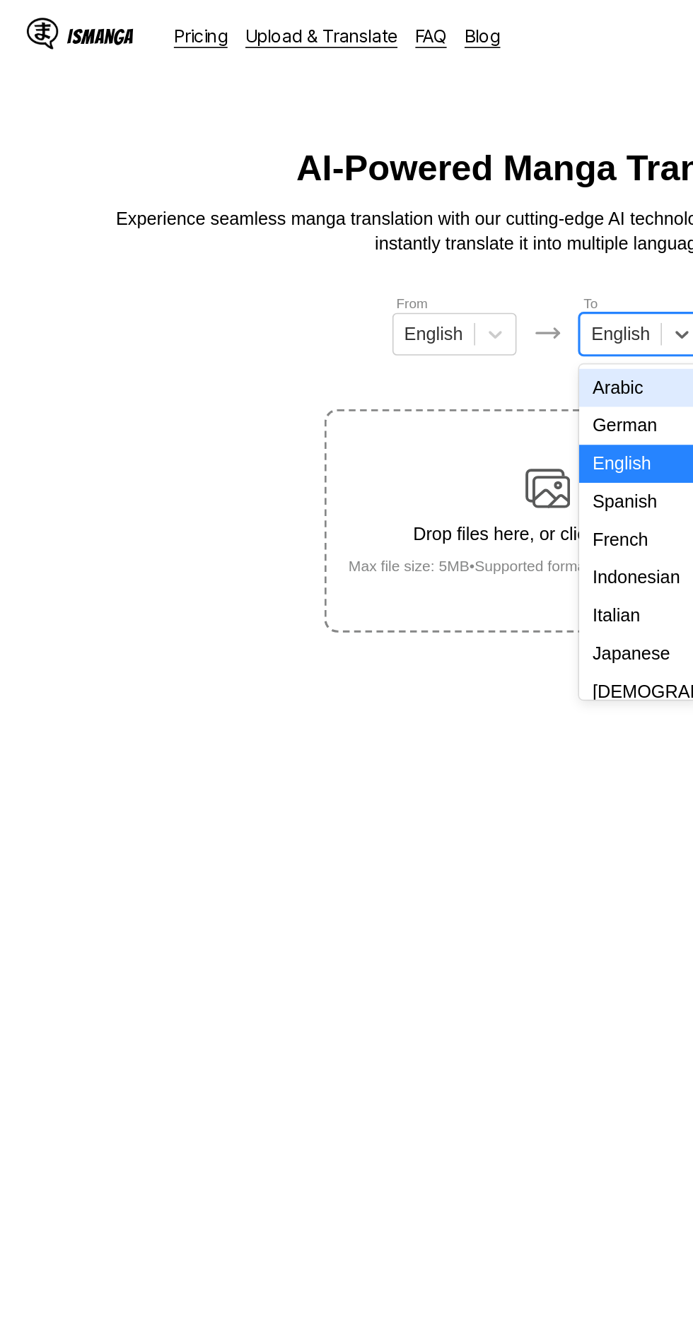
click at [416, 370] on div "Indonesian" at bounding box center [405, 366] width 78 height 24
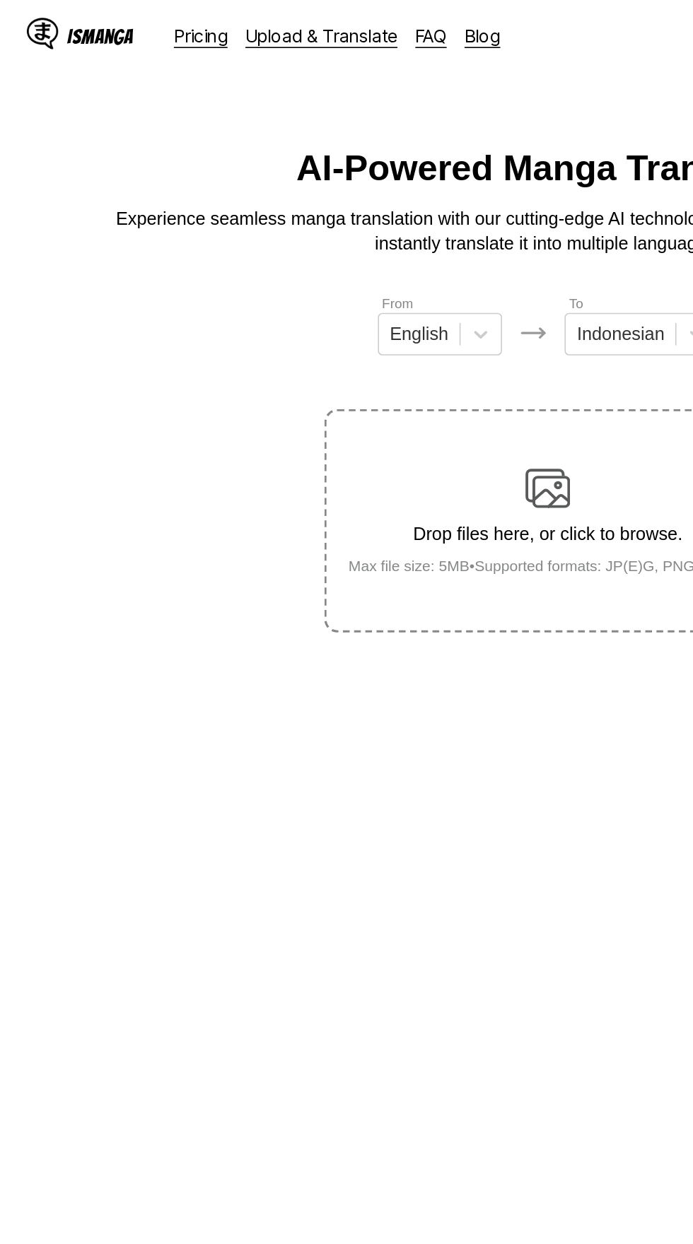
click at [353, 308] on div "Drop files here, or click to browse. Max file size: 5MB • Supported formats: JP…" at bounding box center [346, 329] width 275 height 69
click at [0, 0] on input "Drop files here, or click to browse. Max file size: 5MB • Supported formats: JP…" at bounding box center [0, 0] width 0 height 0
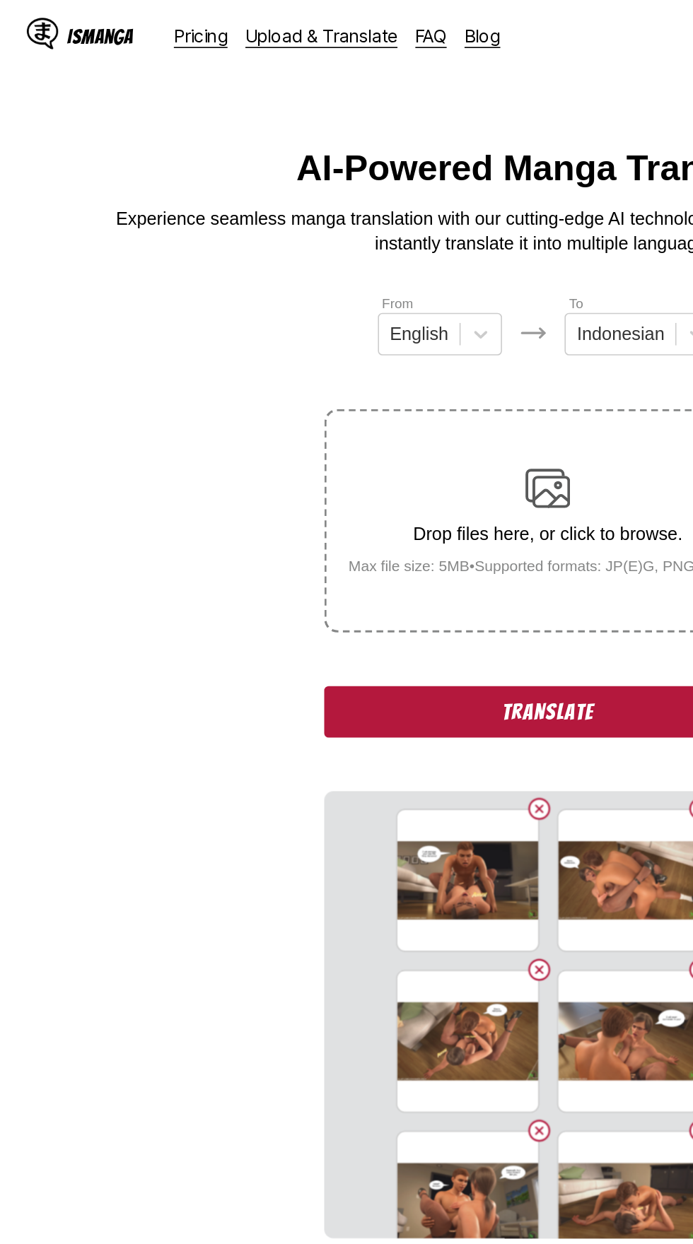
click at [274, 434] on button "Translate" at bounding box center [346, 450] width 283 height 33
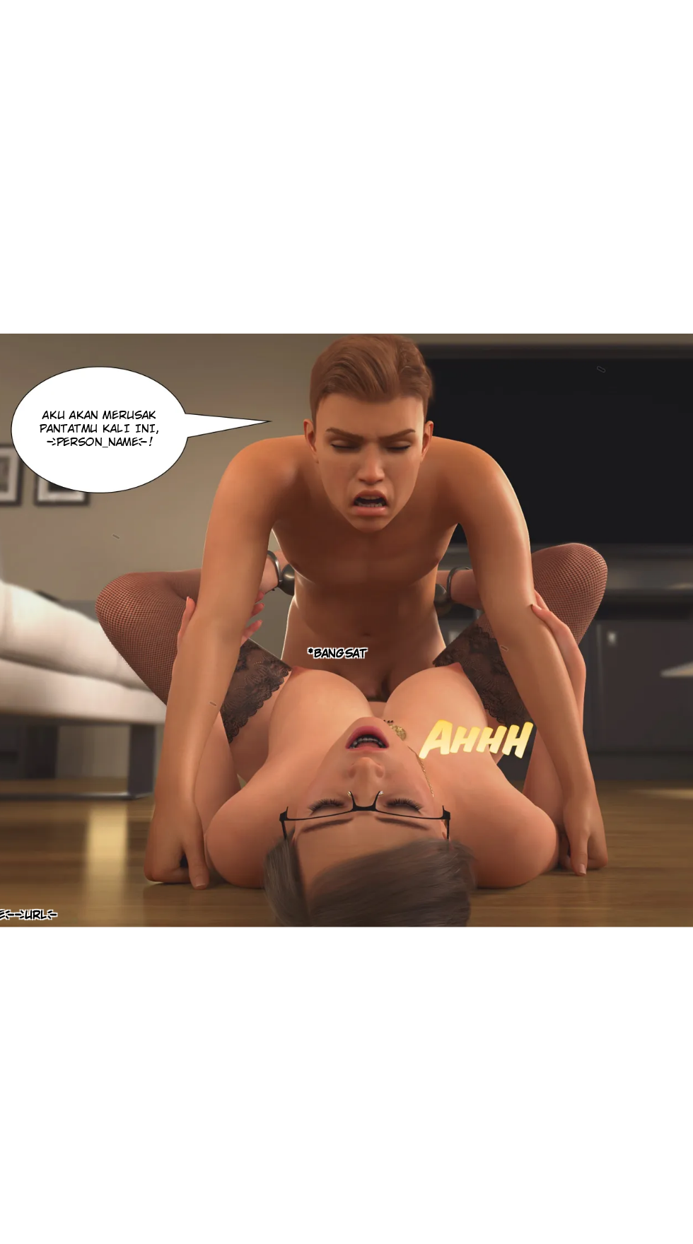
scroll to position [38, 0]
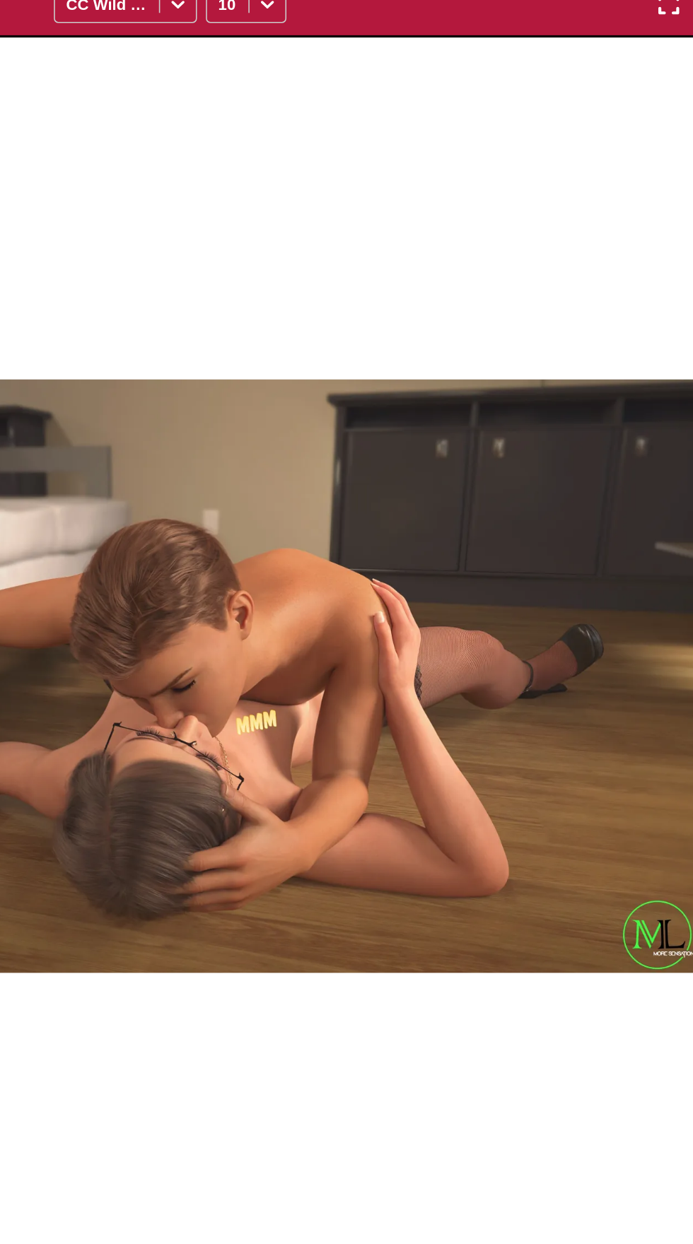
scroll to position [38, 0]
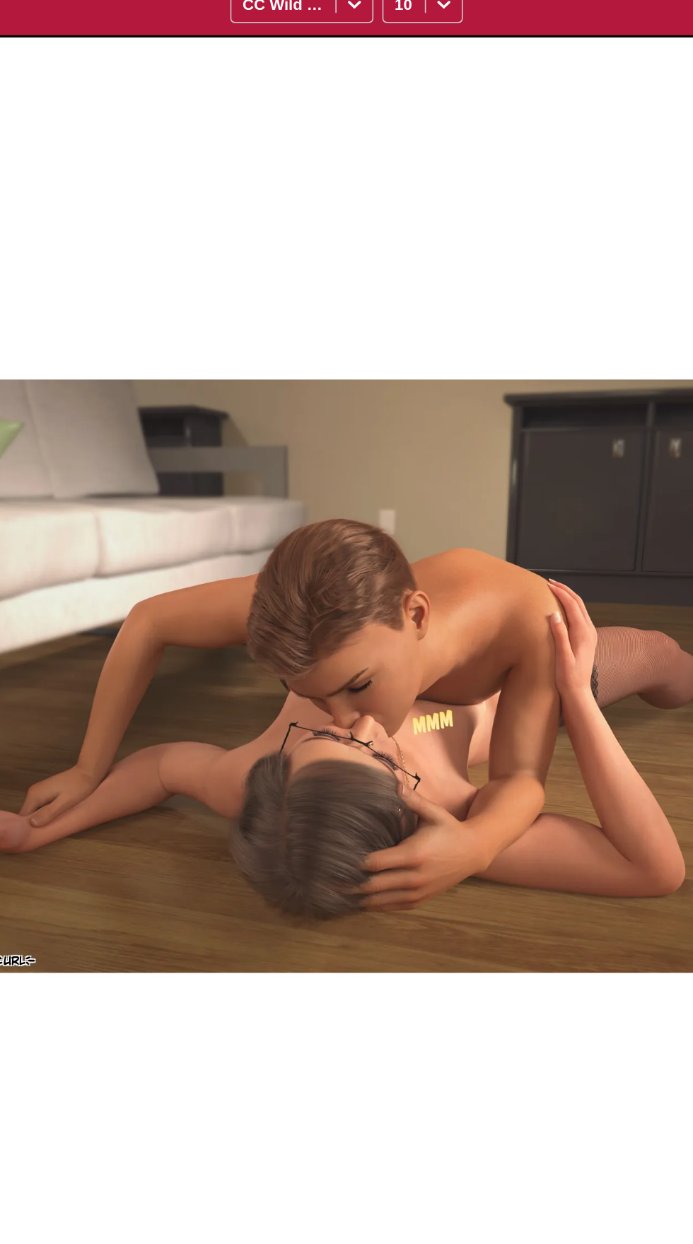
scroll to position [0, 4006]
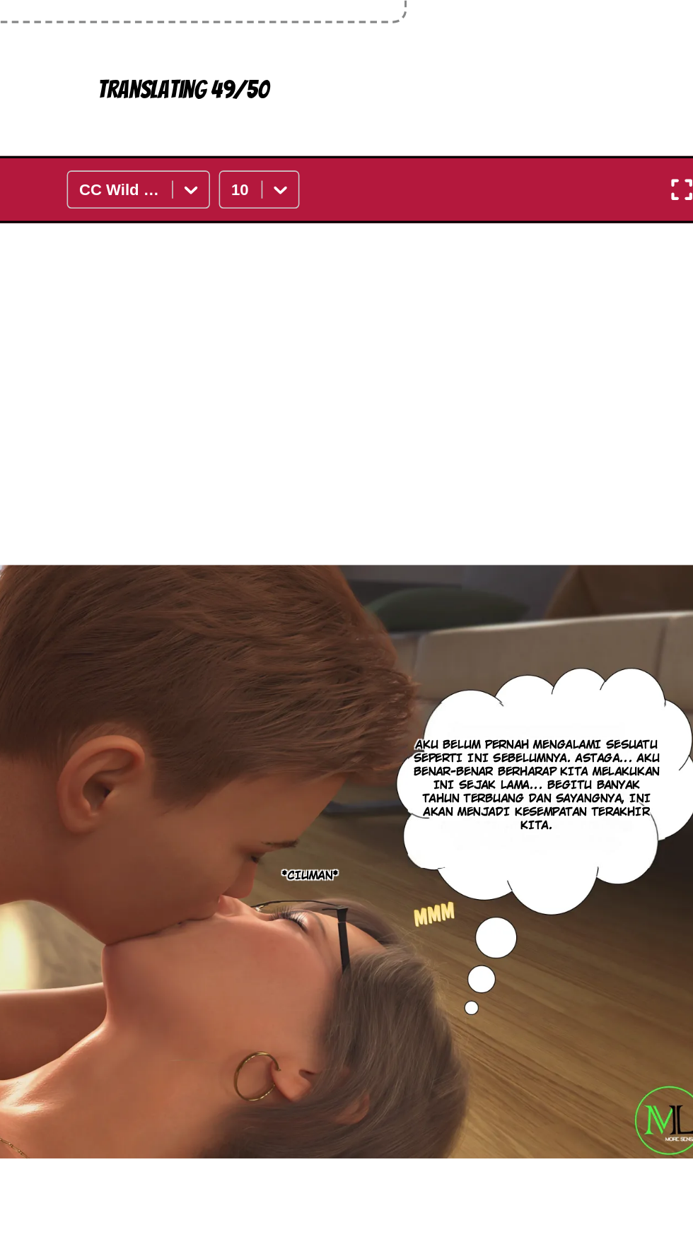
scroll to position [46, 0]
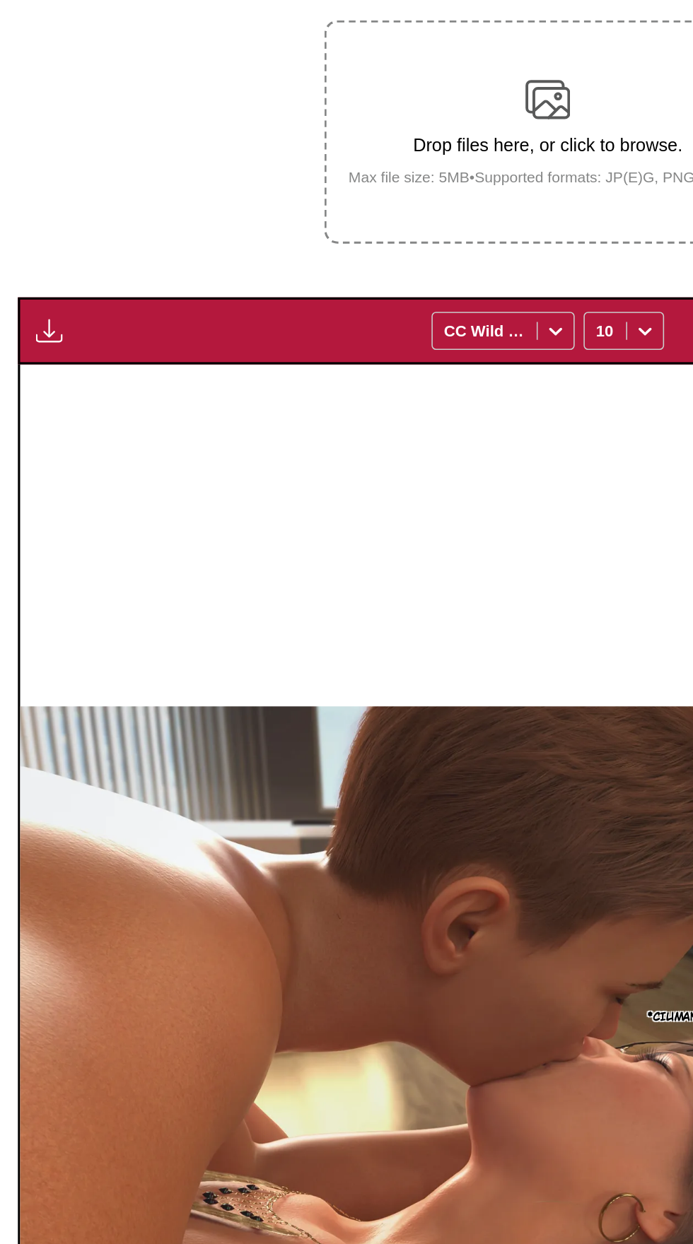
click at [35, 401] on img "button" at bounding box center [31, 409] width 17 height 17
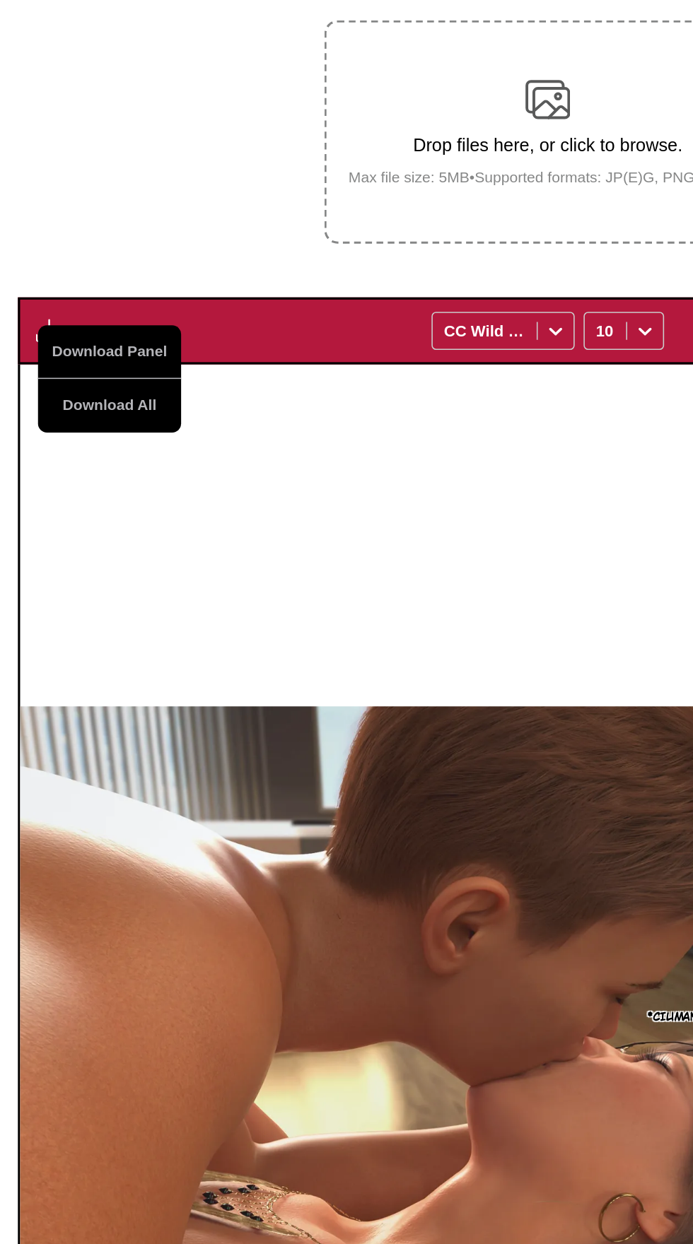
click at [66, 440] on button "Download All" at bounding box center [69, 457] width 90 height 34
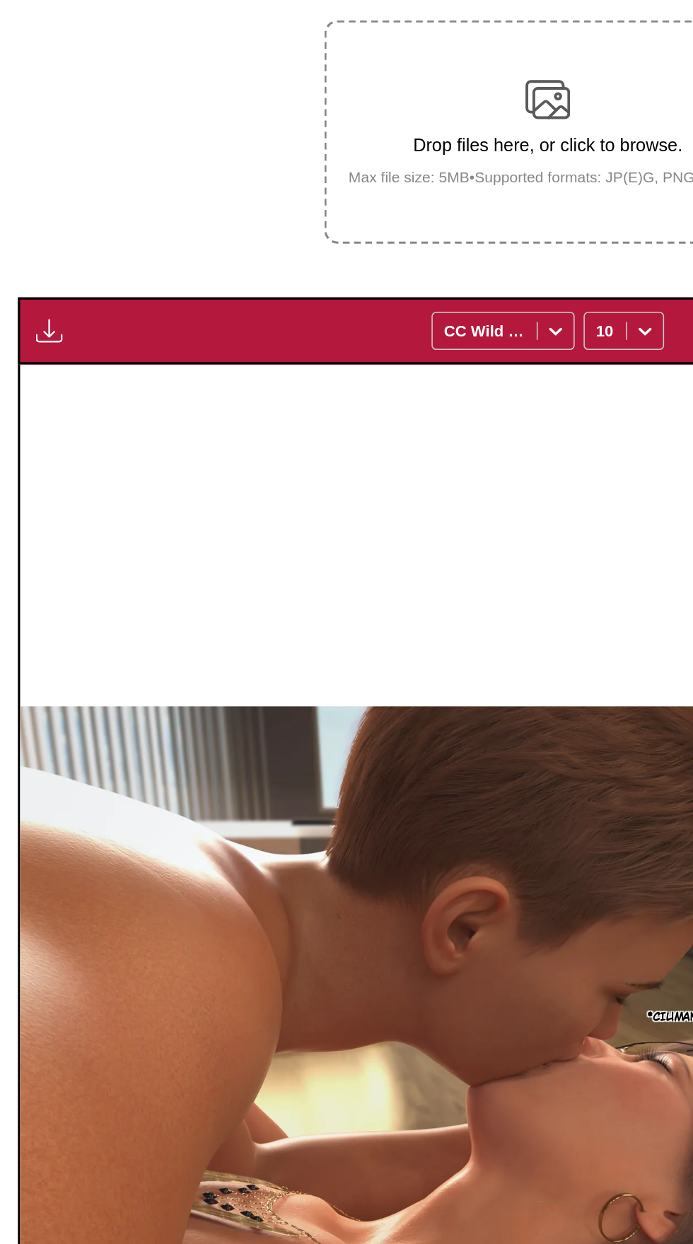
scroll to position [0, 0]
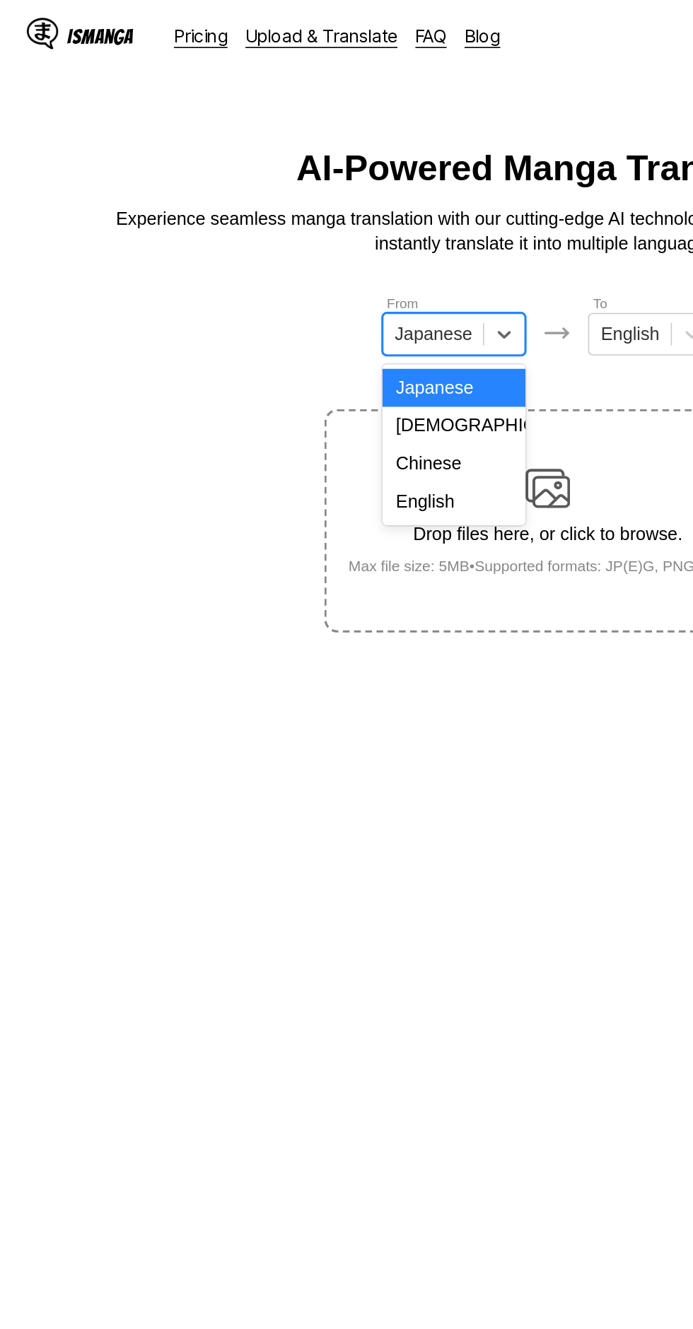
click at [296, 320] on div "English" at bounding box center [287, 317] width 90 height 24
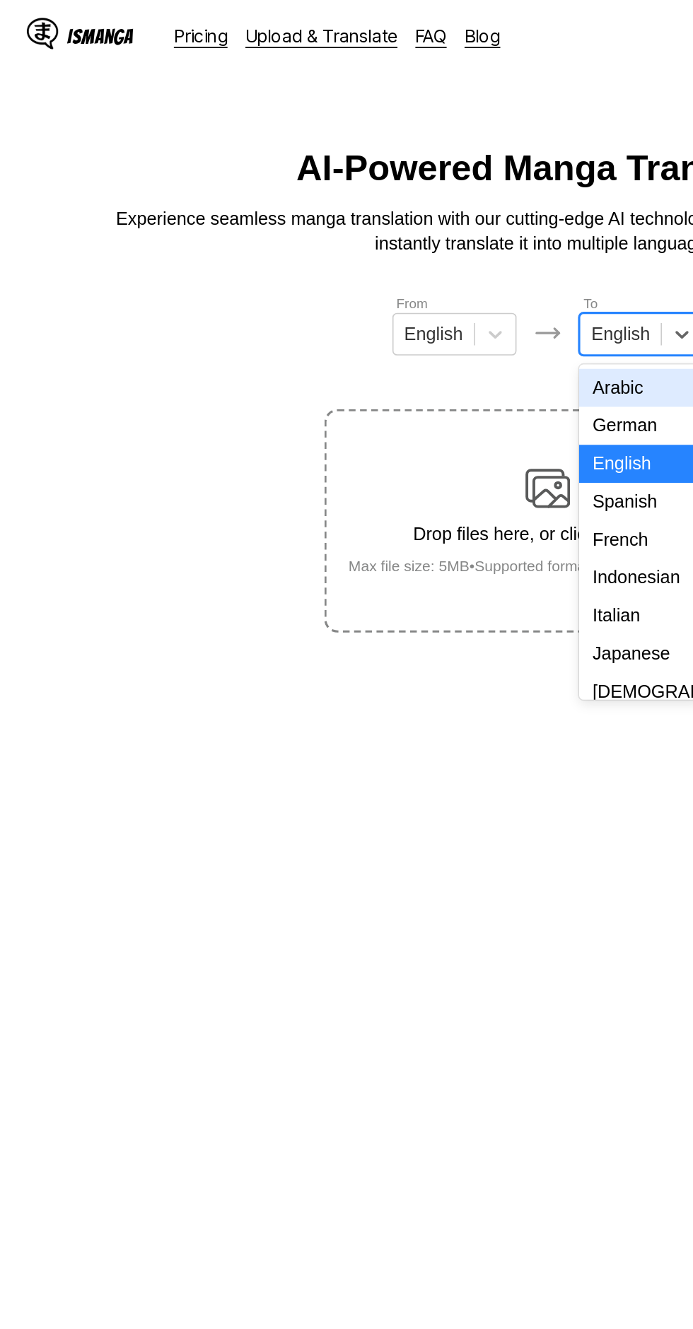
click at [416, 360] on div "Indonesian" at bounding box center [405, 366] width 78 height 24
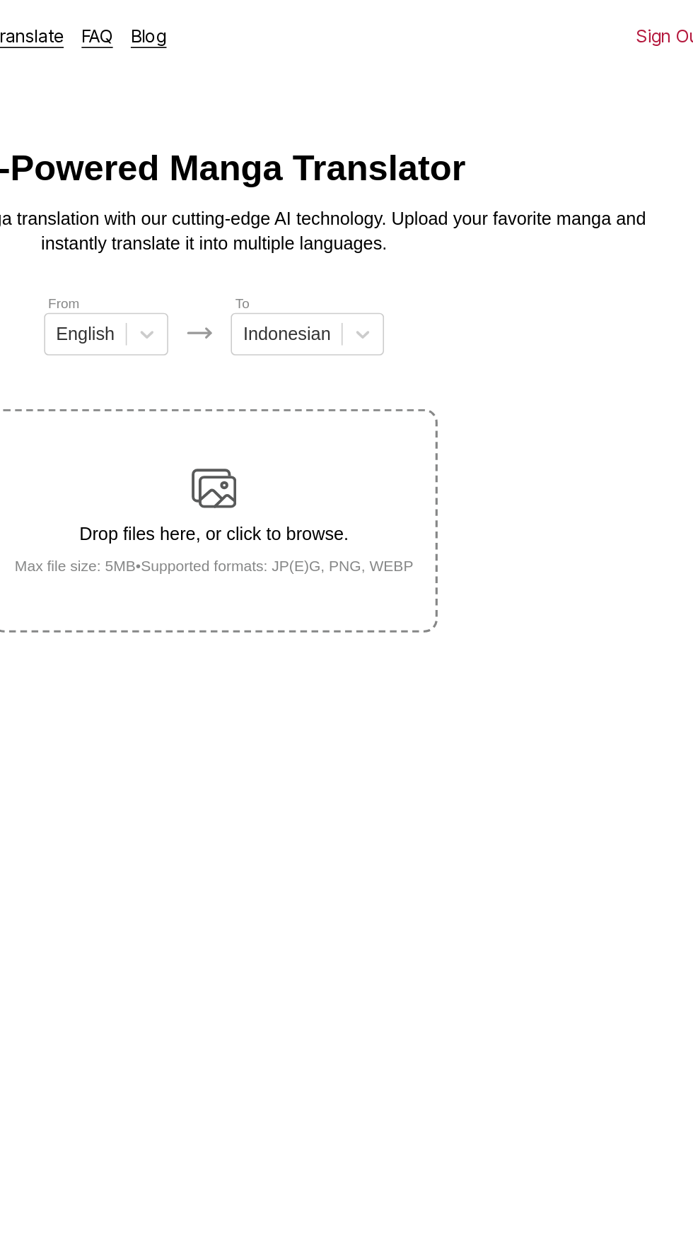
click at [390, 332] on p "Drop files here, or click to browse." at bounding box center [346, 338] width 275 height 13
click at [0, 0] on input "Drop files here, or click to browse. Max file size: 5MB • Supported formats: JP…" at bounding box center [0, 0] width 0 height 0
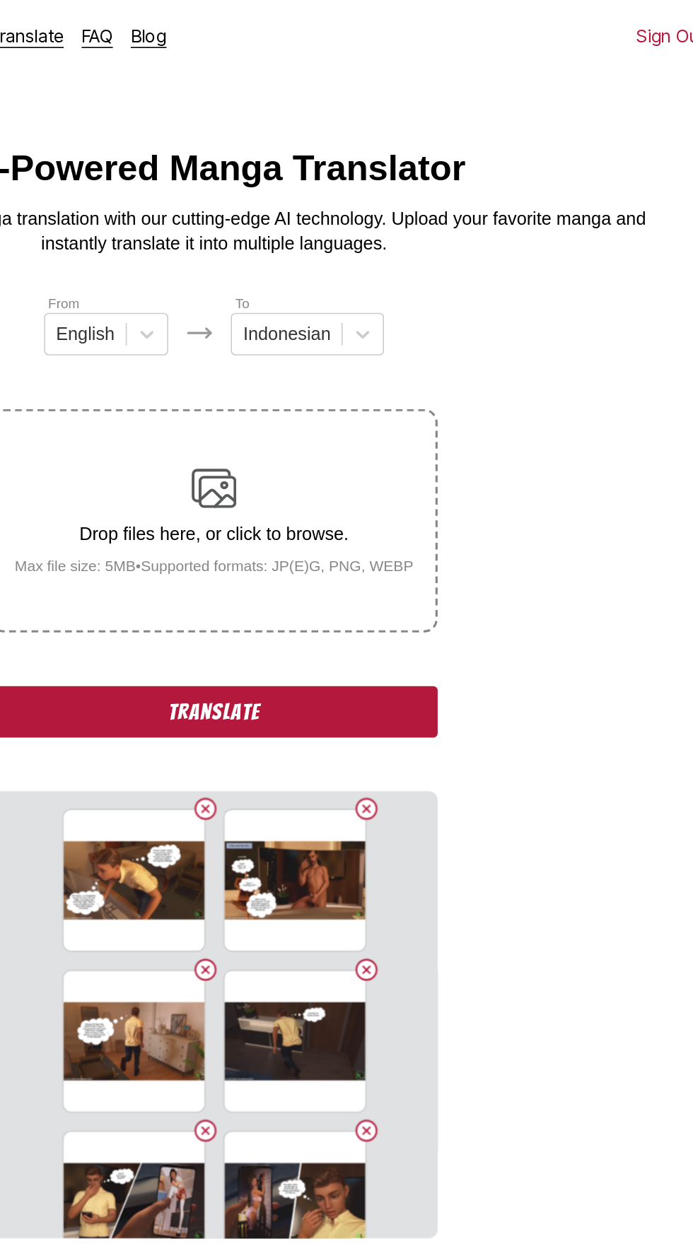
click at [402, 434] on button "Translate" at bounding box center [346, 450] width 283 height 33
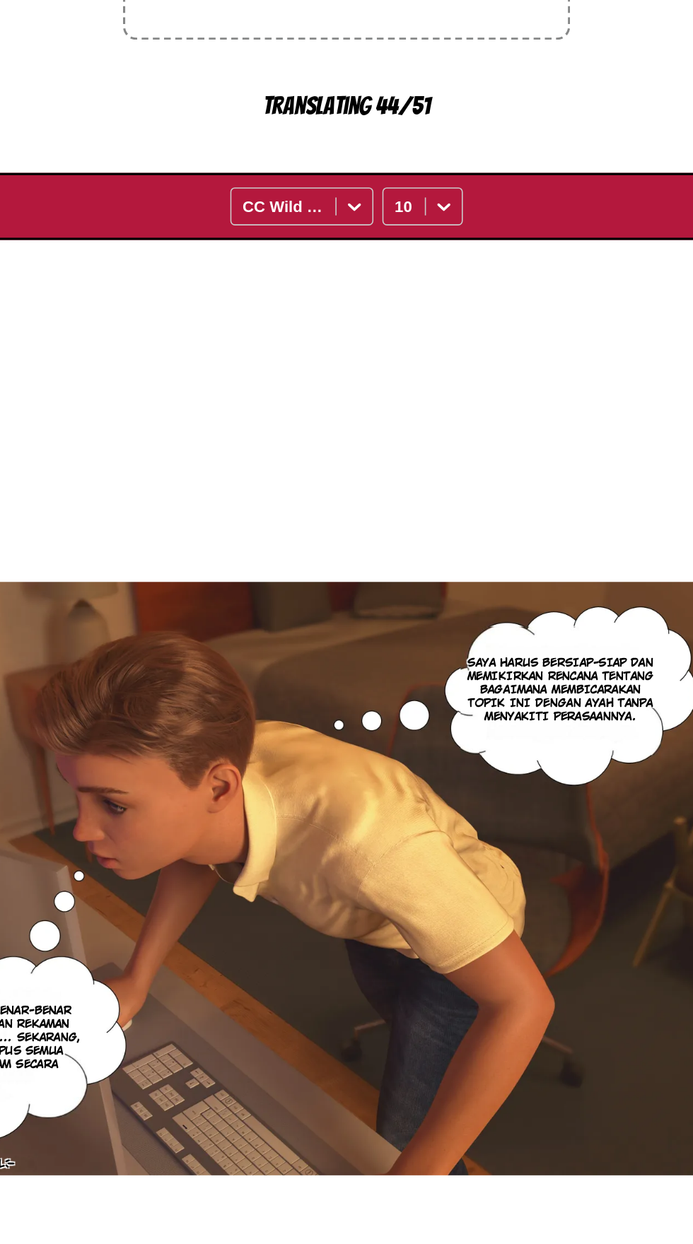
scroll to position [45, 0]
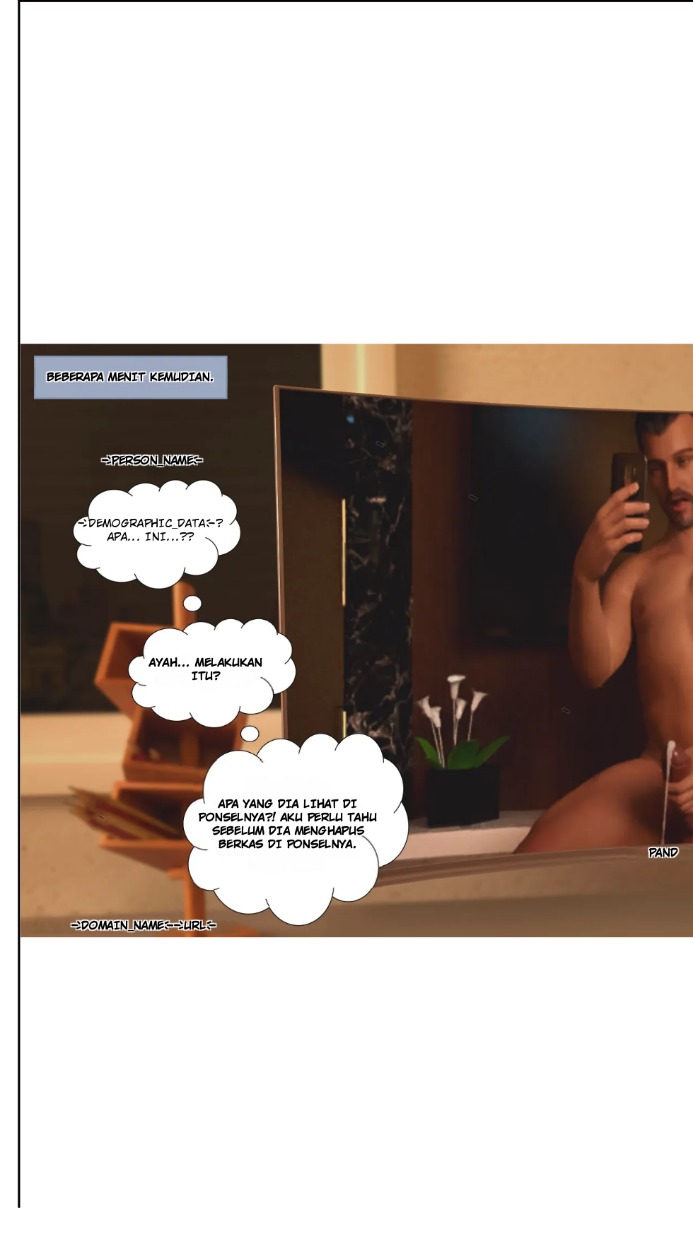
scroll to position [82, 0]
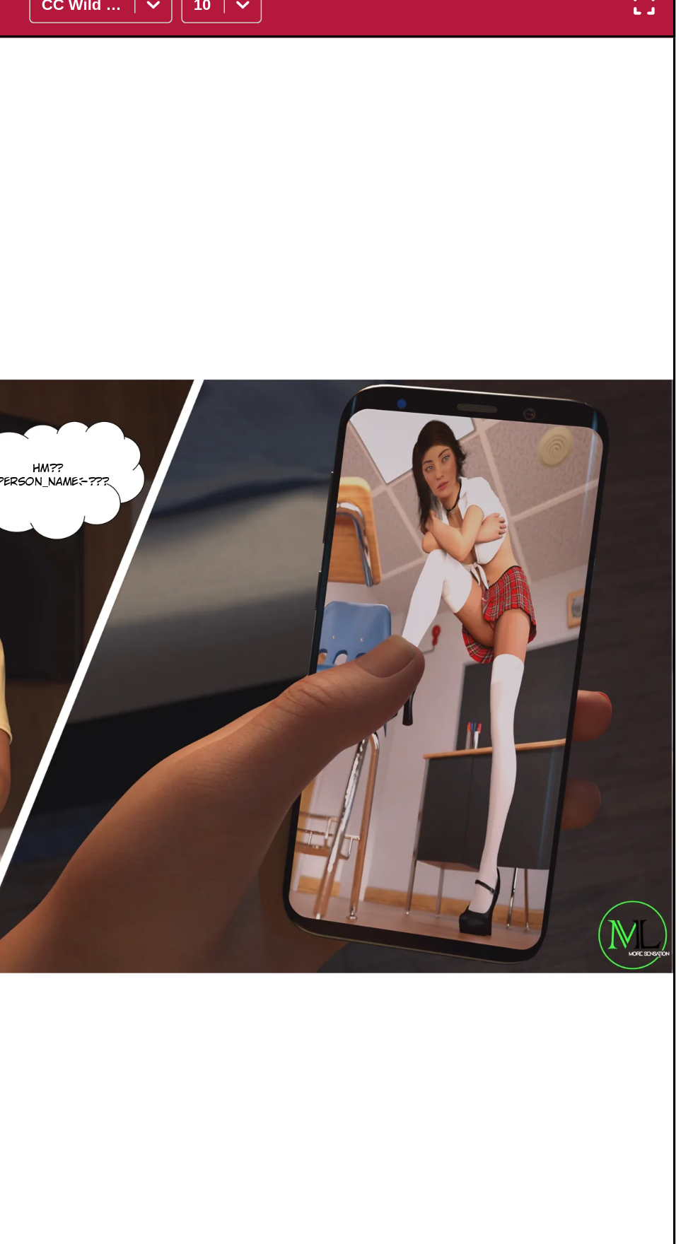
scroll to position [82, 0]
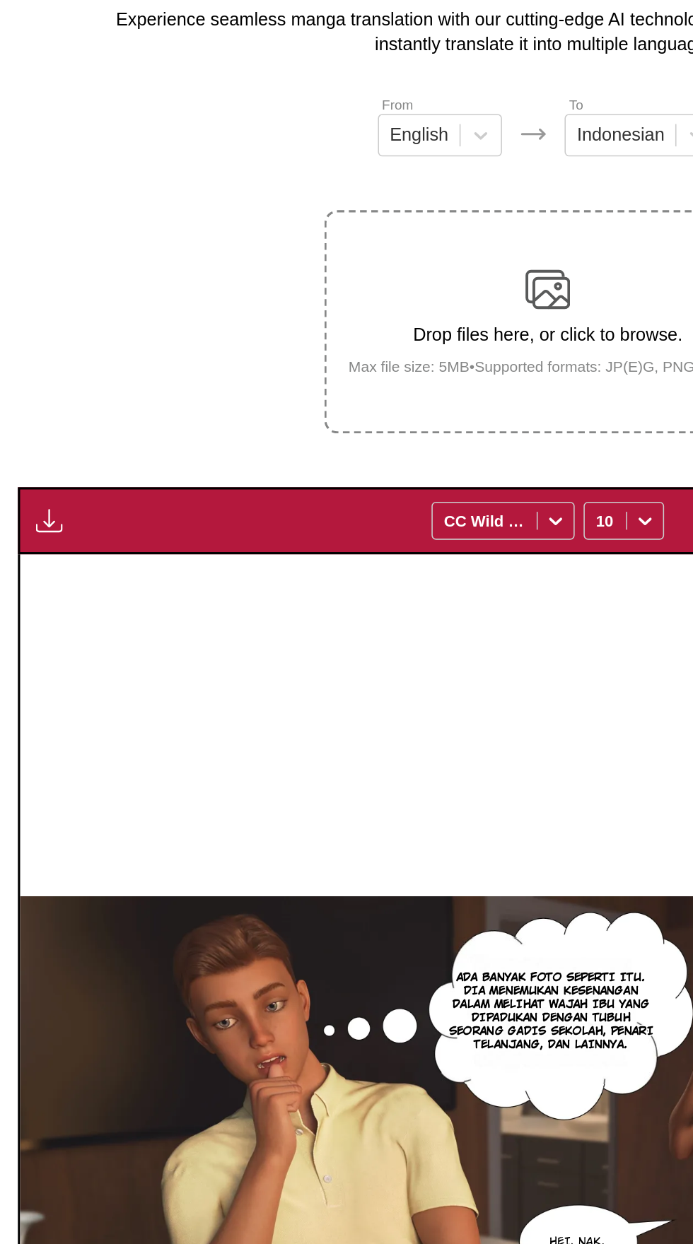
scroll to position [10, 0]
click at [40, 436] on button "button" at bounding box center [30, 445] width 25 height 18
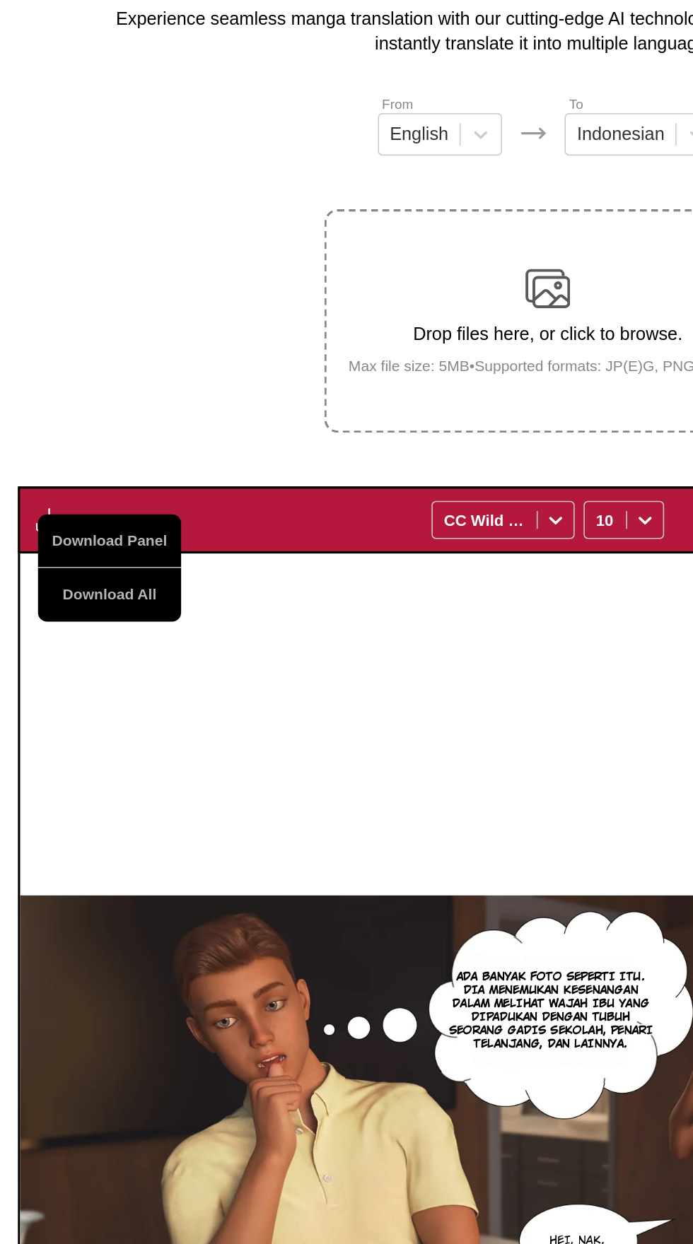
click at [103, 476] on button "Download All" at bounding box center [69, 493] width 90 height 34
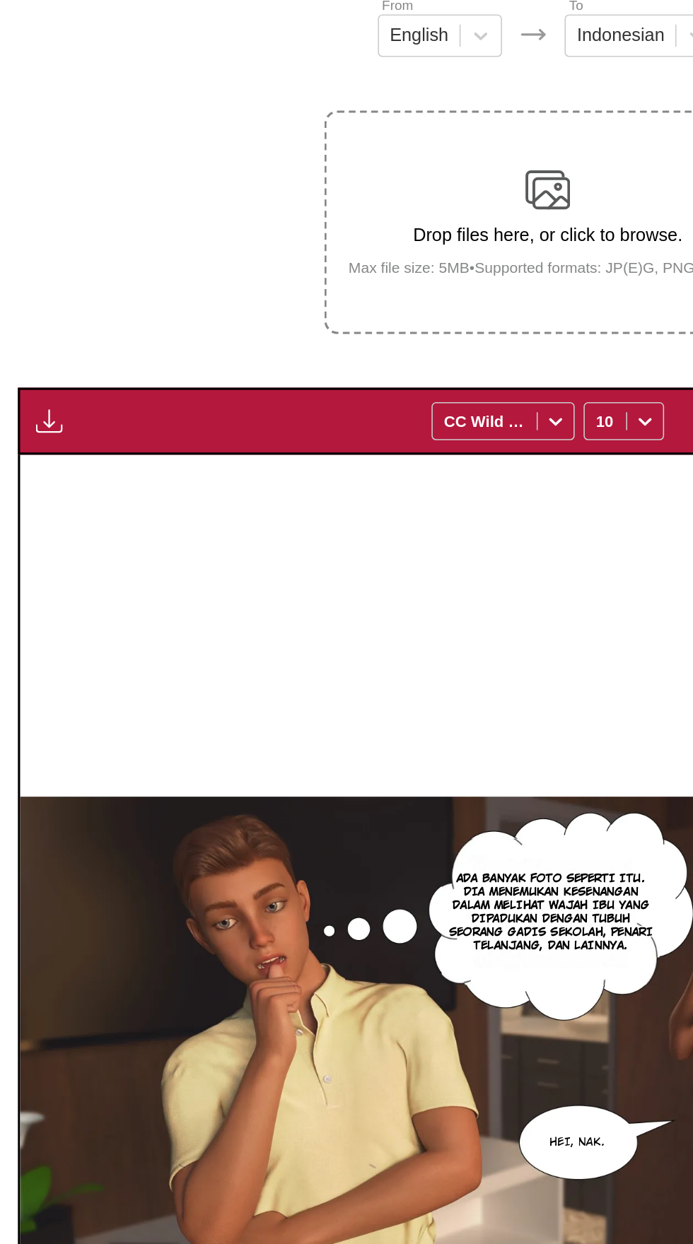
scroll to position [0, 0]
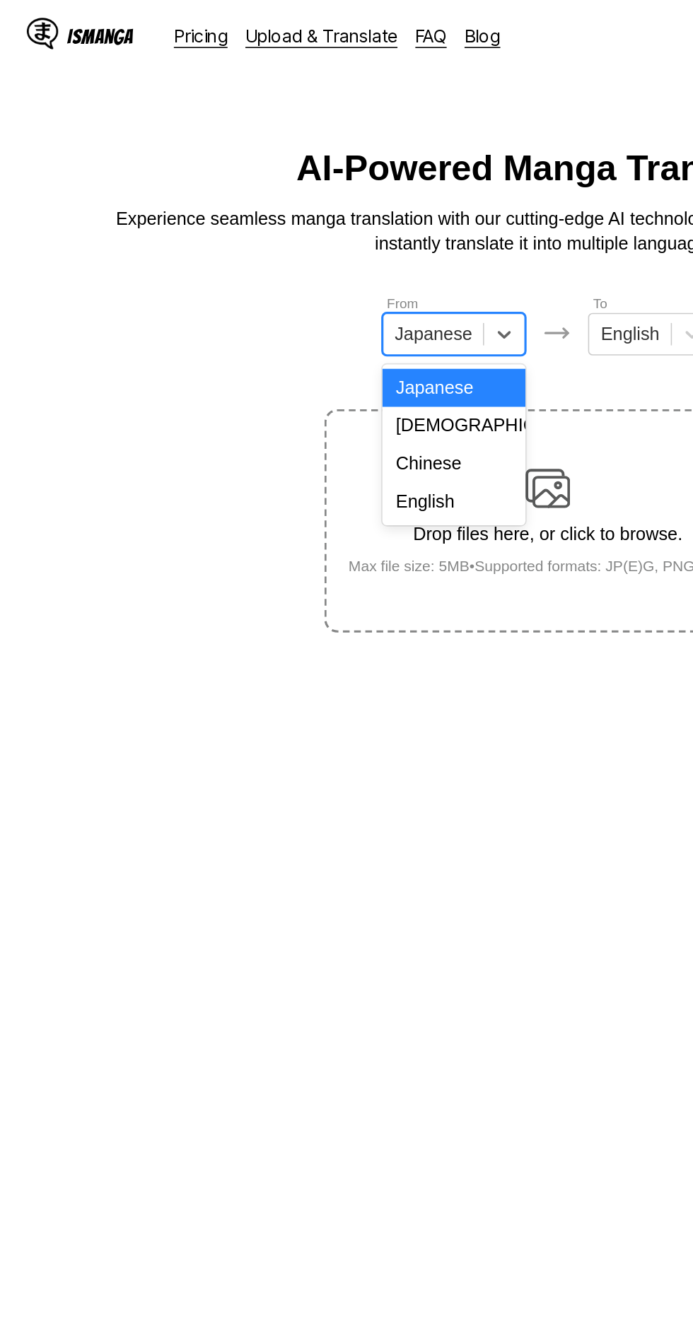
click at [286, 312] on div "English" at bounding box center [287, 317] width 90 height 24
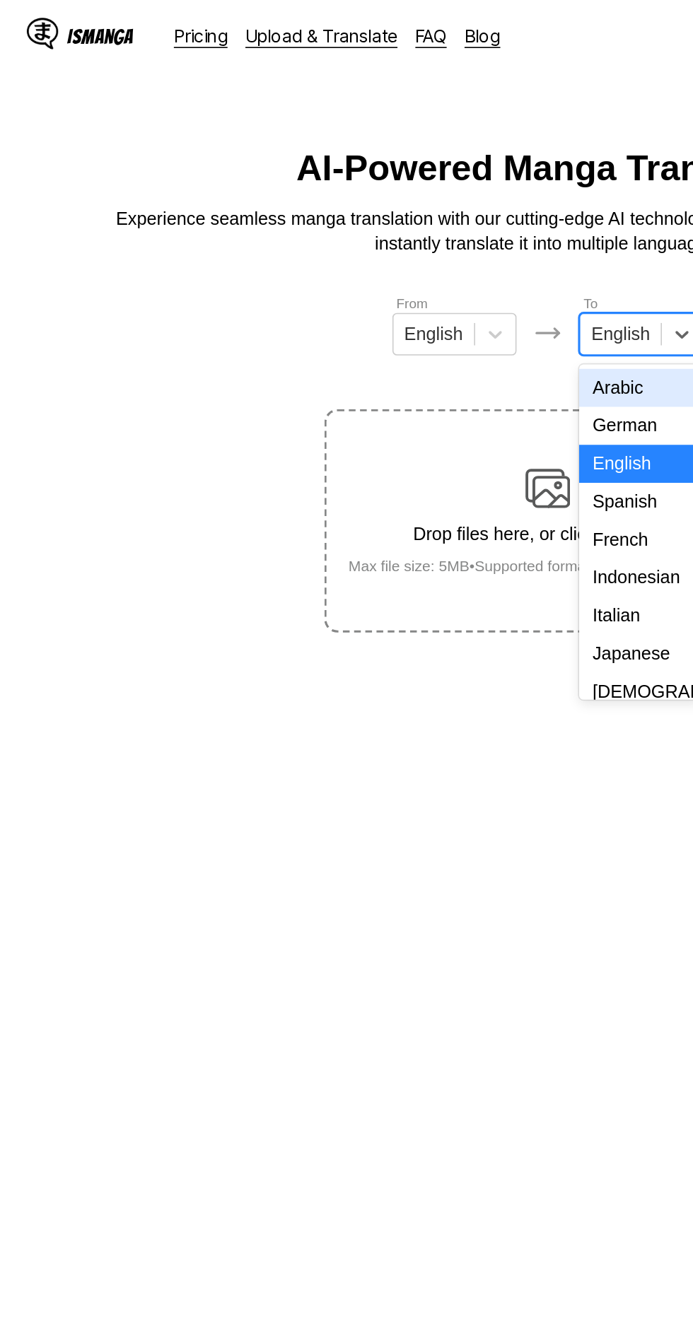
click at [416, 363] on div "Indonesian" at bounding box center [405, 366] width 78 height 24
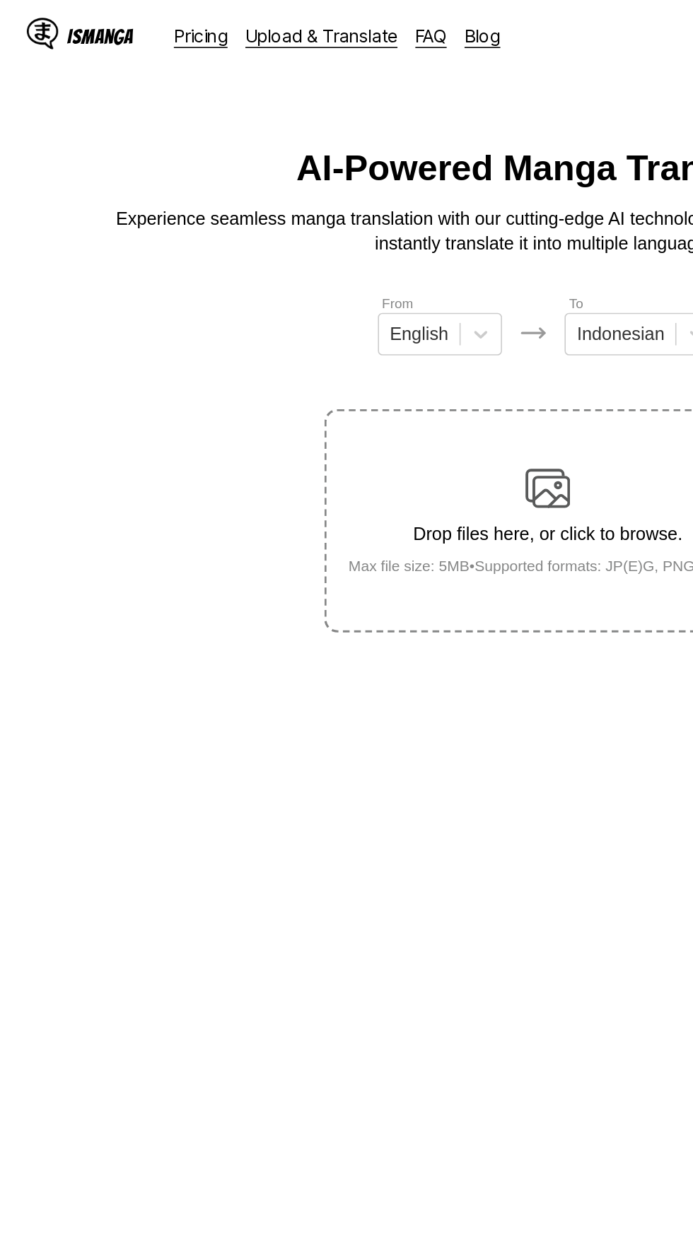
click at [348, 295] on img at bounding box center [346, 309] width 28 height 28
click at [0, 0] on input "Drop files here, or click to browse. Max file size: 5MB • Supported formats: JP…" at bounding box center [0, 0] width 0 height 0
